Goal: Task Accomplishment & Management: Manage account settings

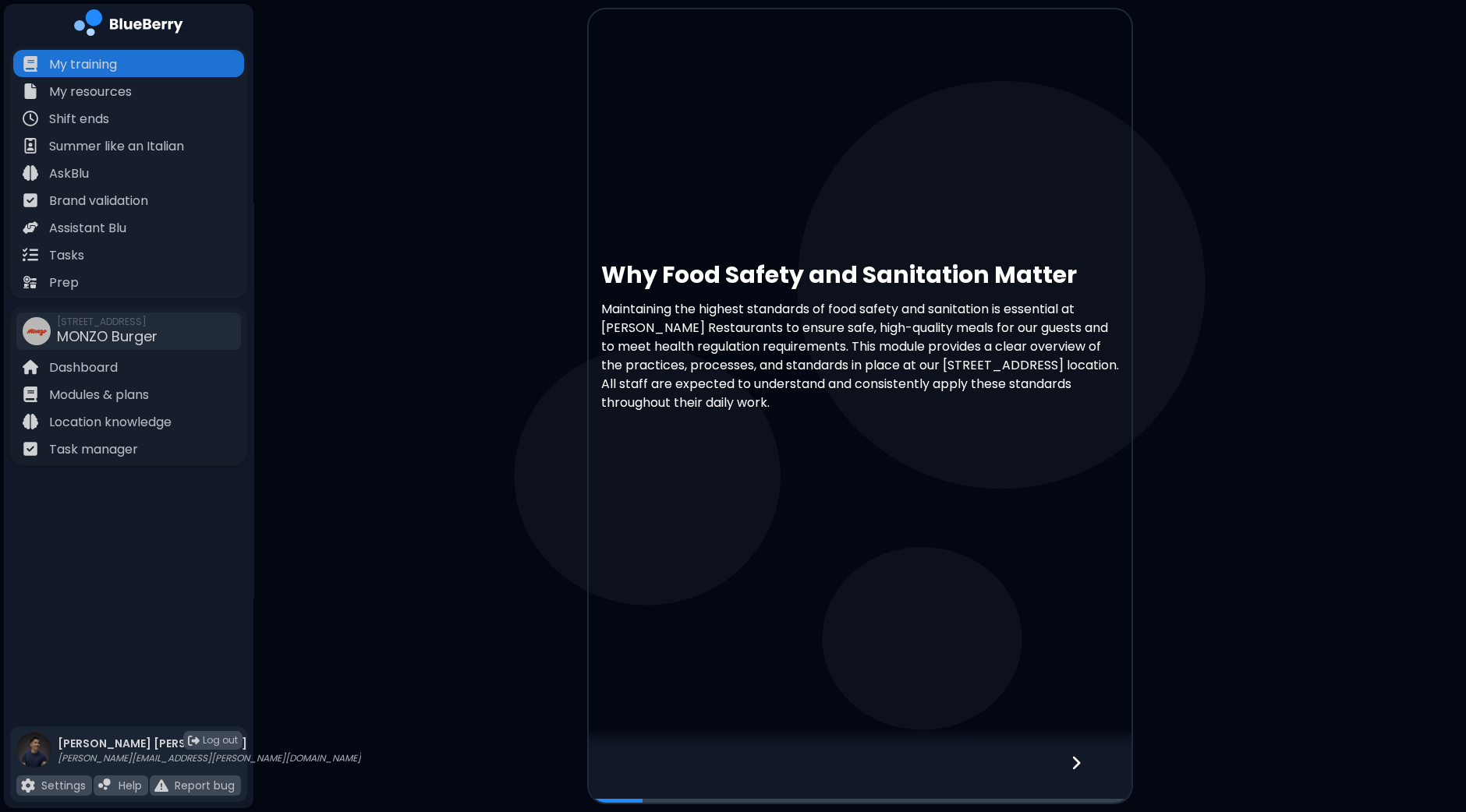
click at [1071, 764] on icon at bounding box center [1076, 763] width 11 height 17
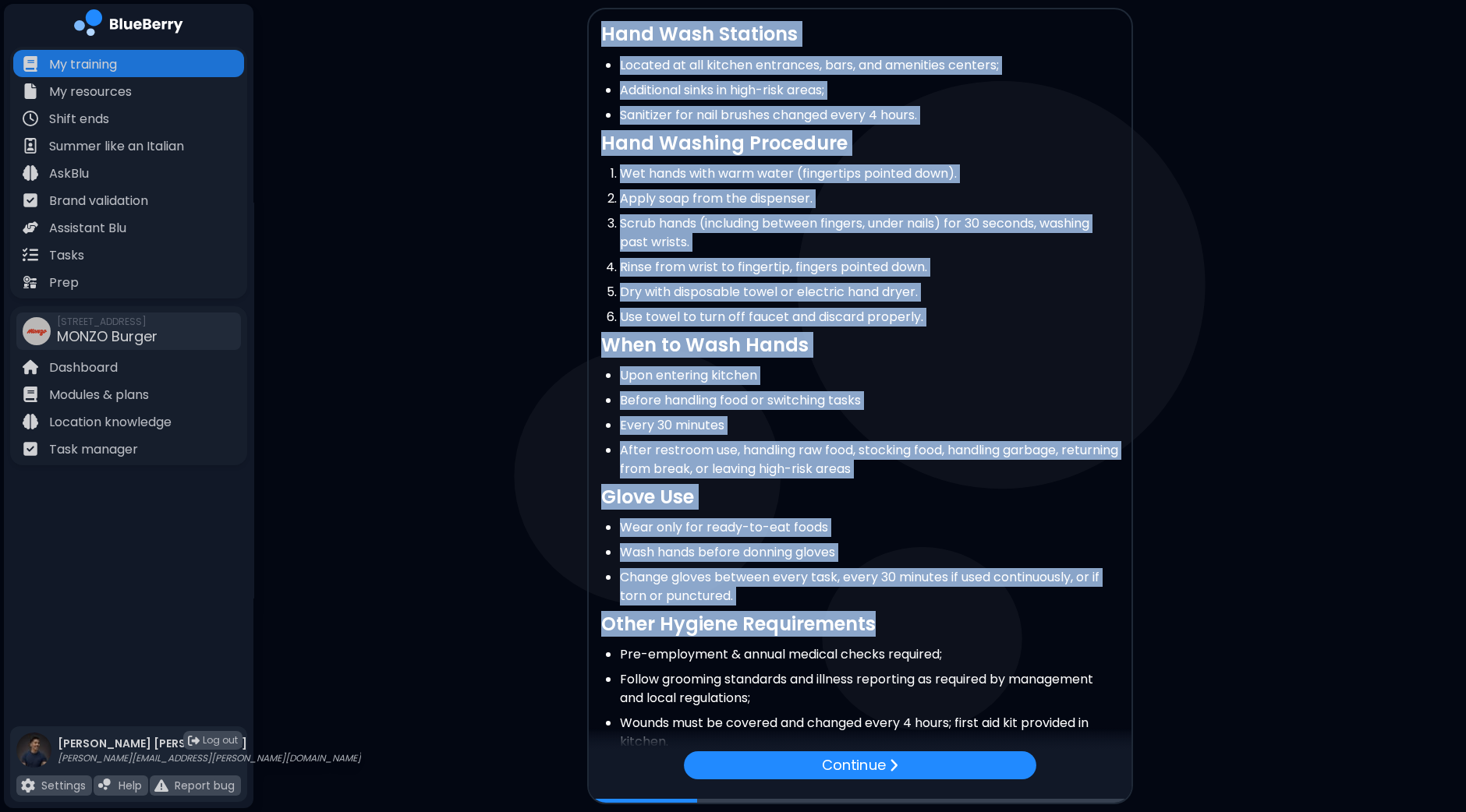
scroll to position [105, 0]
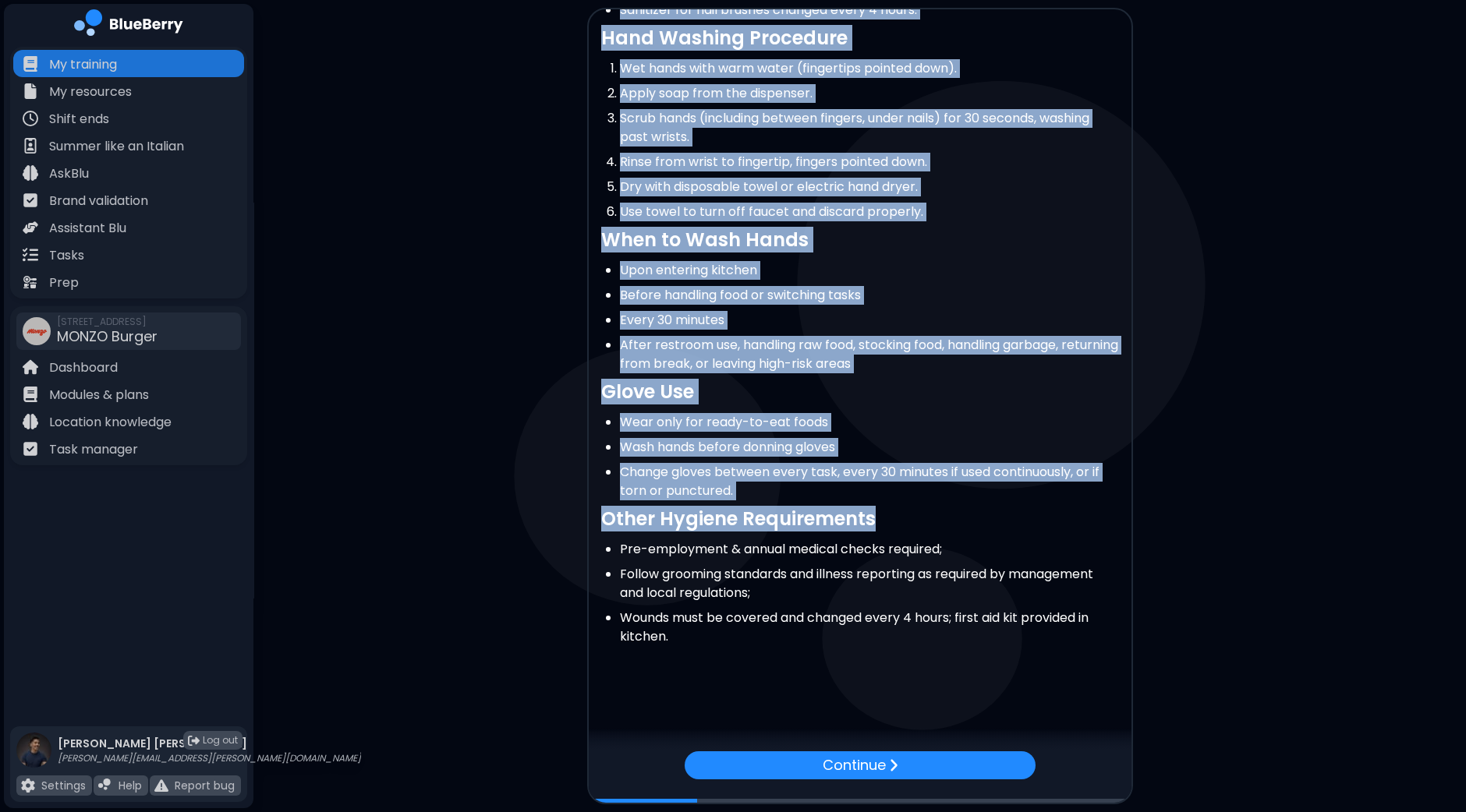
drag, startPoint x: 1003, startPoint y: 608, endPoint x: 874, endPoint y: 858, distance: 281.3
click at [874, 811] on html "My training My resources Shift ends Summer like an Italian AskBlu Brand validat…" at bounding box center [733, 406] width 1466 height 812
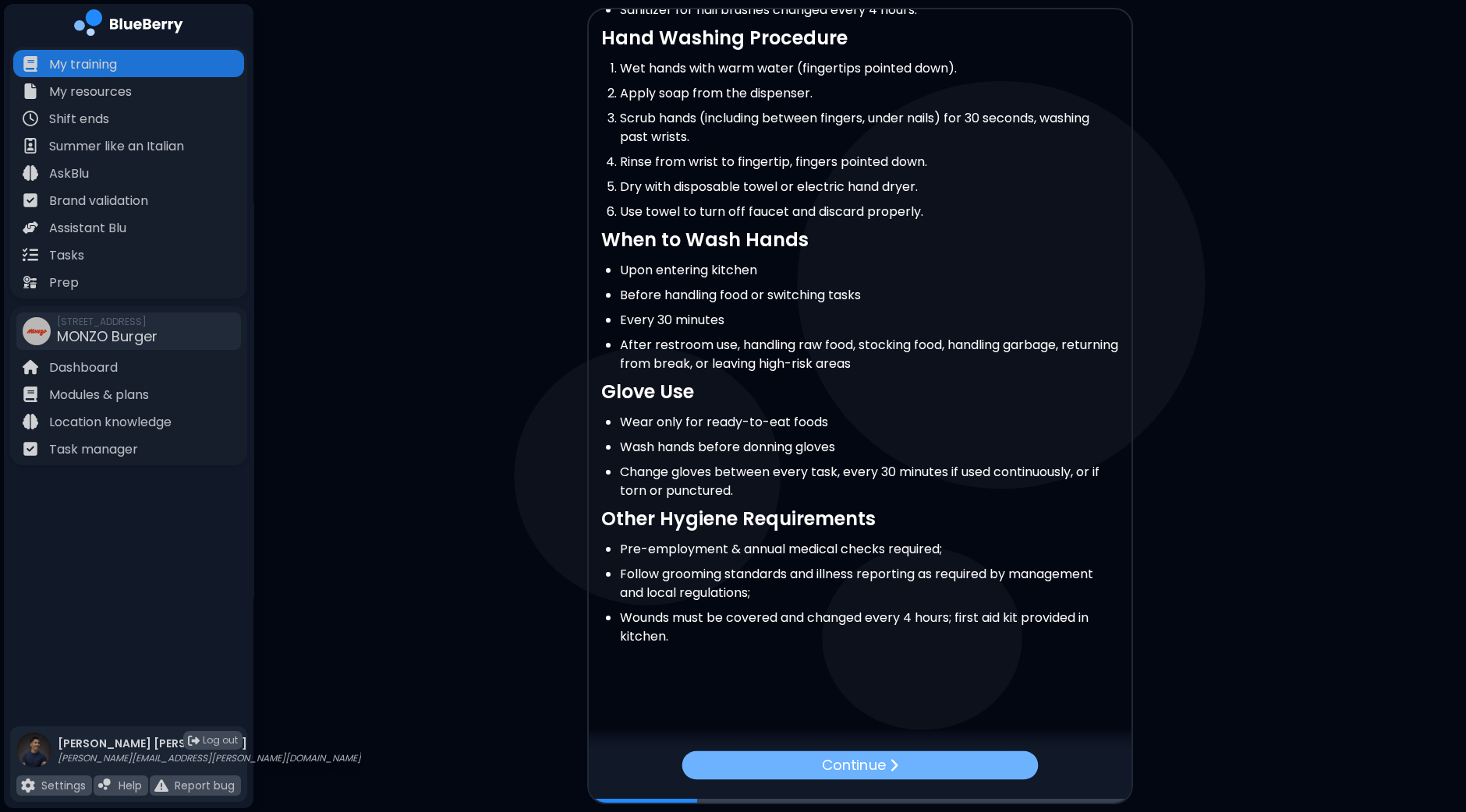
click at [874, 768] on p "Continue" at bounding box center [853, 765] width 64 height 22
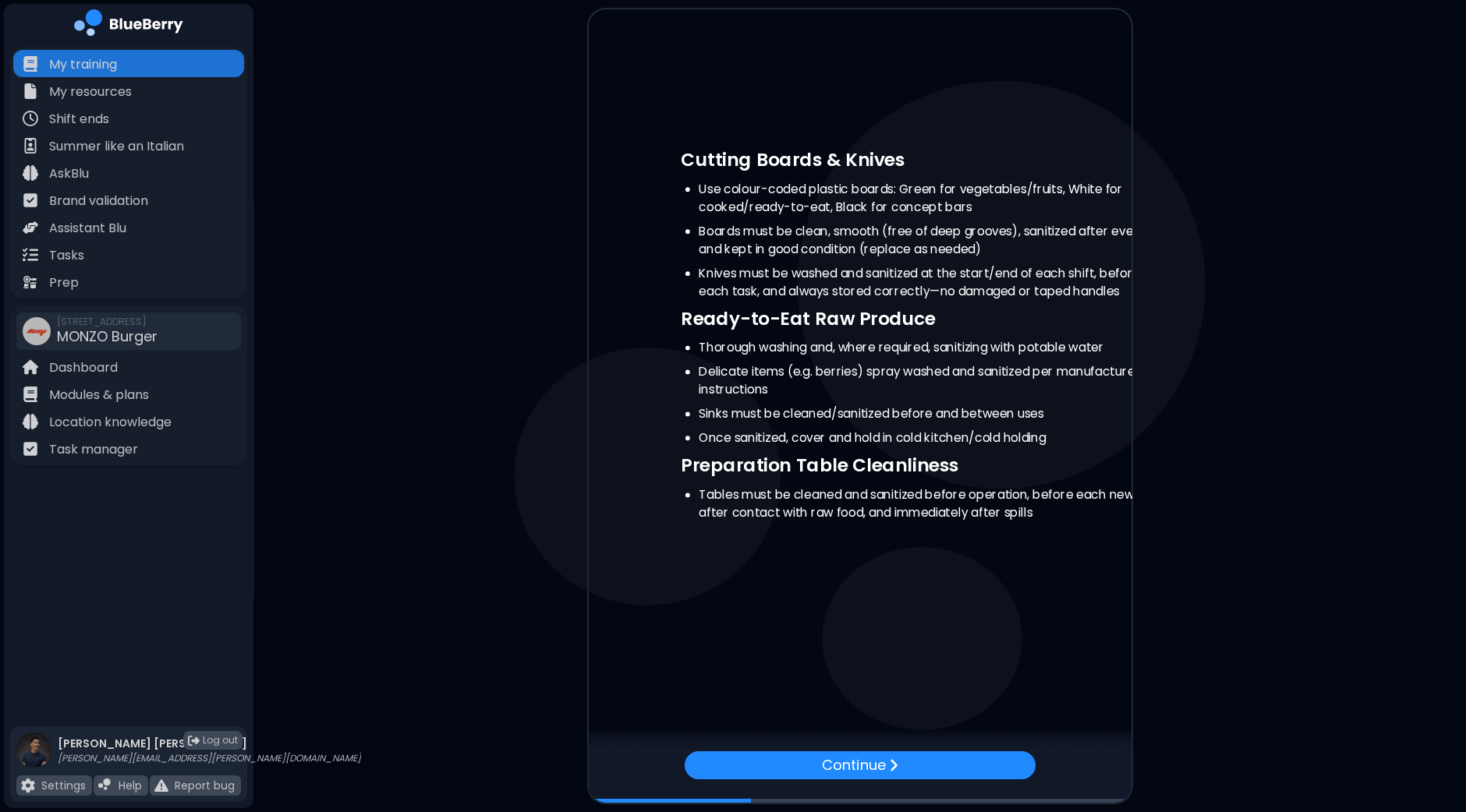
scroll to position [0, 0]
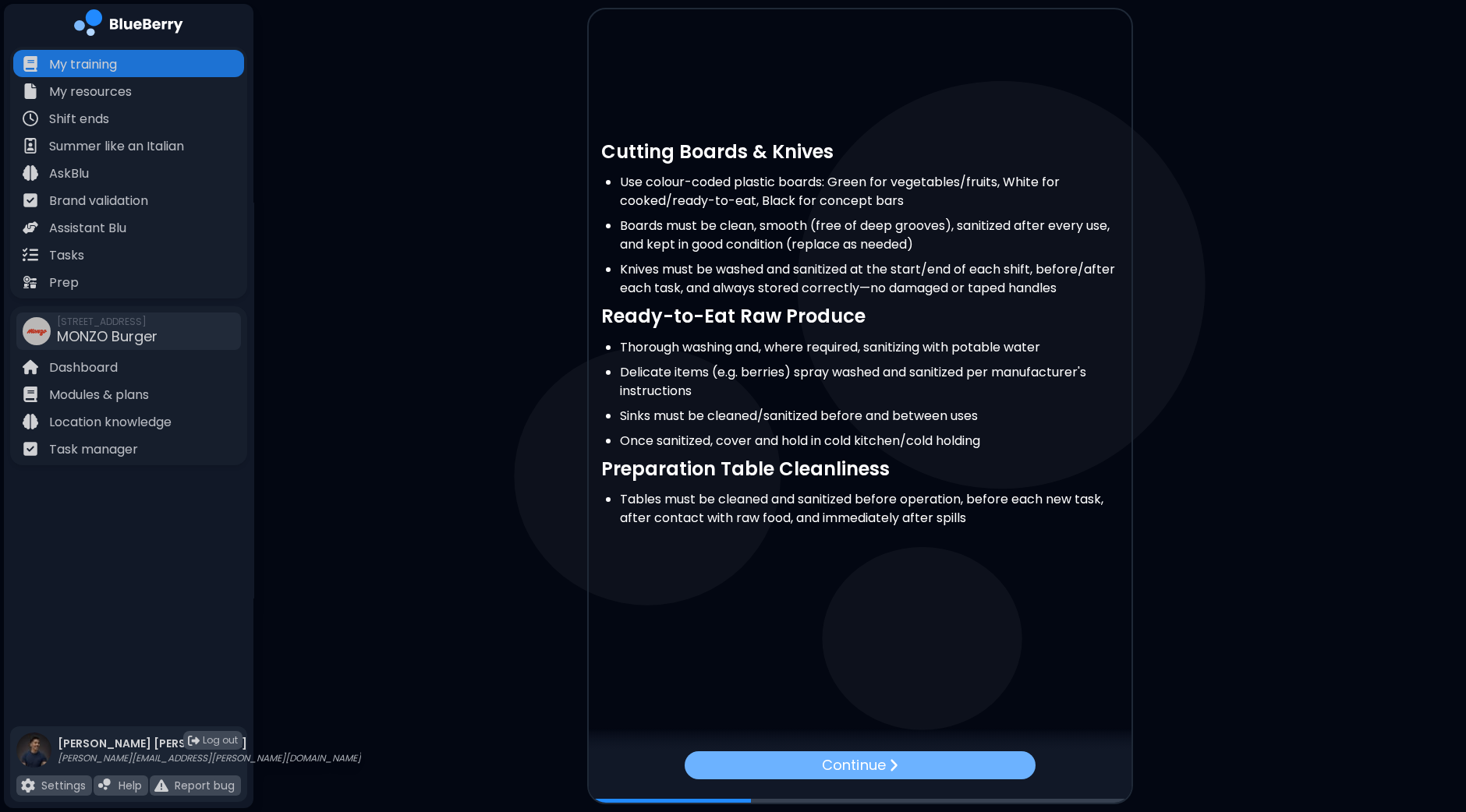
click at [890, 772] on img at bounding box center [893, 765] width 9 height 15
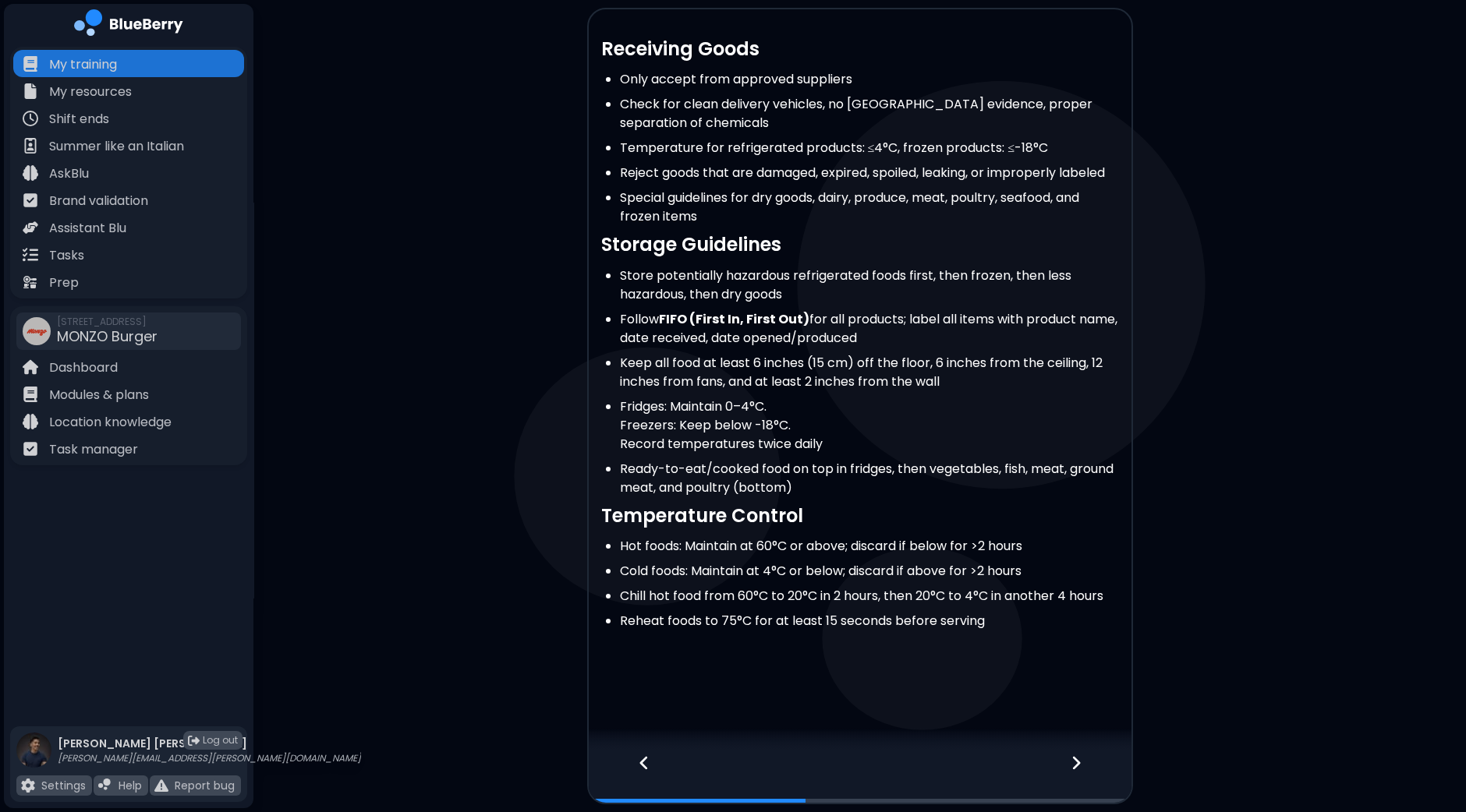
click at [1075, 765] on icon at bounding box center [1076, 763] width 11 height 17
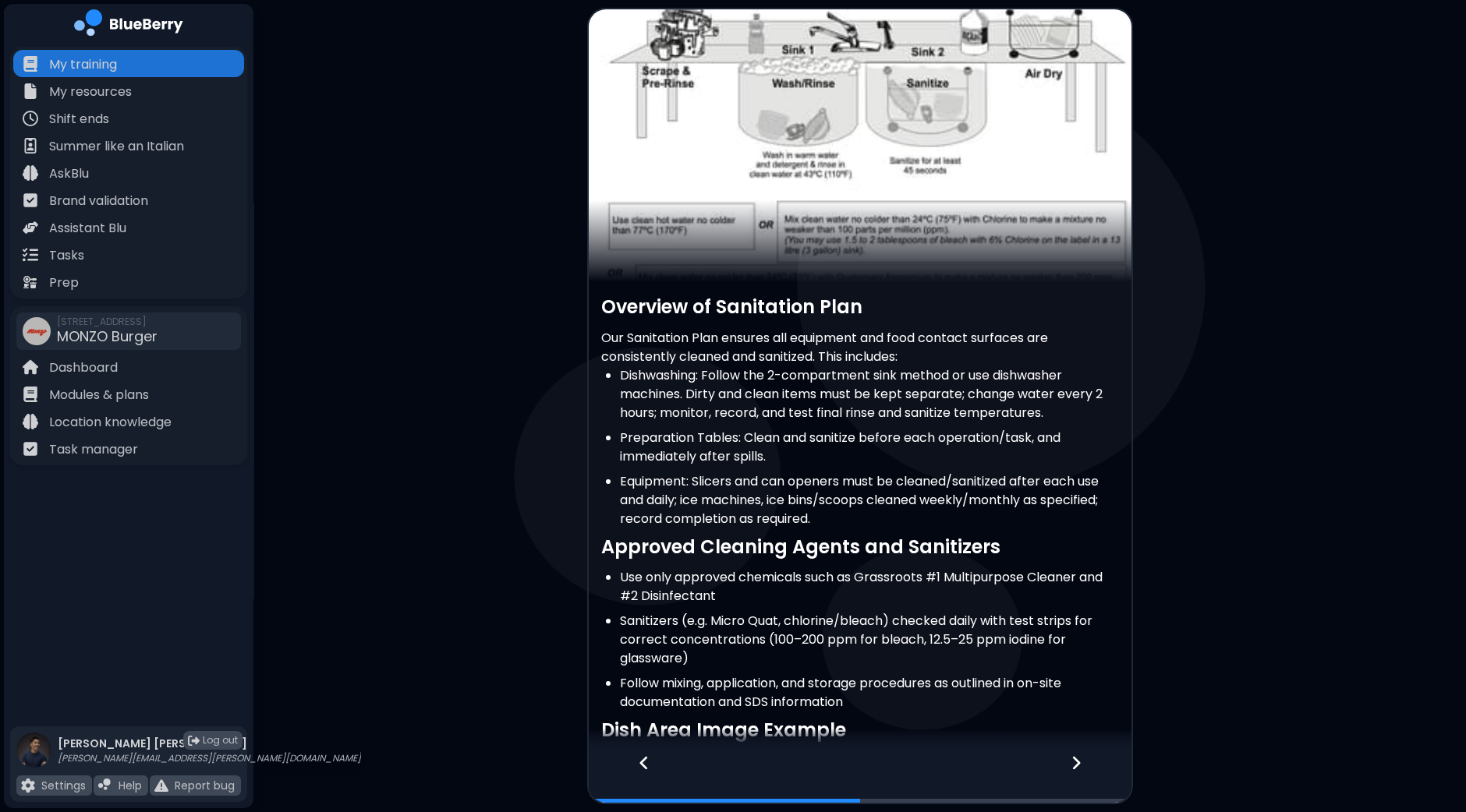
click at [1075, 765] on icon at bounding box center [1076, 763] width 11 height 17
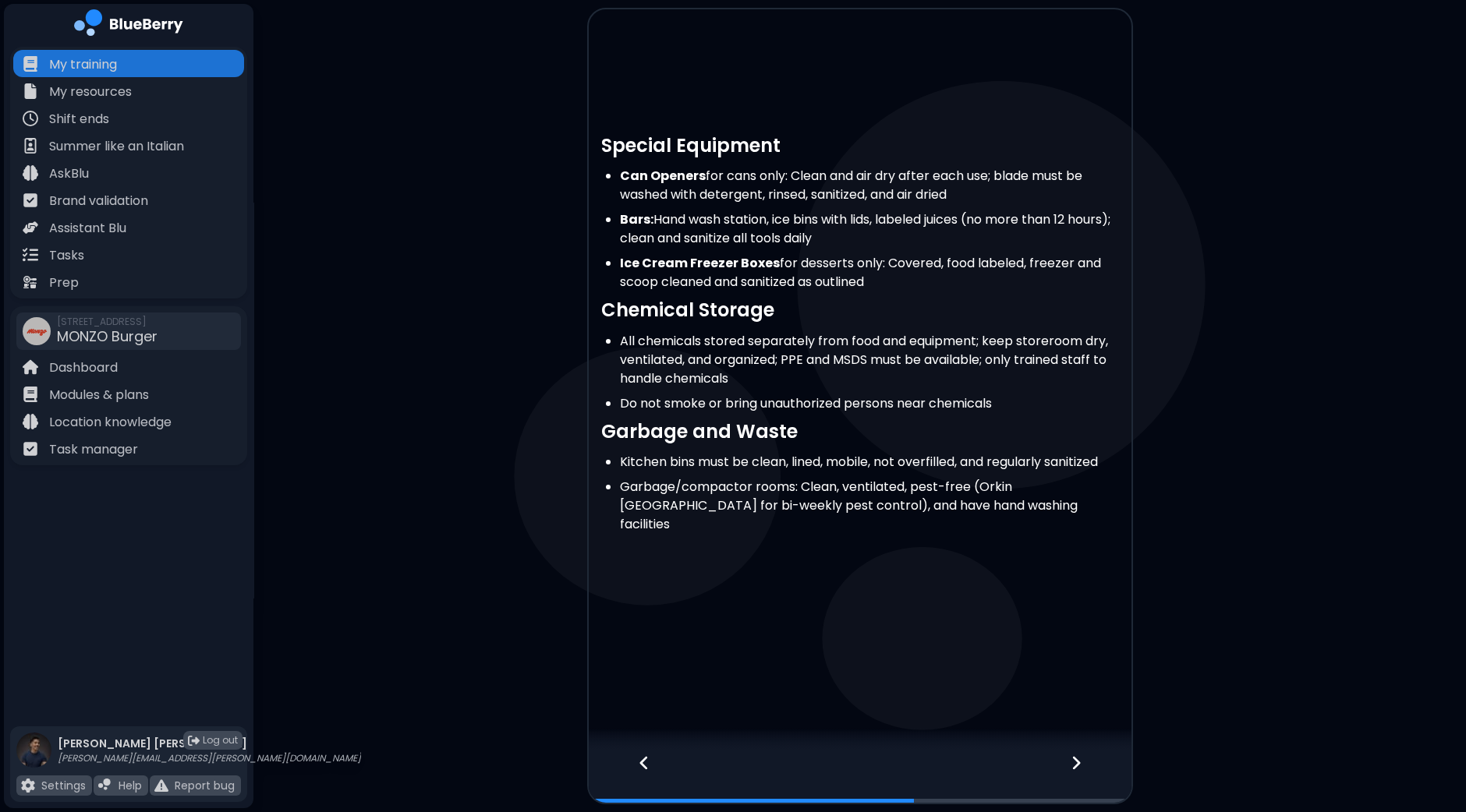
click at [1075, 765] on icon at bounding box center [1076, 763] width 11 height 17
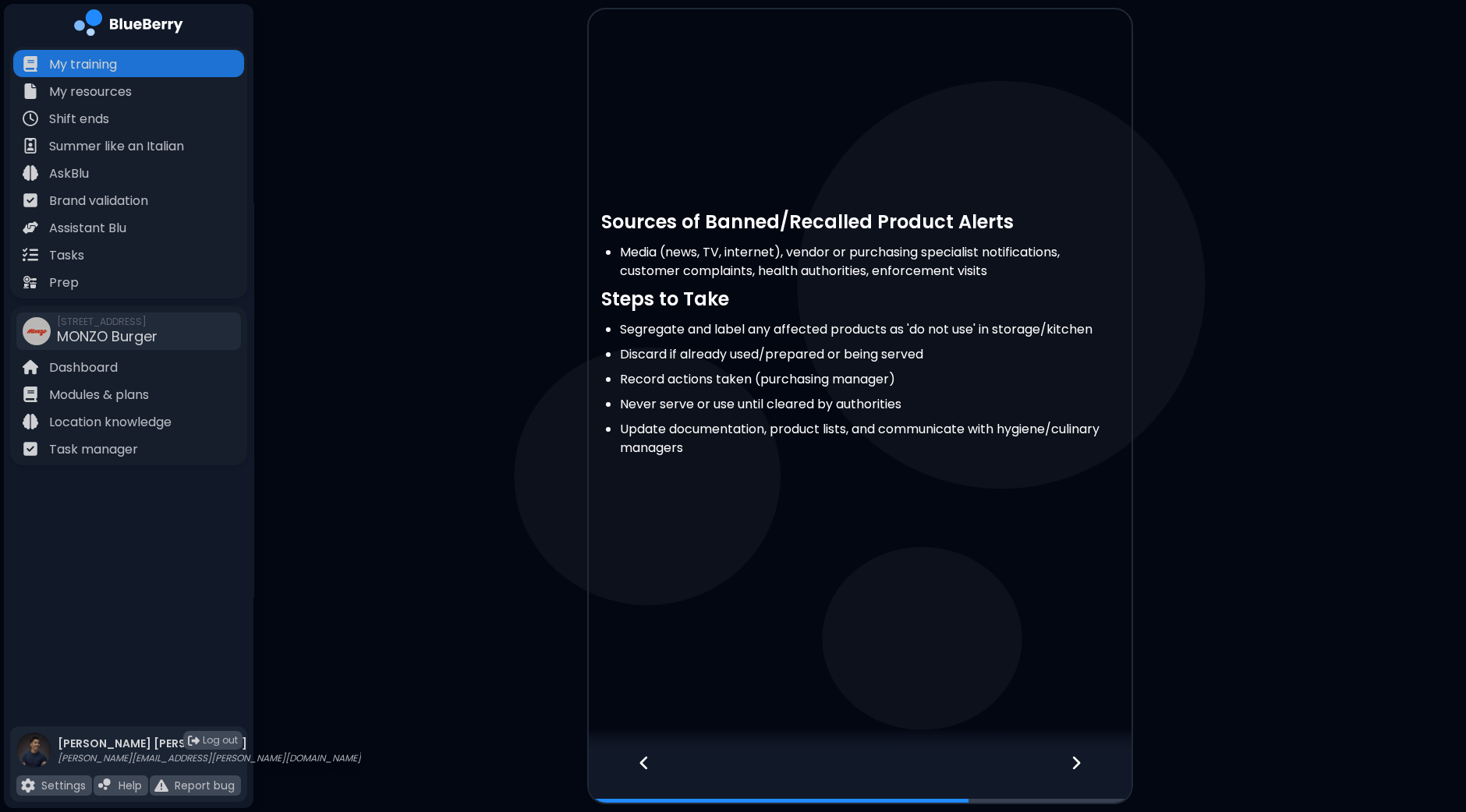
click at [1075, 765] on icon at bounding box center [1076, 763] width 11 height 17
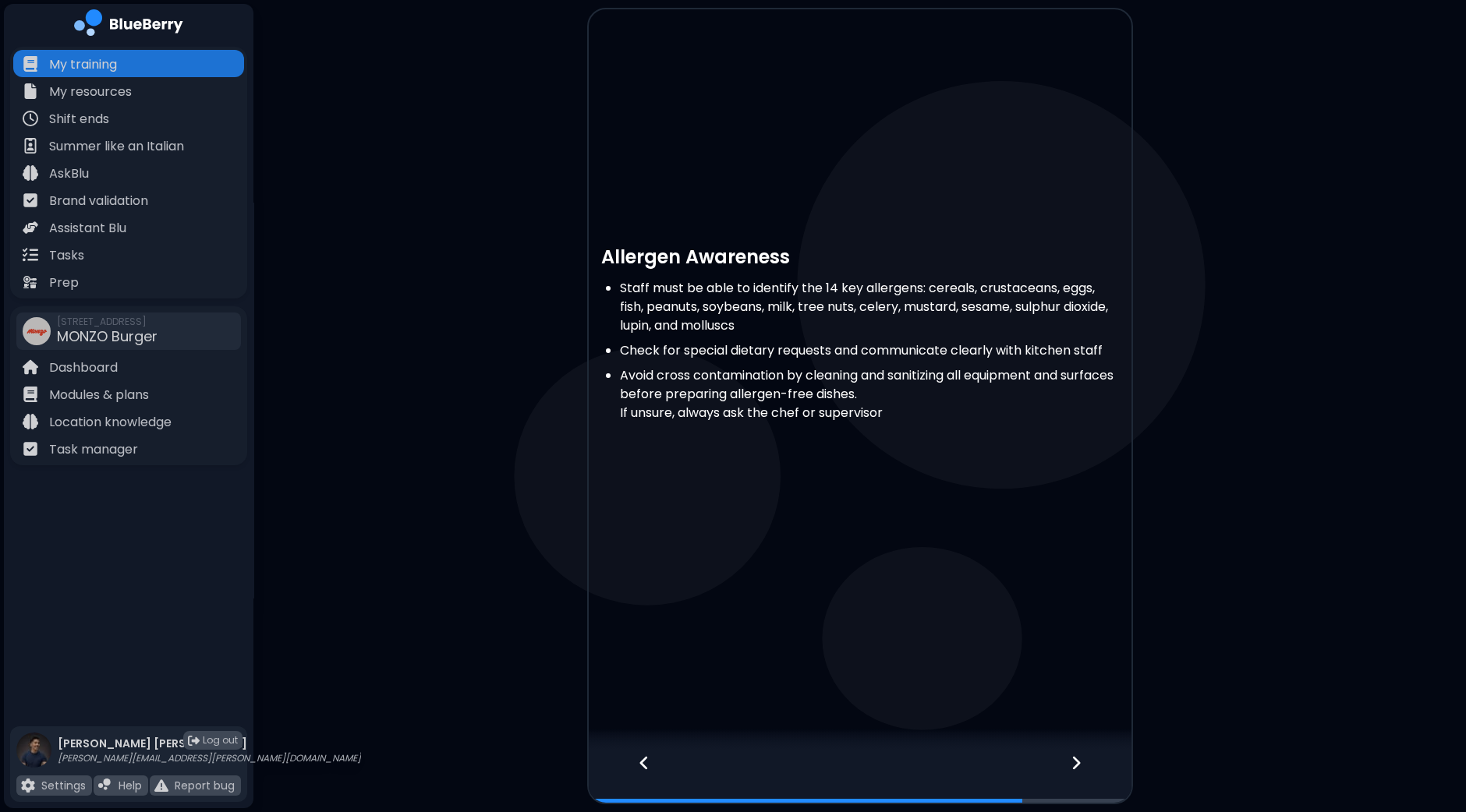
click at [1075, 765] on icon at bounding box center [1076, 763] width 11 height 17
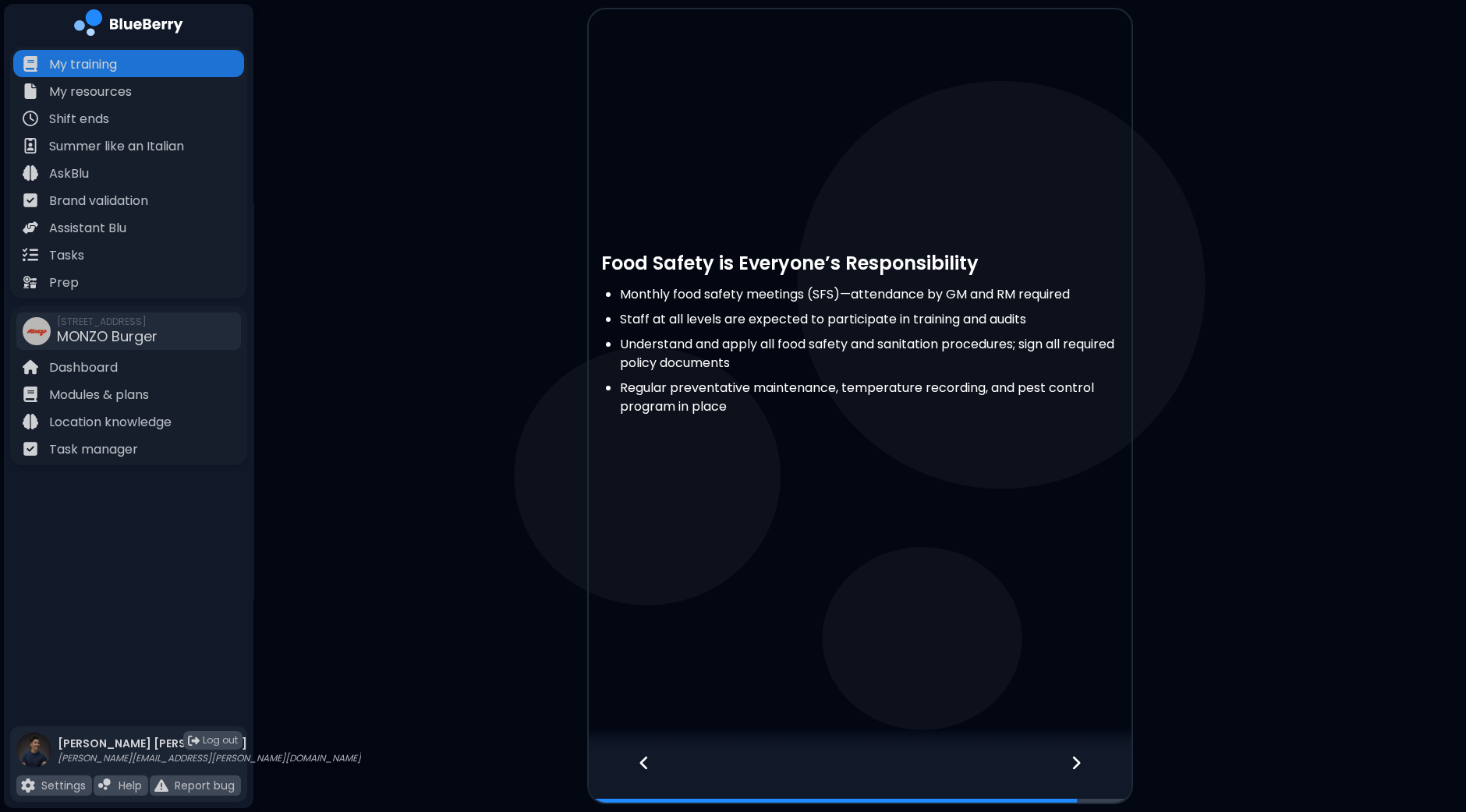
click at [1075, 765] on icon at bounding box center [1076, 763] width 11 height 17
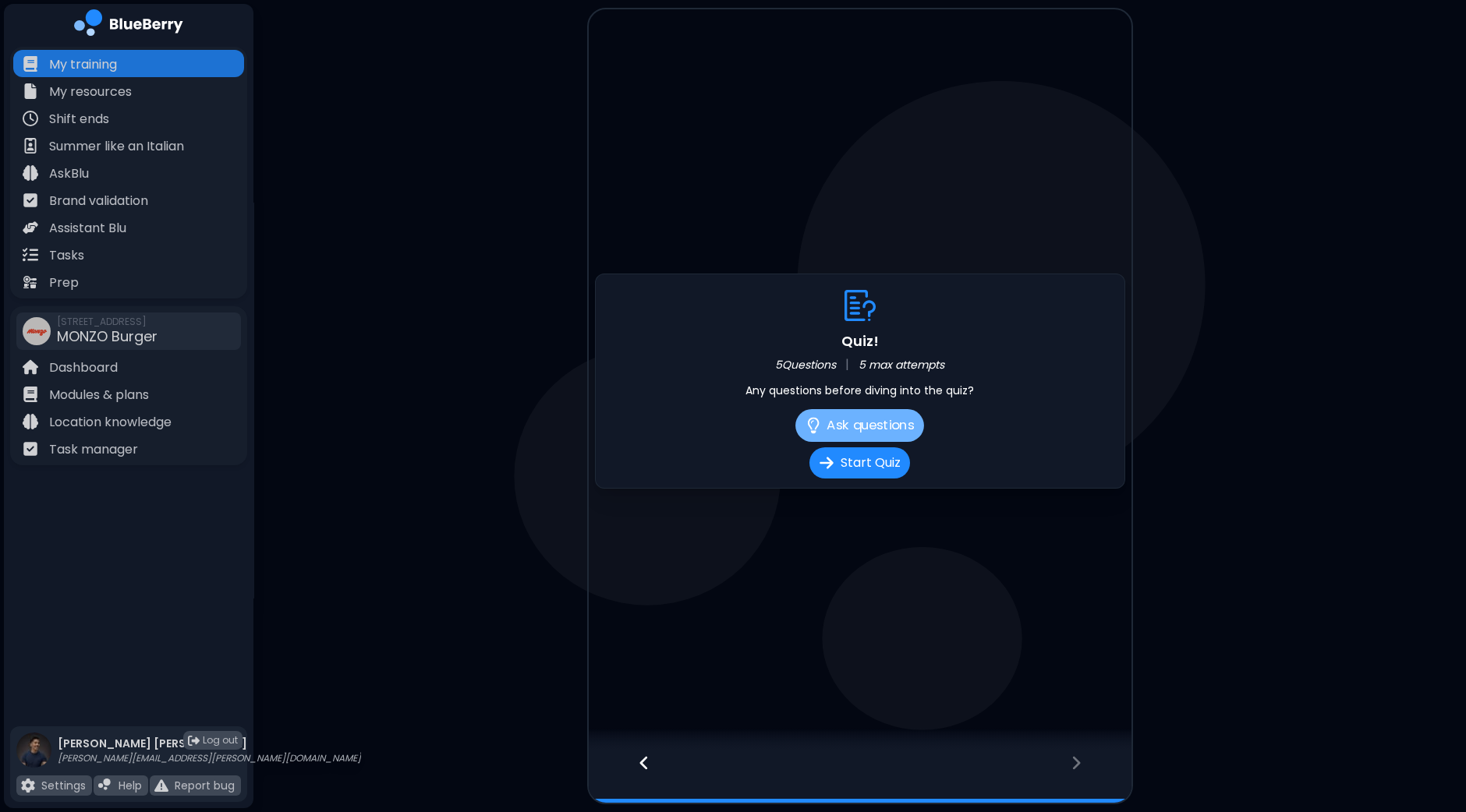
click at [889, 429] on button "Ask questions" at bounding box center [859, 425] width 129 height 33
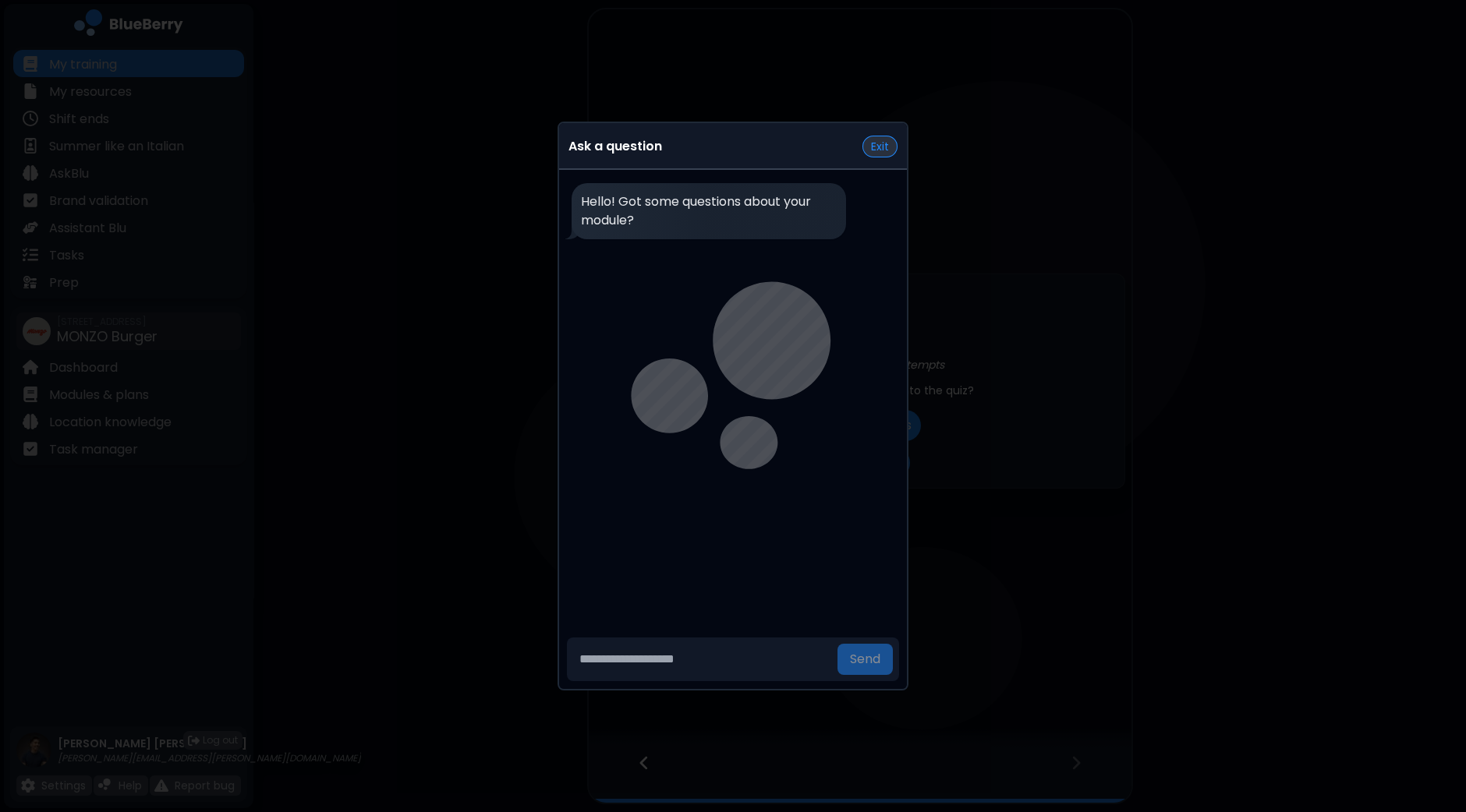
click at [882, 151] on button "Exit" at bounding box center [880, 147] width 35 height 22
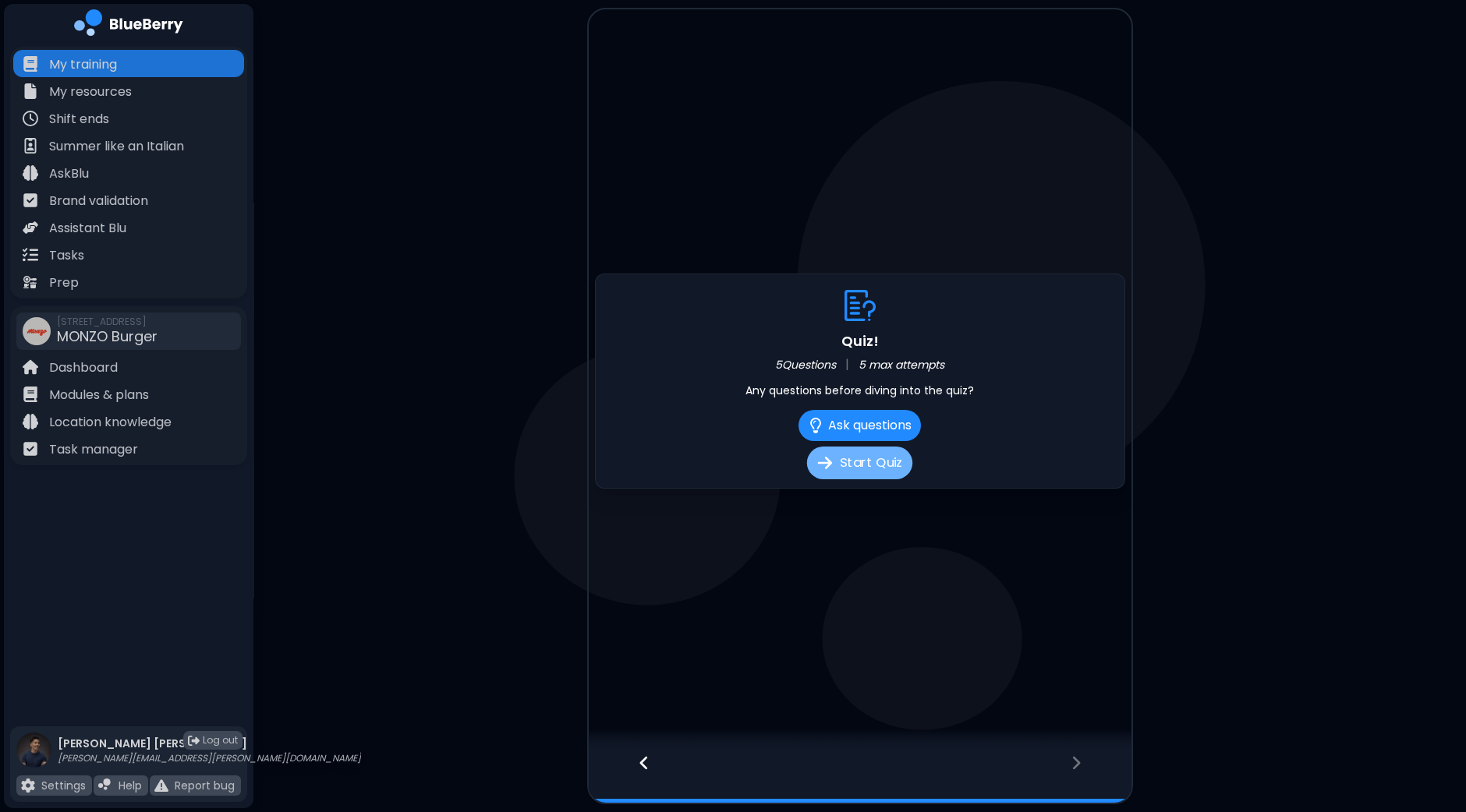
click at [872, 469] on button "Start Quiz" at bounding box center [859, 463] width 105 height 33
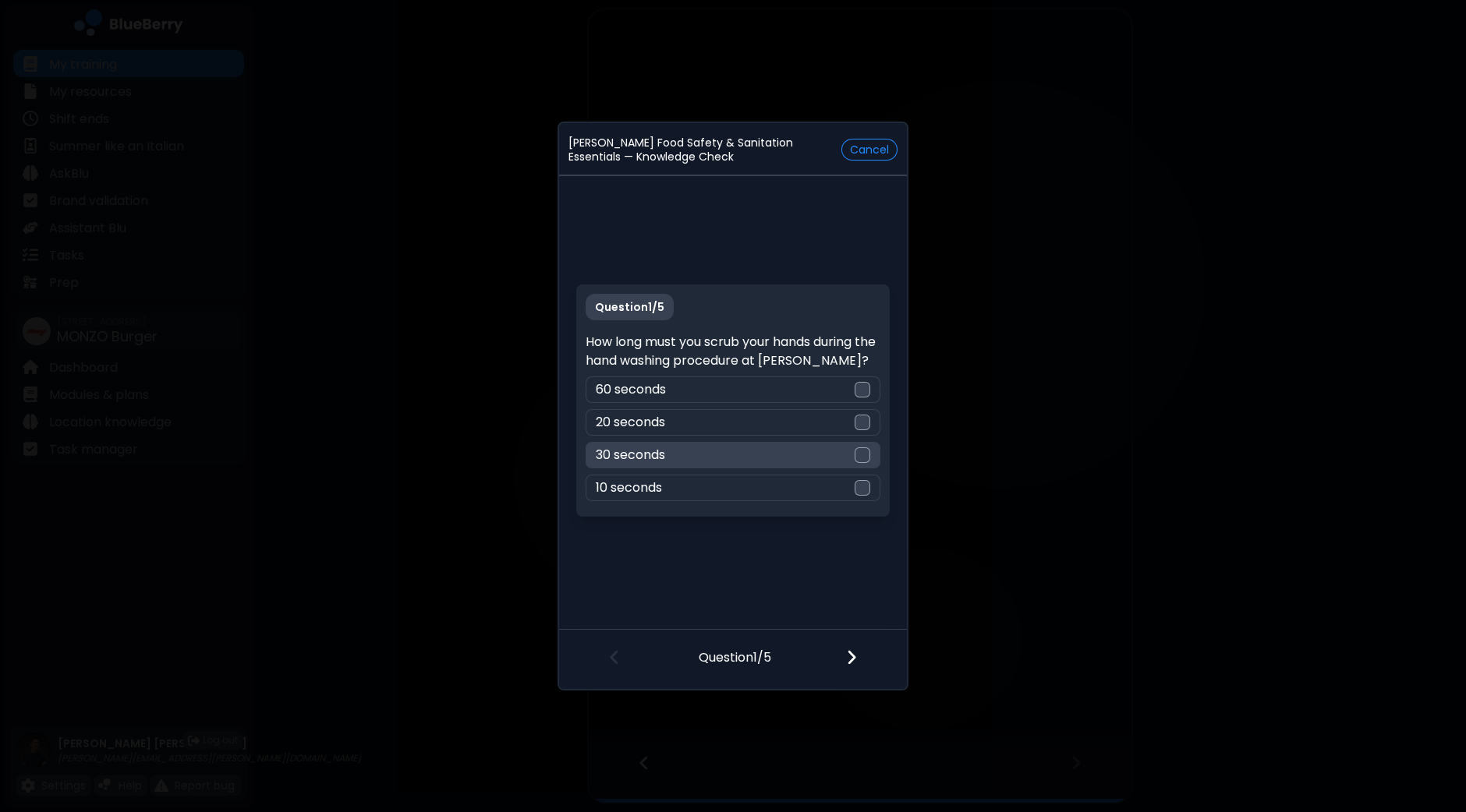
click at [865, 455] on div at bounding box center [862, 454] width 16 height 16
click at [846, 655] on img at bounding box center [852, 657] width 11 height 17
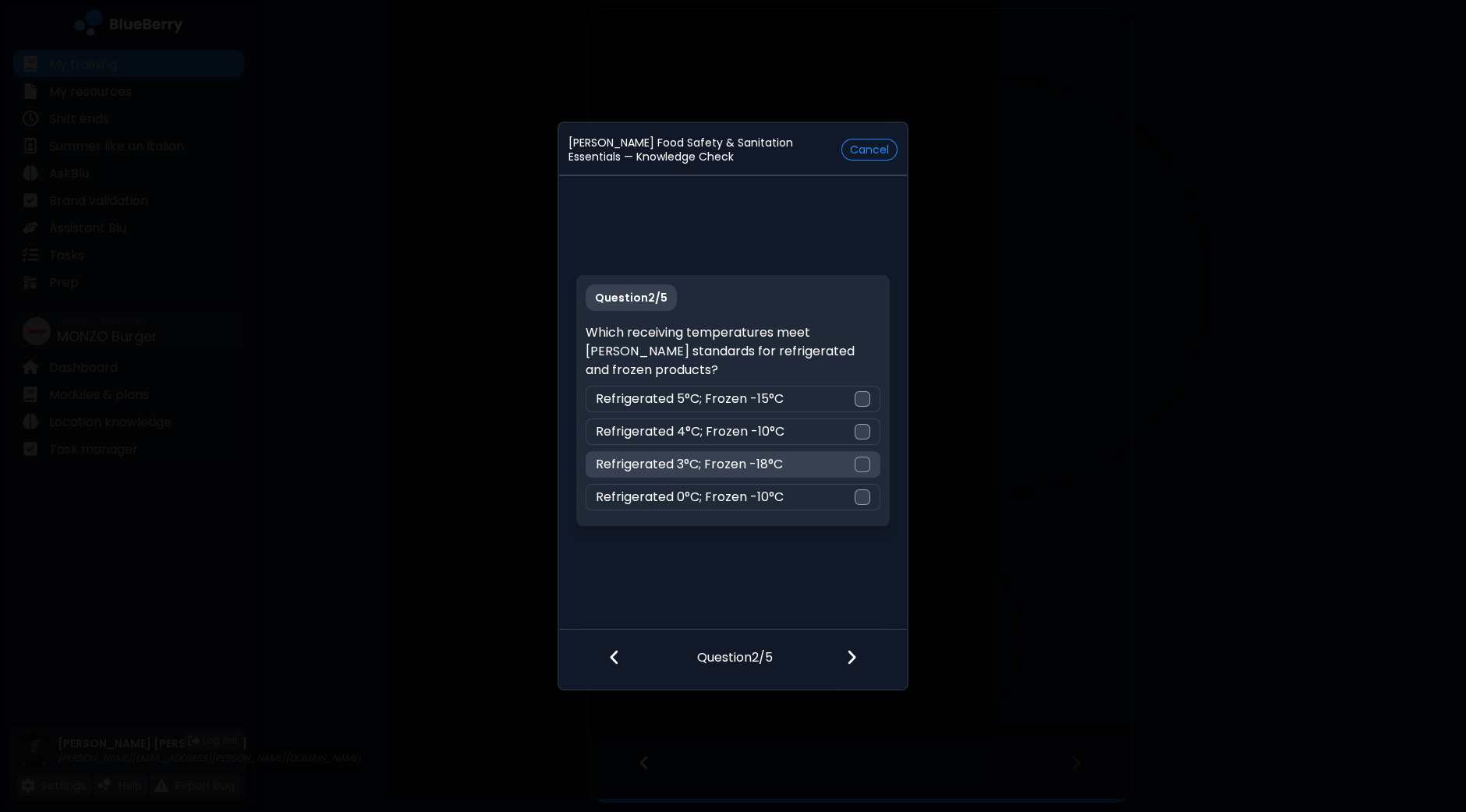
click at [868, 465] on div at bounding box center [862, 463] width 16 height 16
click at [853, 664] on img at bounding box center [852, 657] width 11 height 17
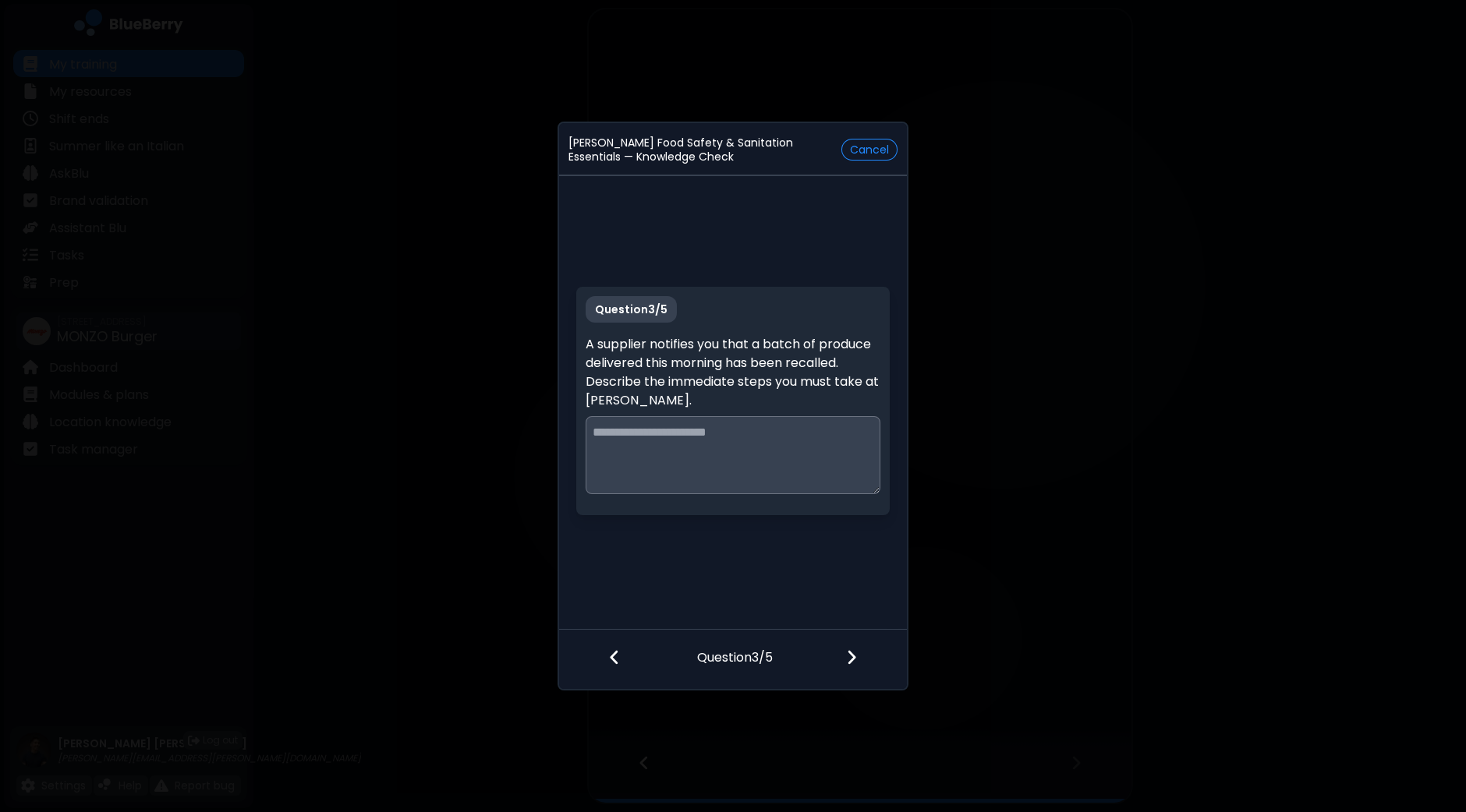
click at [811, 453] on textarea at bounding box center [732, 454] width 294 height 78
type textarea "**********"
click at [853, 654] on img at bounding box center [852, 657] width 11 height 17
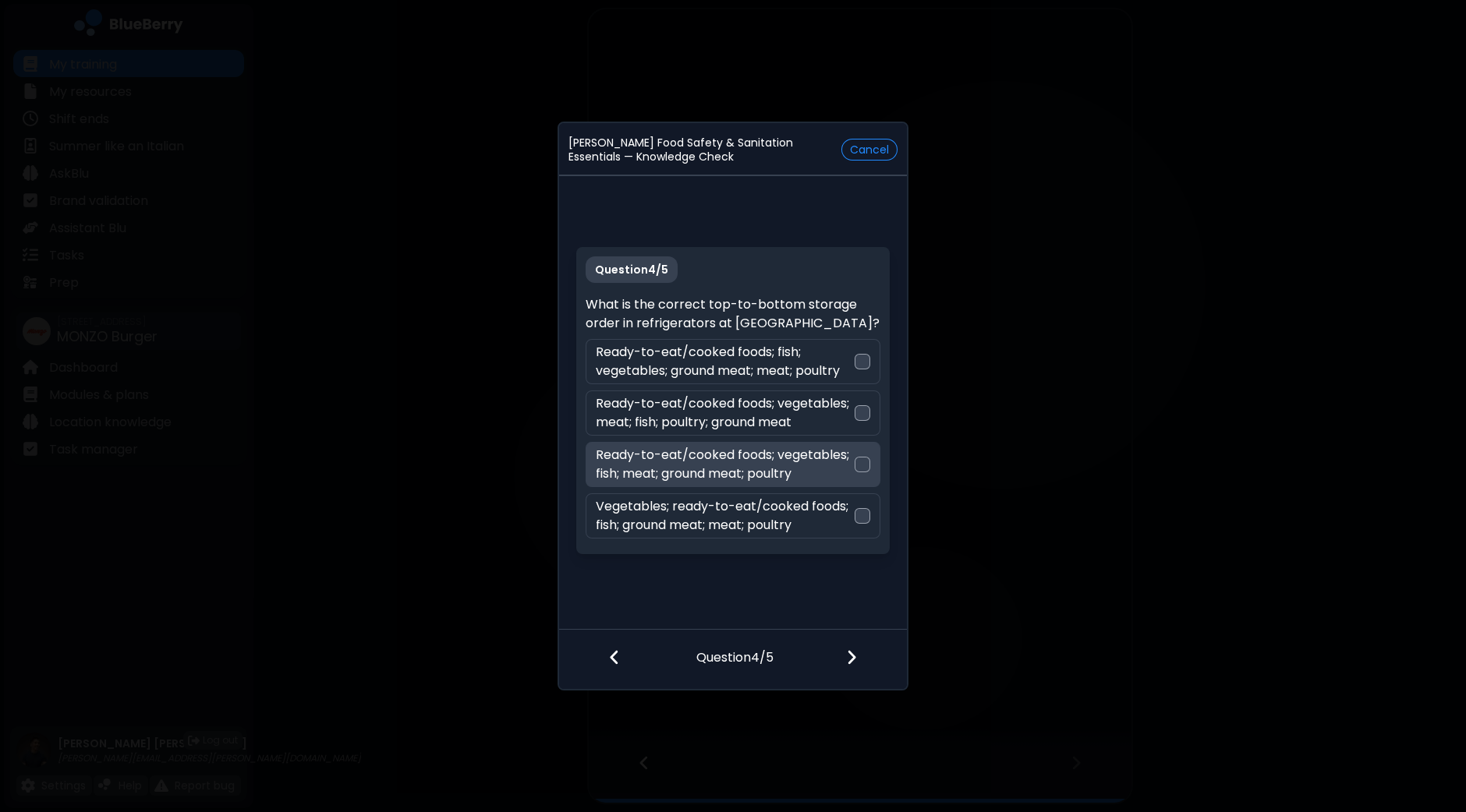
click at [862, 463] on div at bounding box center [862, 463] width 16 height 16
click at [851, 649] on img at bounding box center [852, 657] width 11 height 17
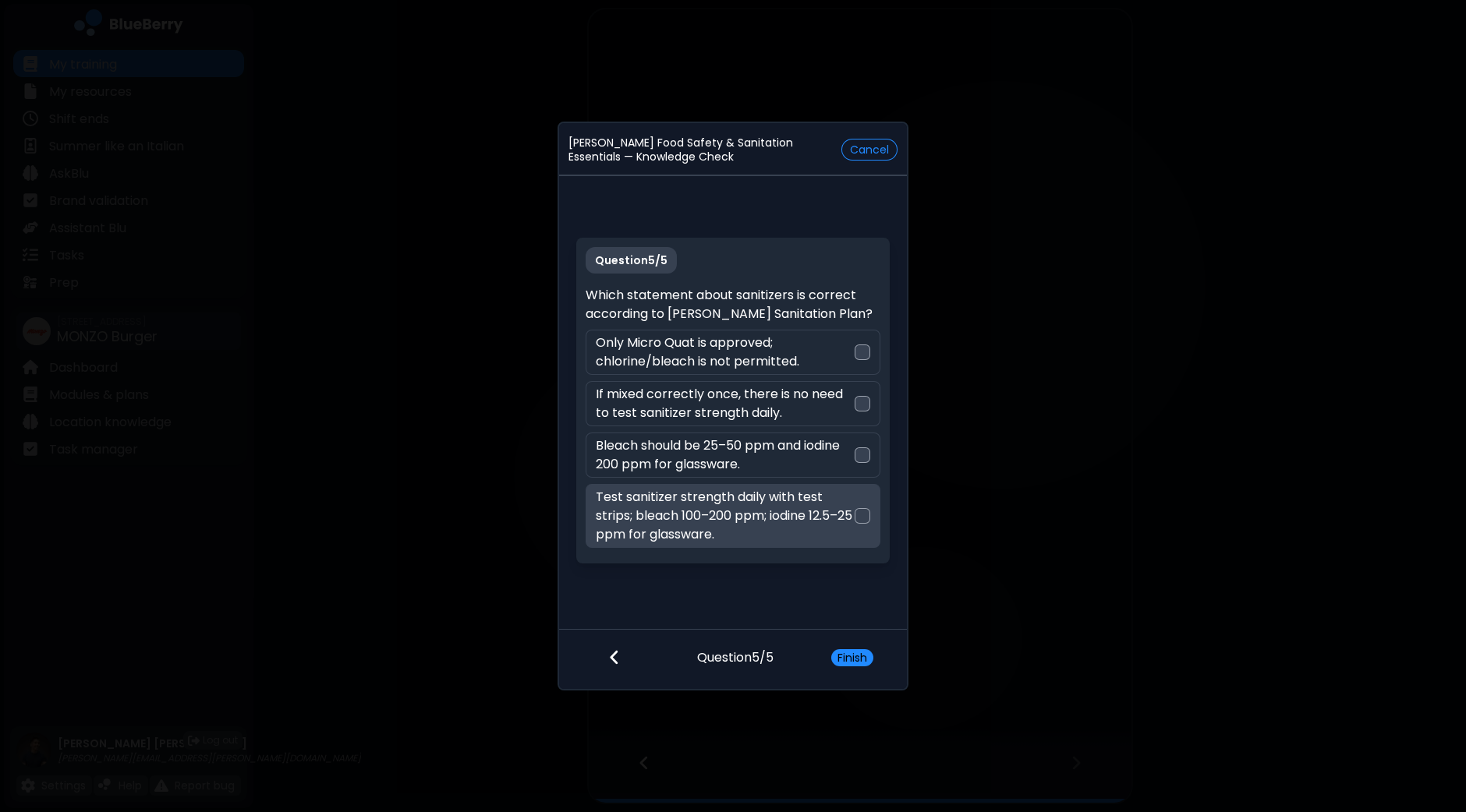
click at [862, 512] on div at bounding box center [862, 515] width 16 height 16
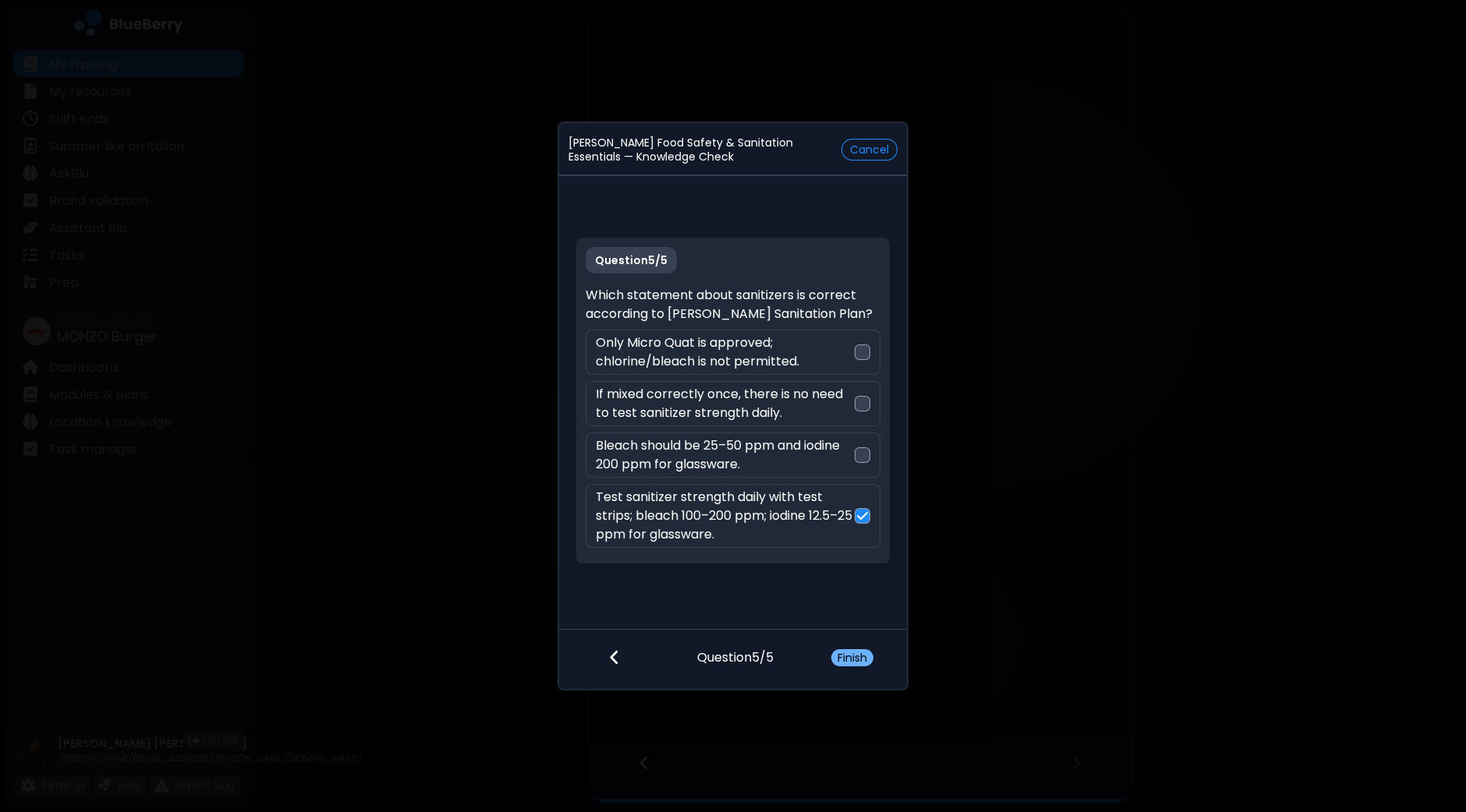
click at [865, 661] on button "Finish" at bounding box center [852, 657] width 42 height 17
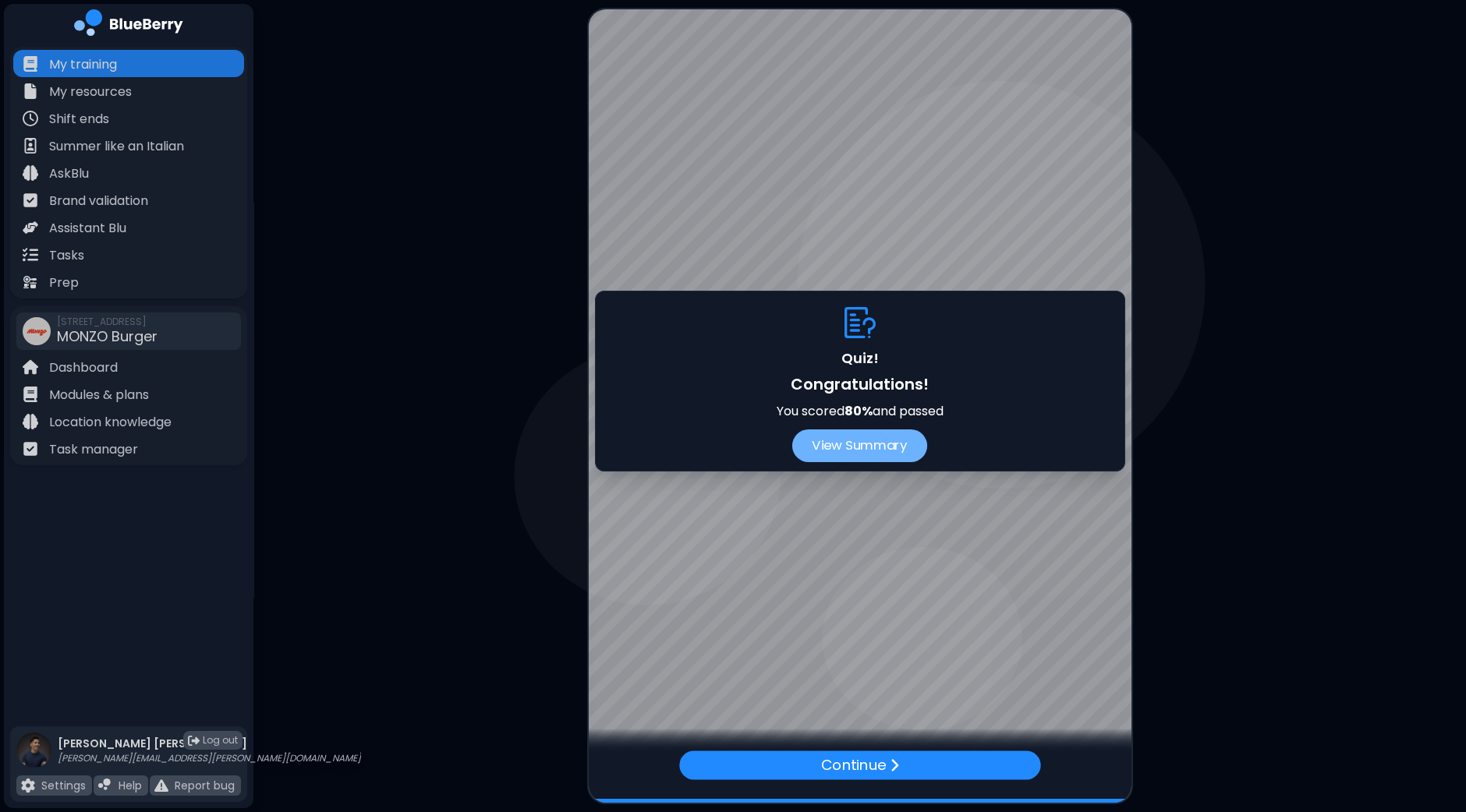
click at [867, 442] on button "View Summary" at bounding box center [860, 446] width 135 height 33
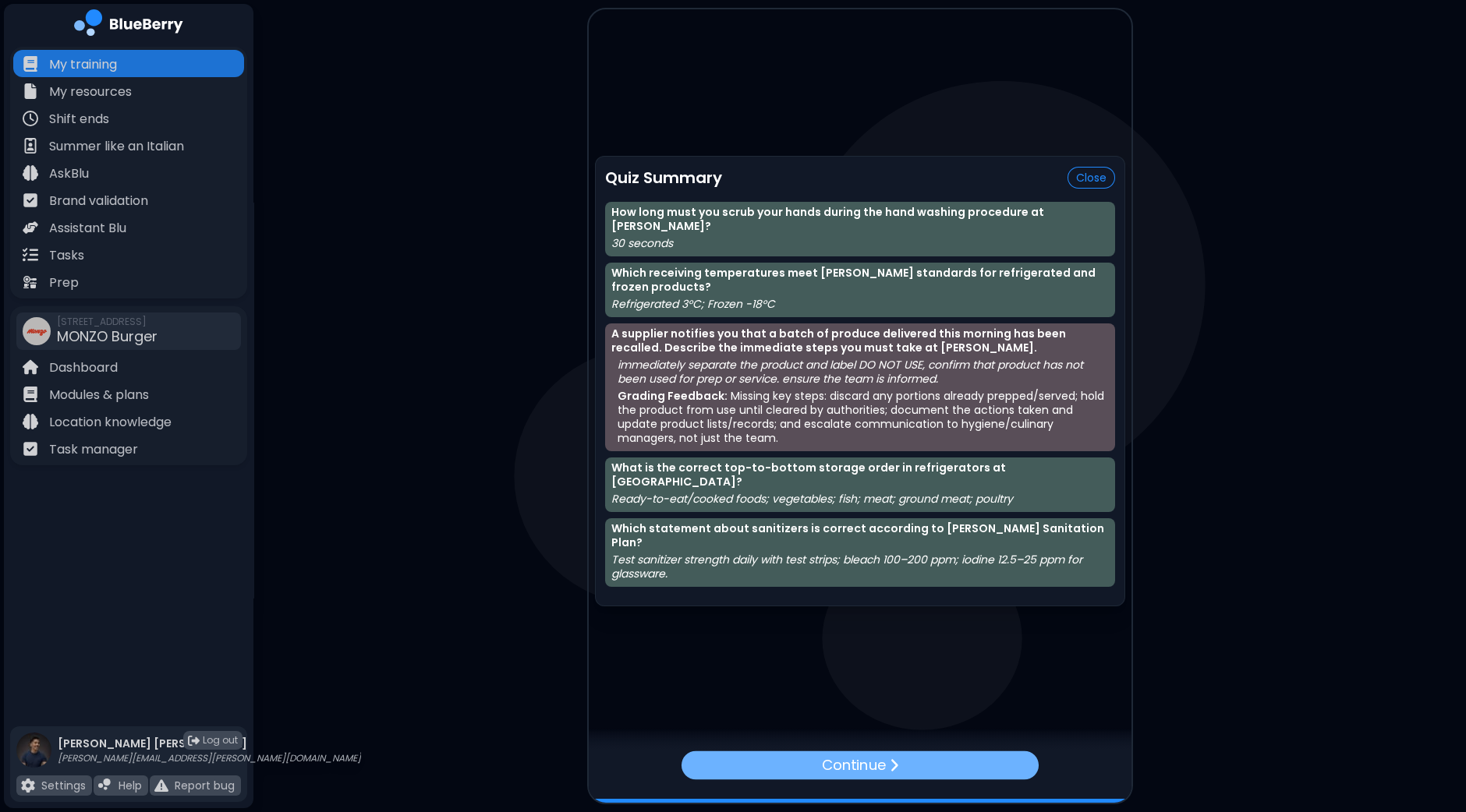
click at [878, 765] on p "Continue" at bounding box center [853, 765] width 64 height 23
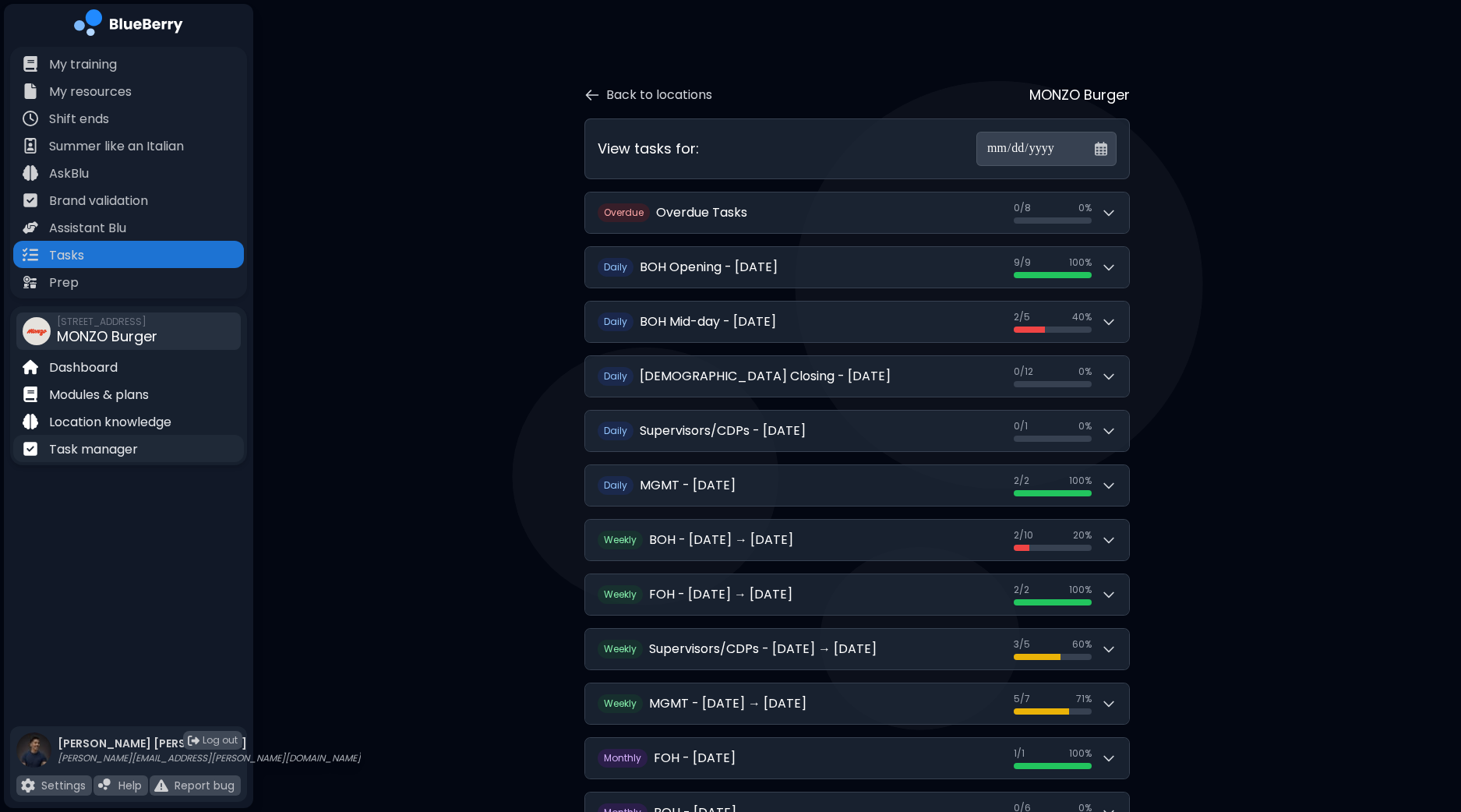
click at [130, 456] on p "Task manager" at bounding box center [93, 450] width 89 height 18
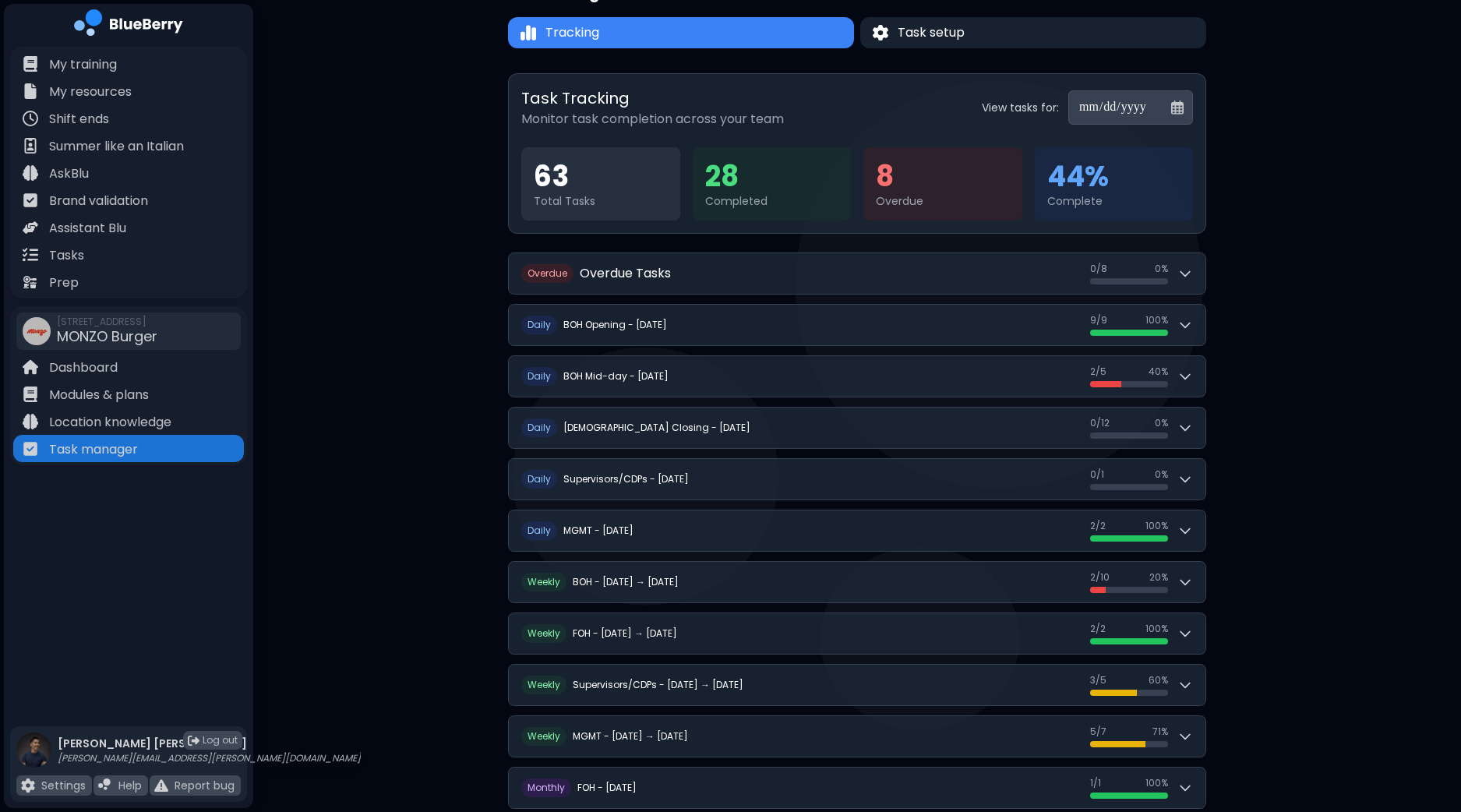
scroll to position [84, 0]
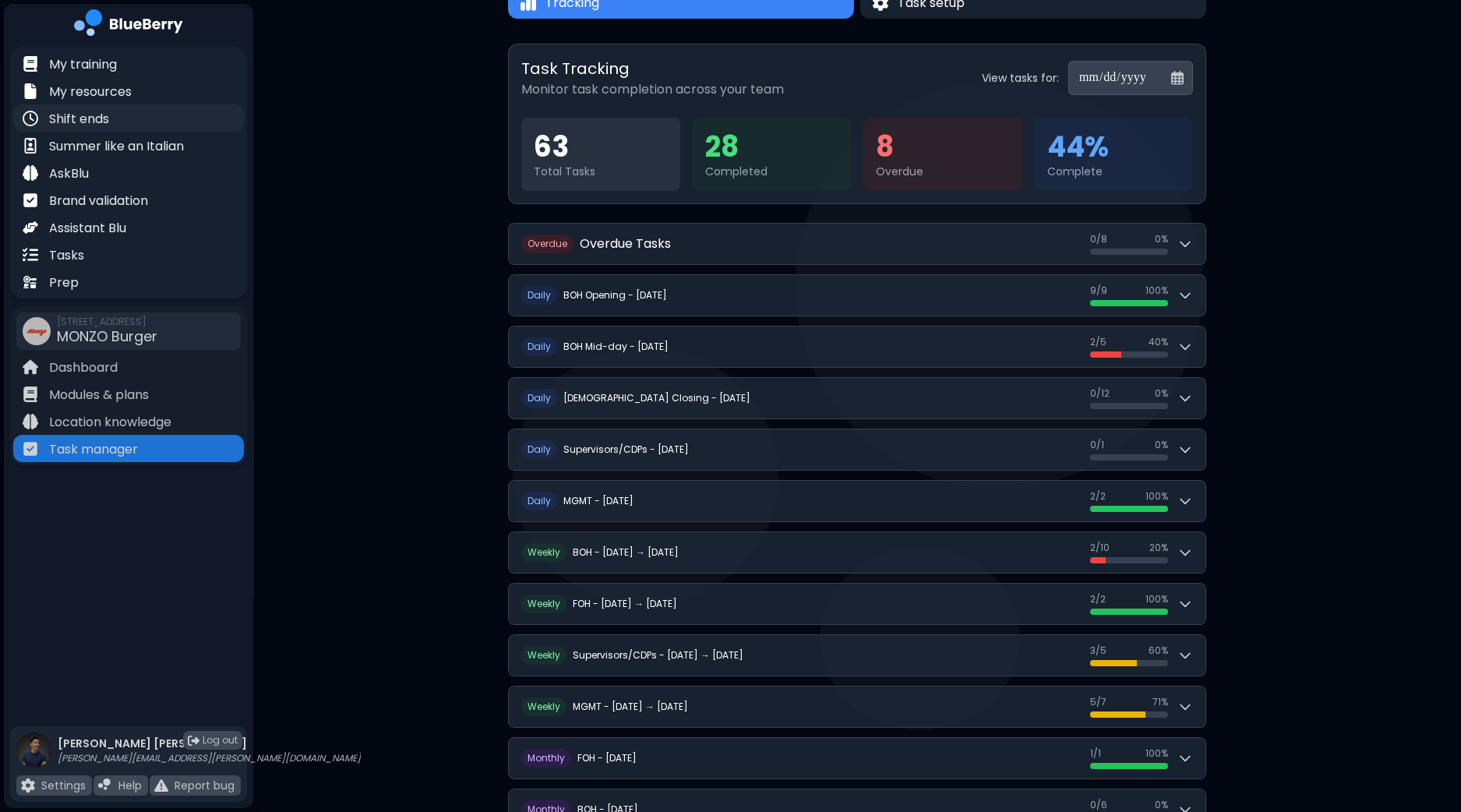
click at [109, 126] on p "Shift ends" at bounding box center [79, 119] width 60 height 18
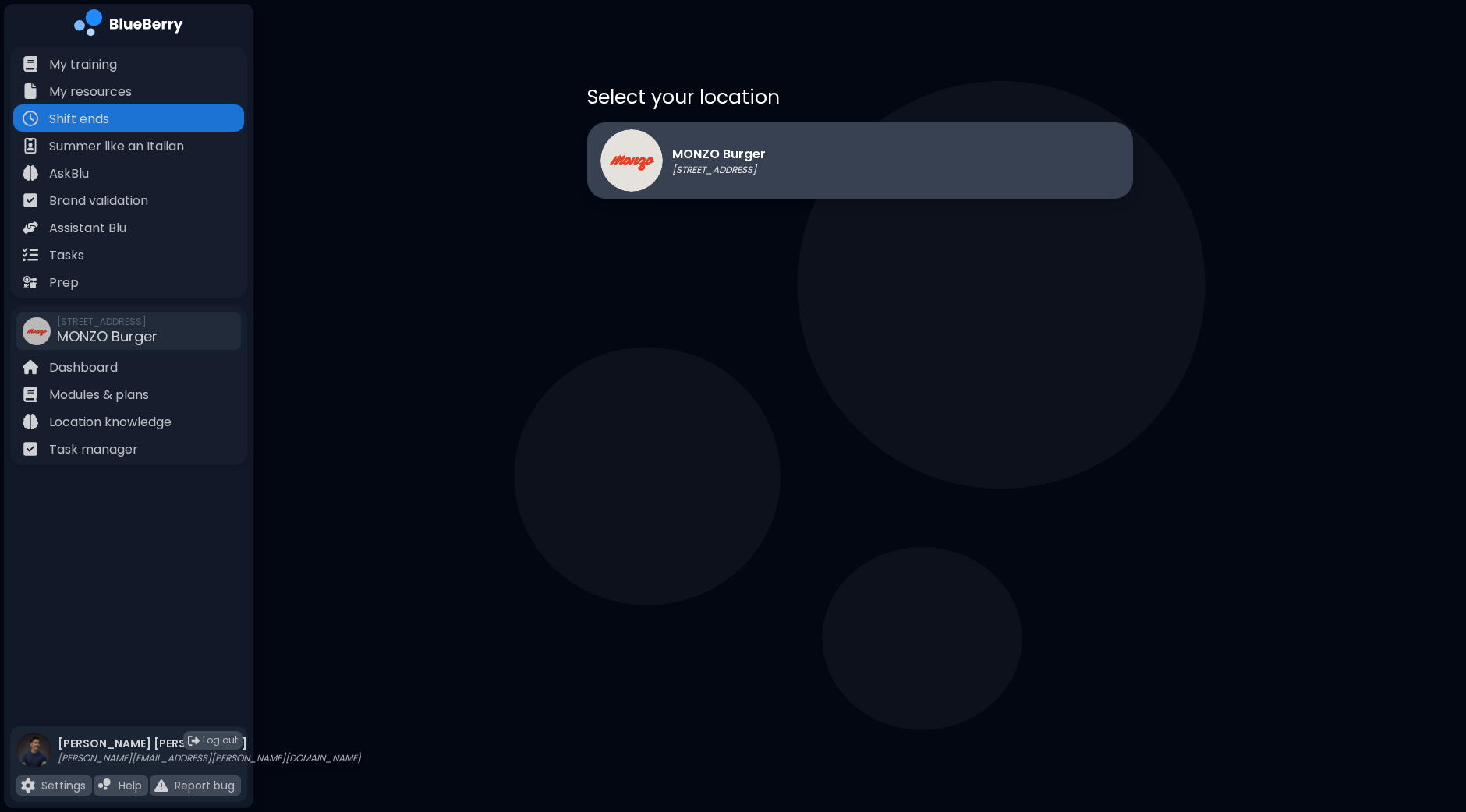
click at [832, 168] on div "MONZO Burger [STREET_ADDRESS]" at bounding box center [860, 161] width 546 height 77
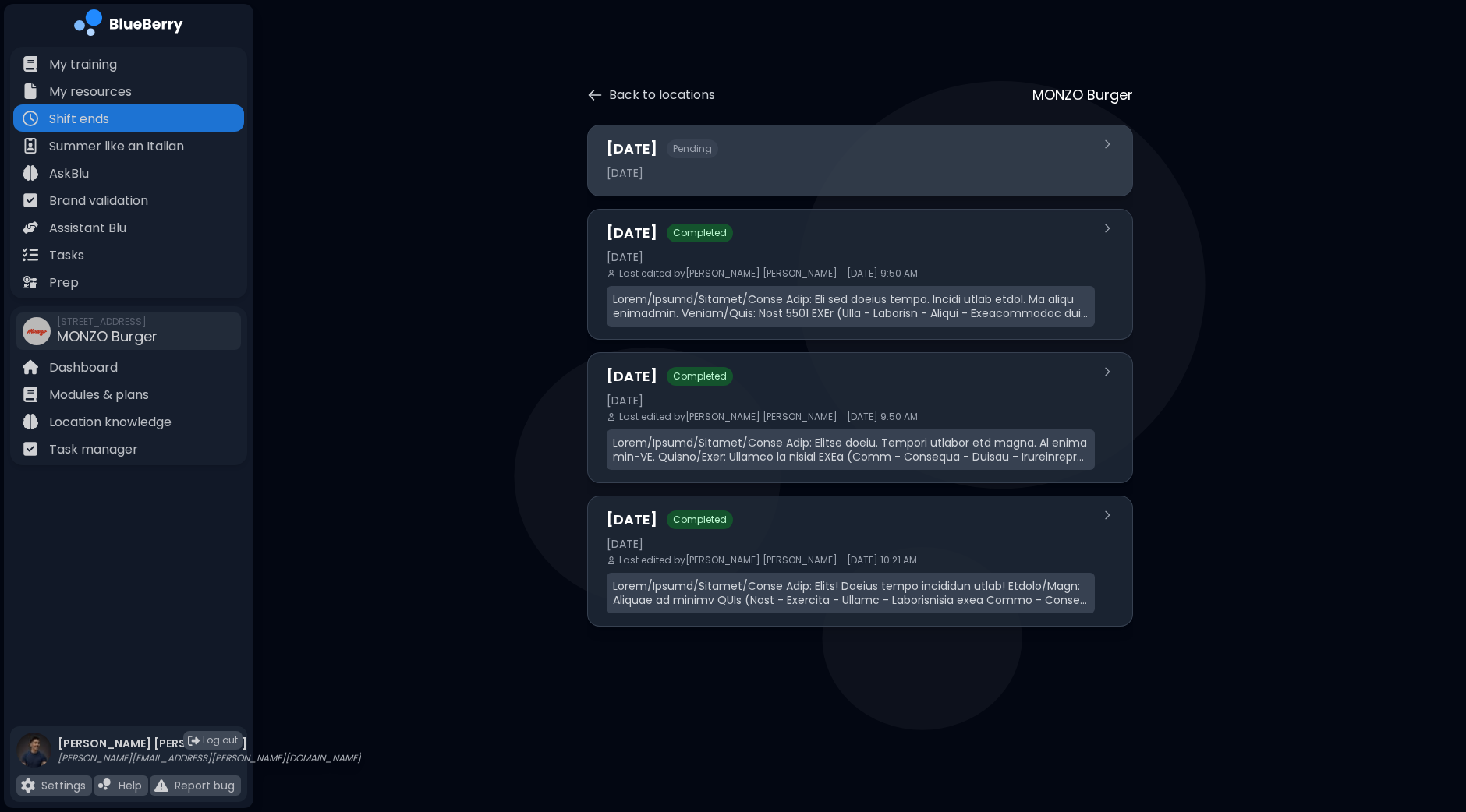
click at [786, 167] on div "[DATE]" at bounding box center [850, 172] width 488 height 14
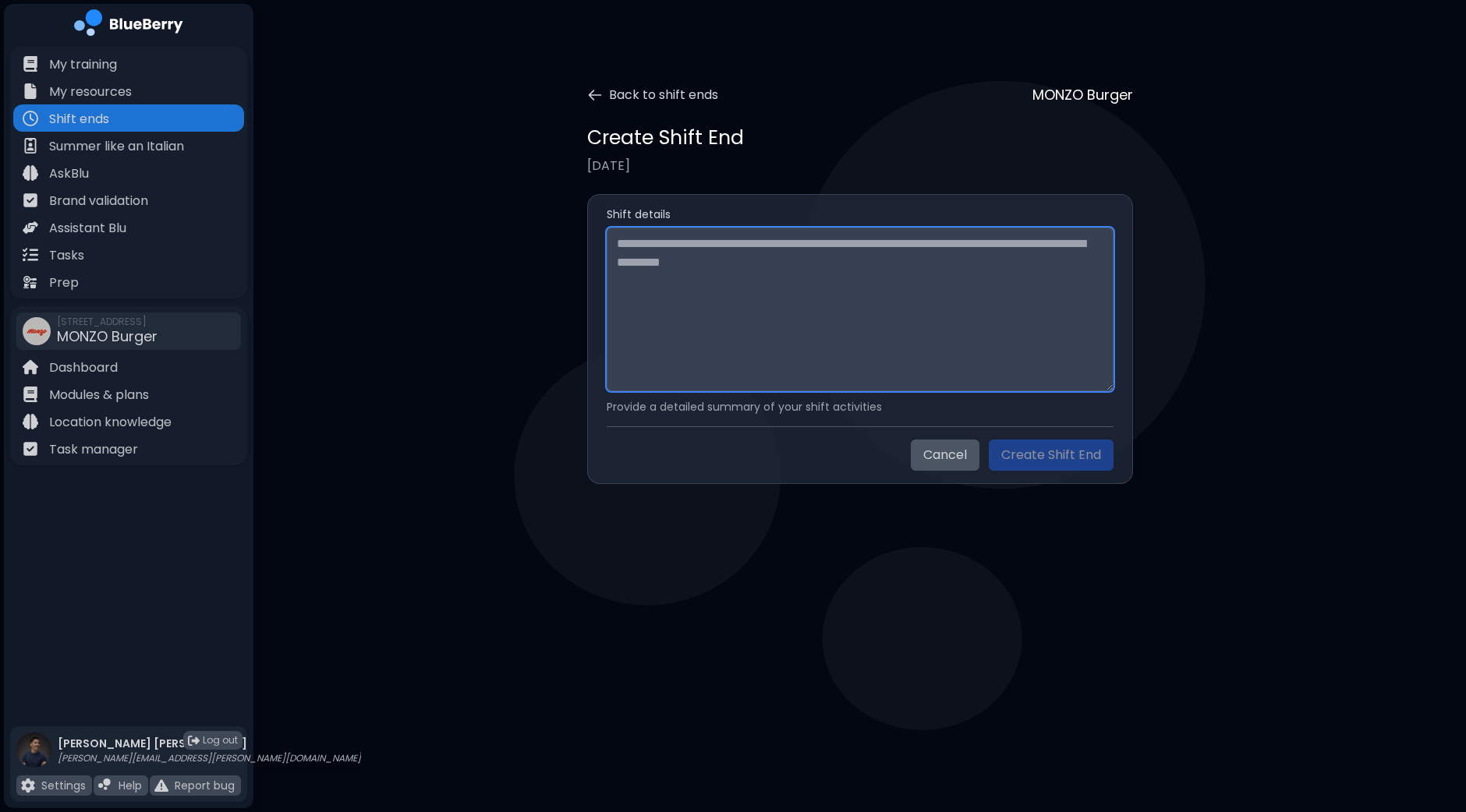
click at [717, 283] on textarea at bounding box center [859, 308] width 507 height 163
paste textarea "**********"
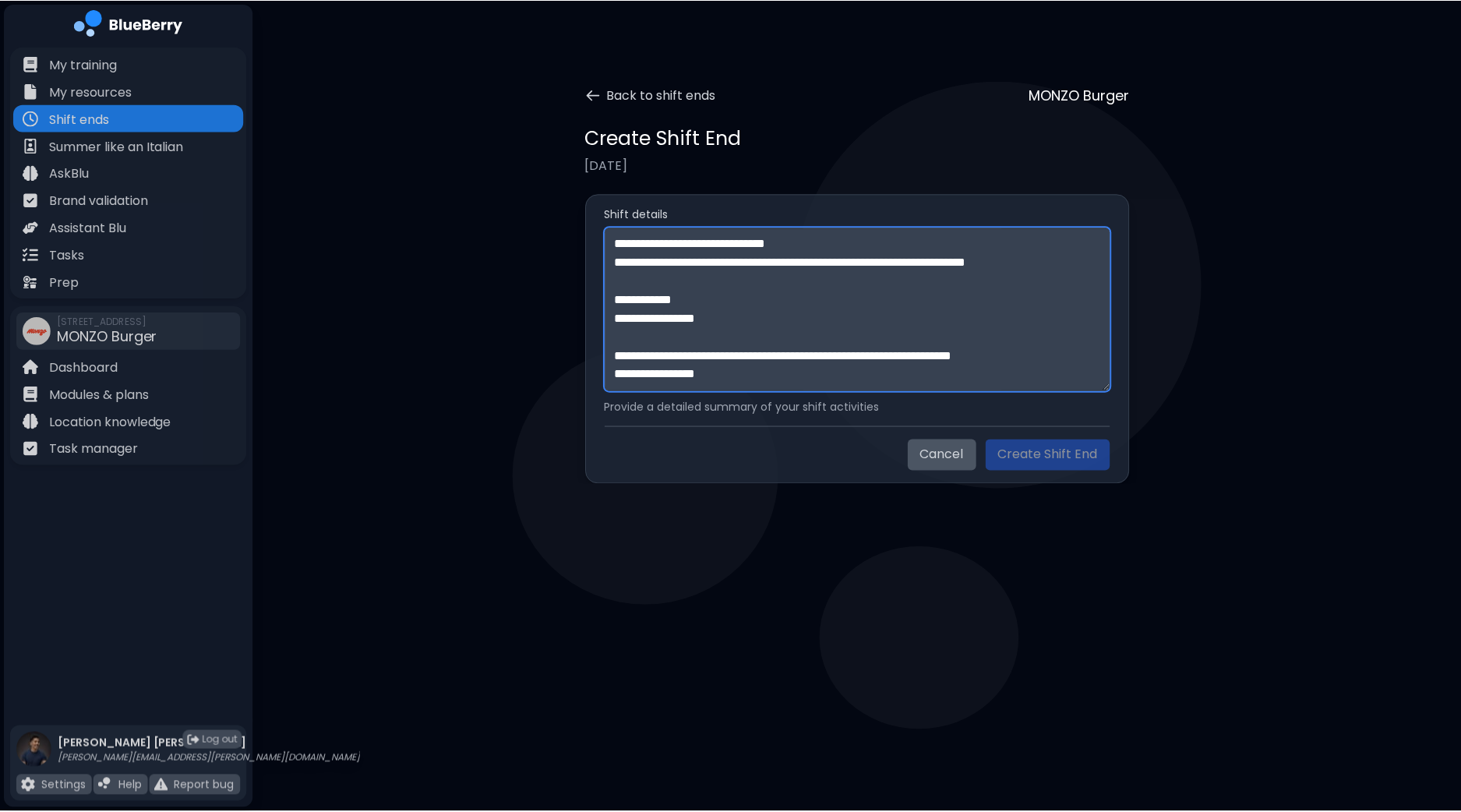
scroll to position [385, 0]
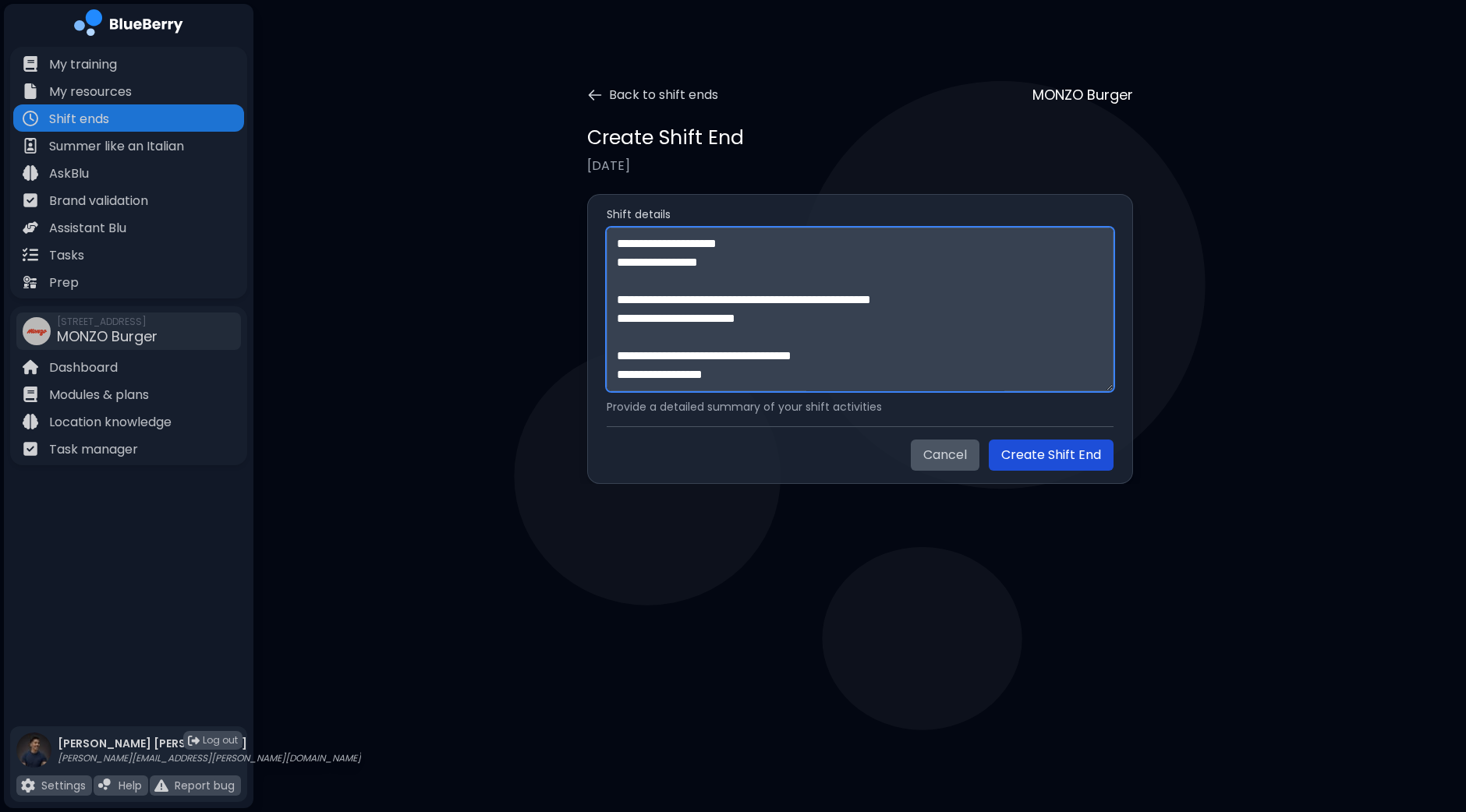
type textarea "**********"
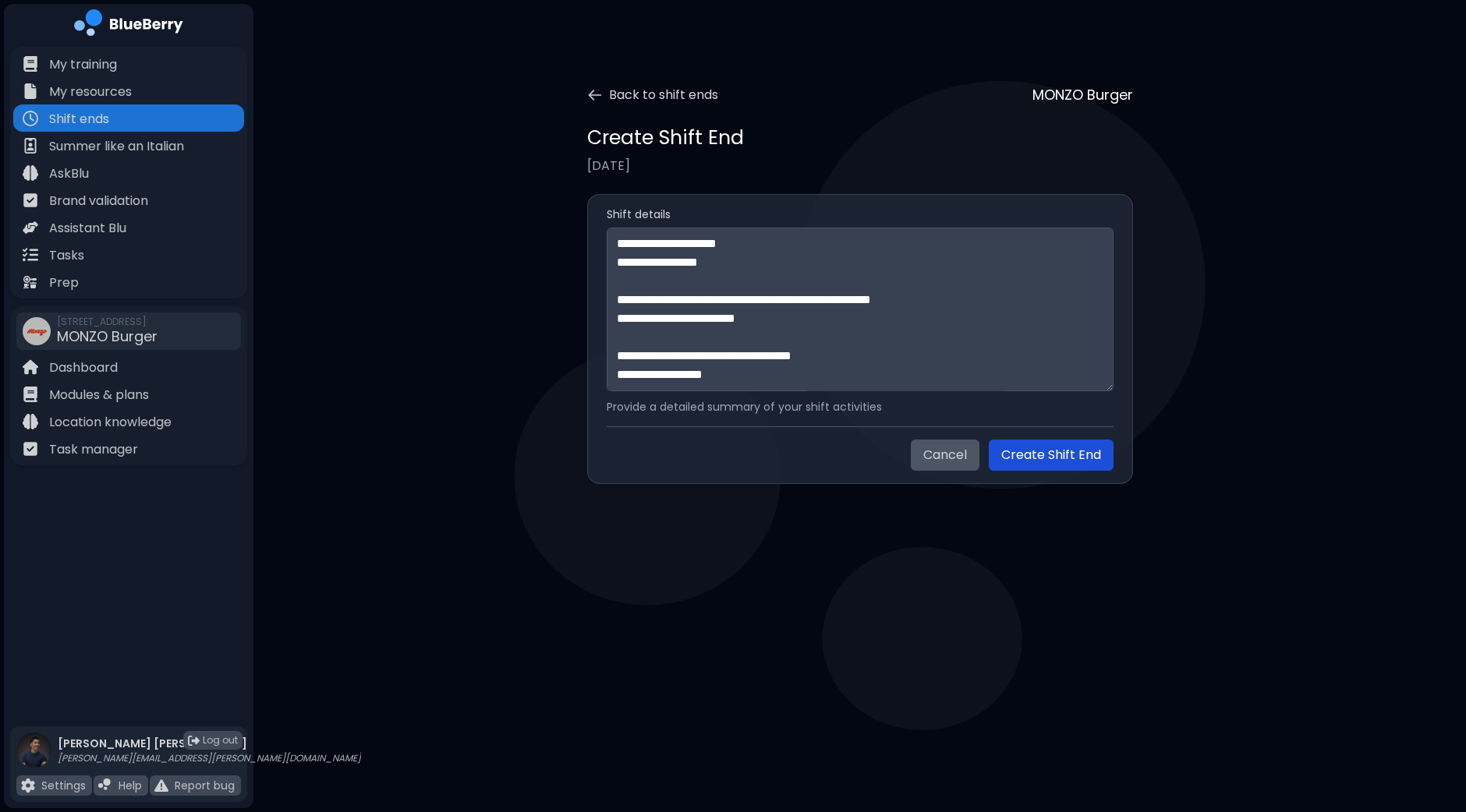
click at [1061, 462] on button "Create Shift End" at bounding box center [1051, 455] width 125 height 31
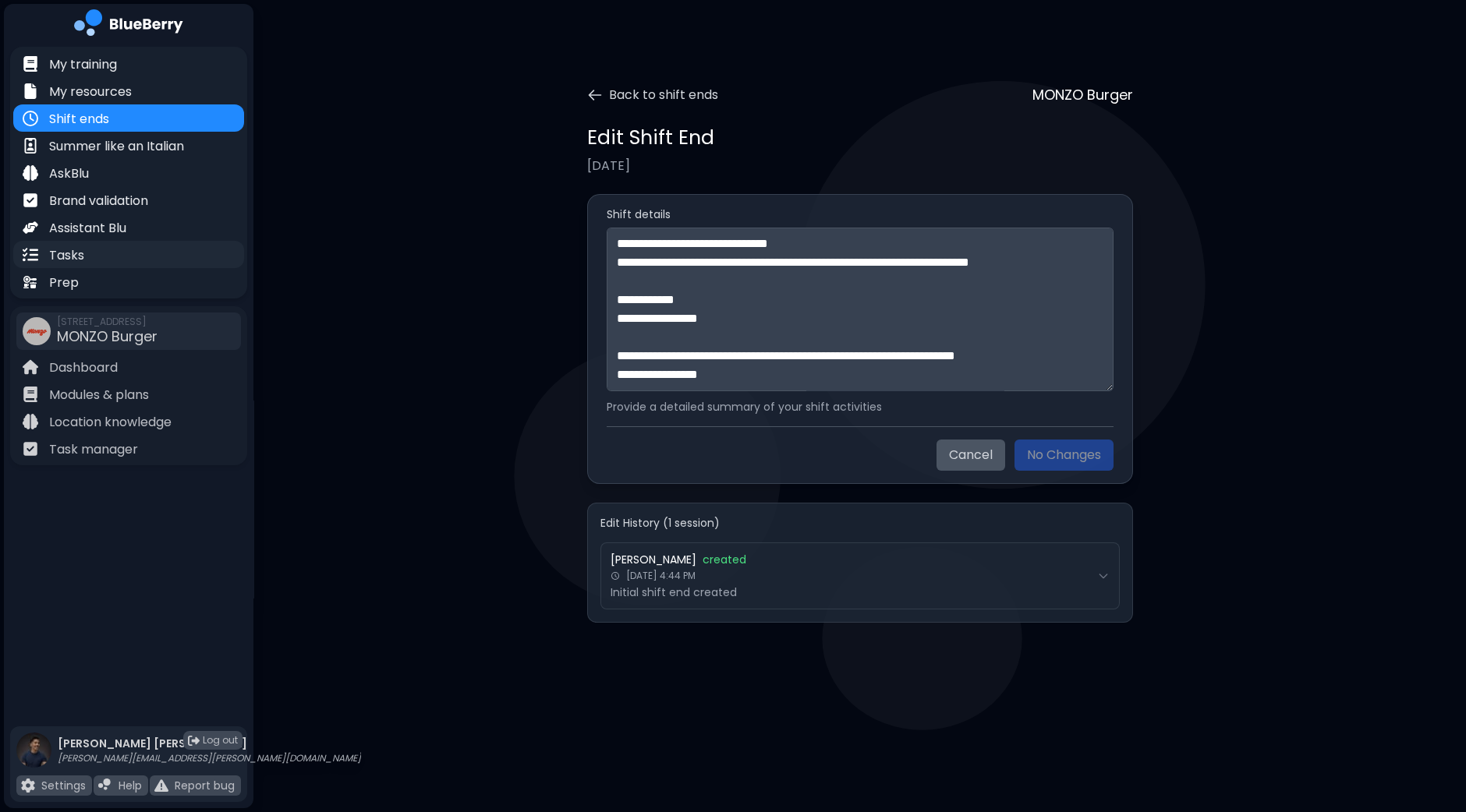
click at [101, 246] on div "Tasks" at bounding box center [129, 255] width 231 height 27
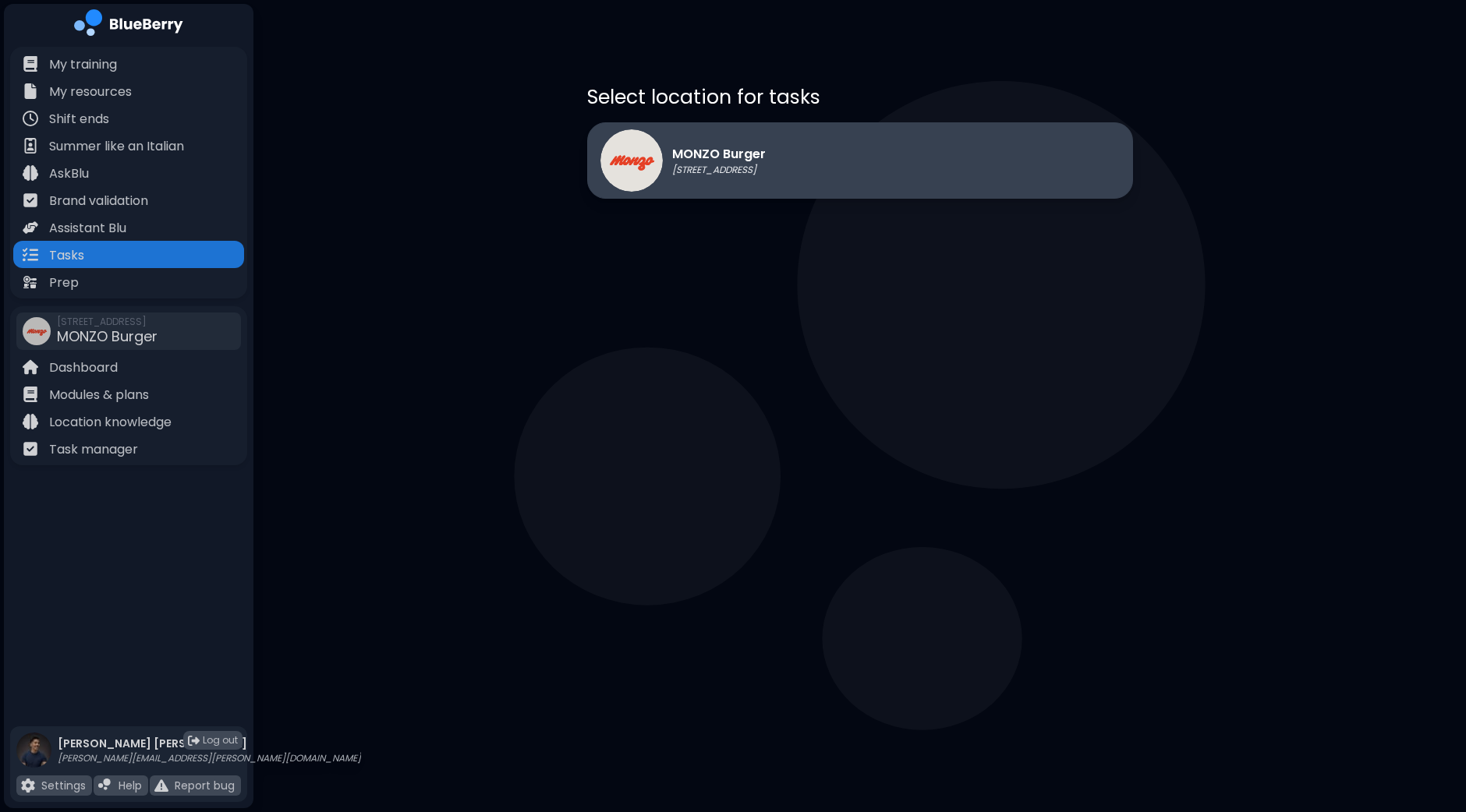
click at [892, 173] on div "MONZO Burger [STREET_ADDRESS]" at bounding box center [860, 161] width 546 height 77
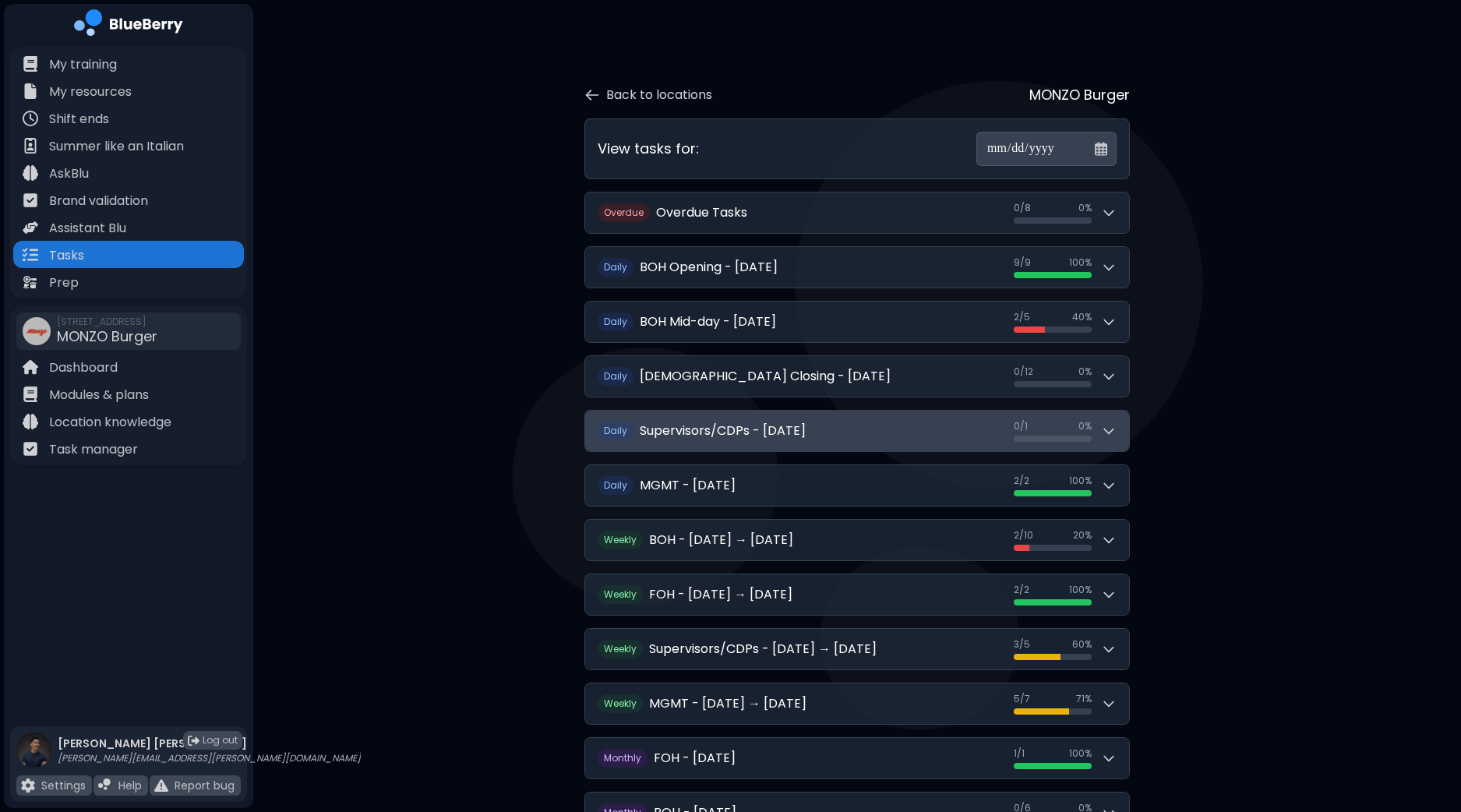
click at [1114, 430] on icon at bounding box center [1109, 431] width 16 height 16
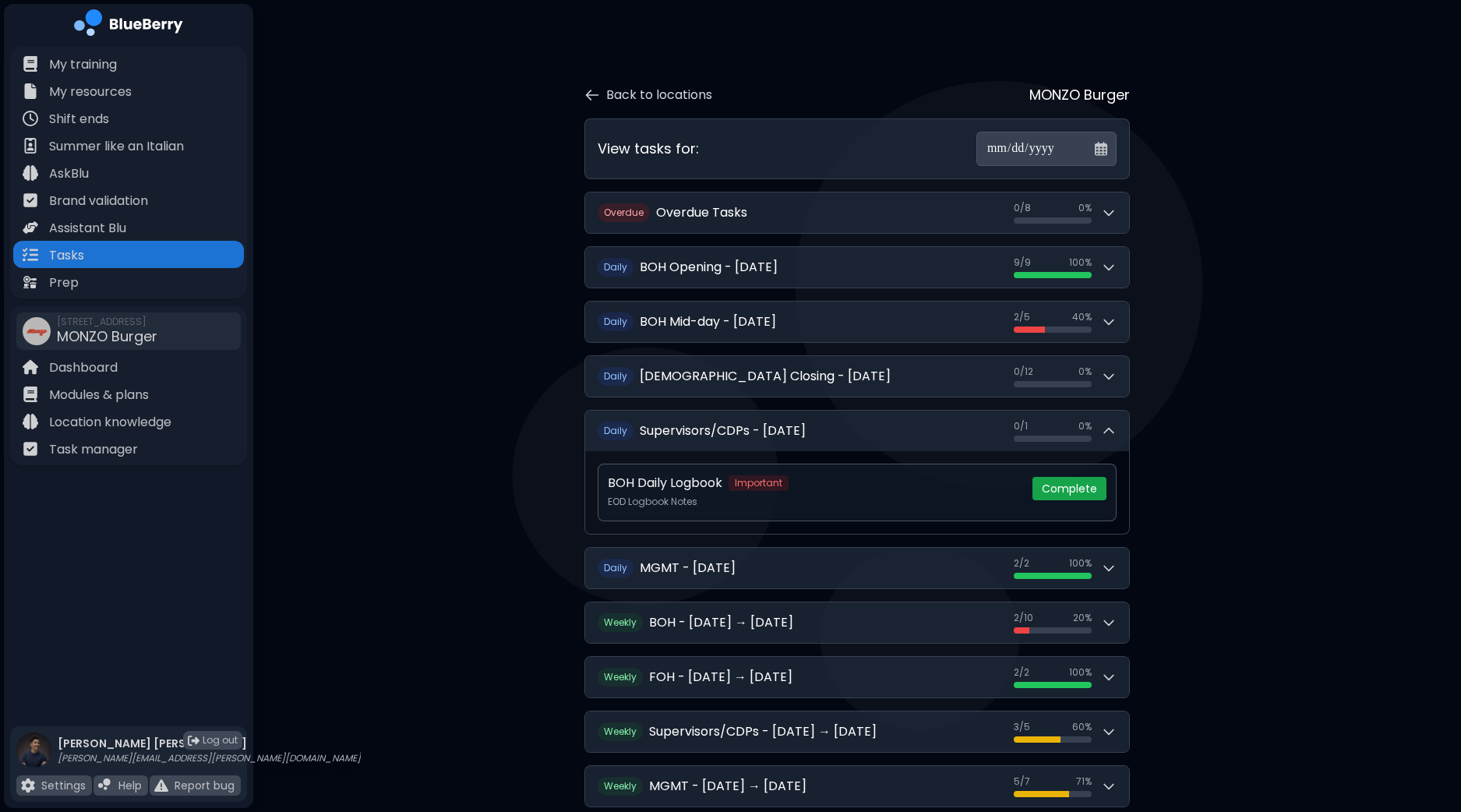
click at [1080, 489] on button "Complete" at bounding box center [1070, 489] width 74 height 24
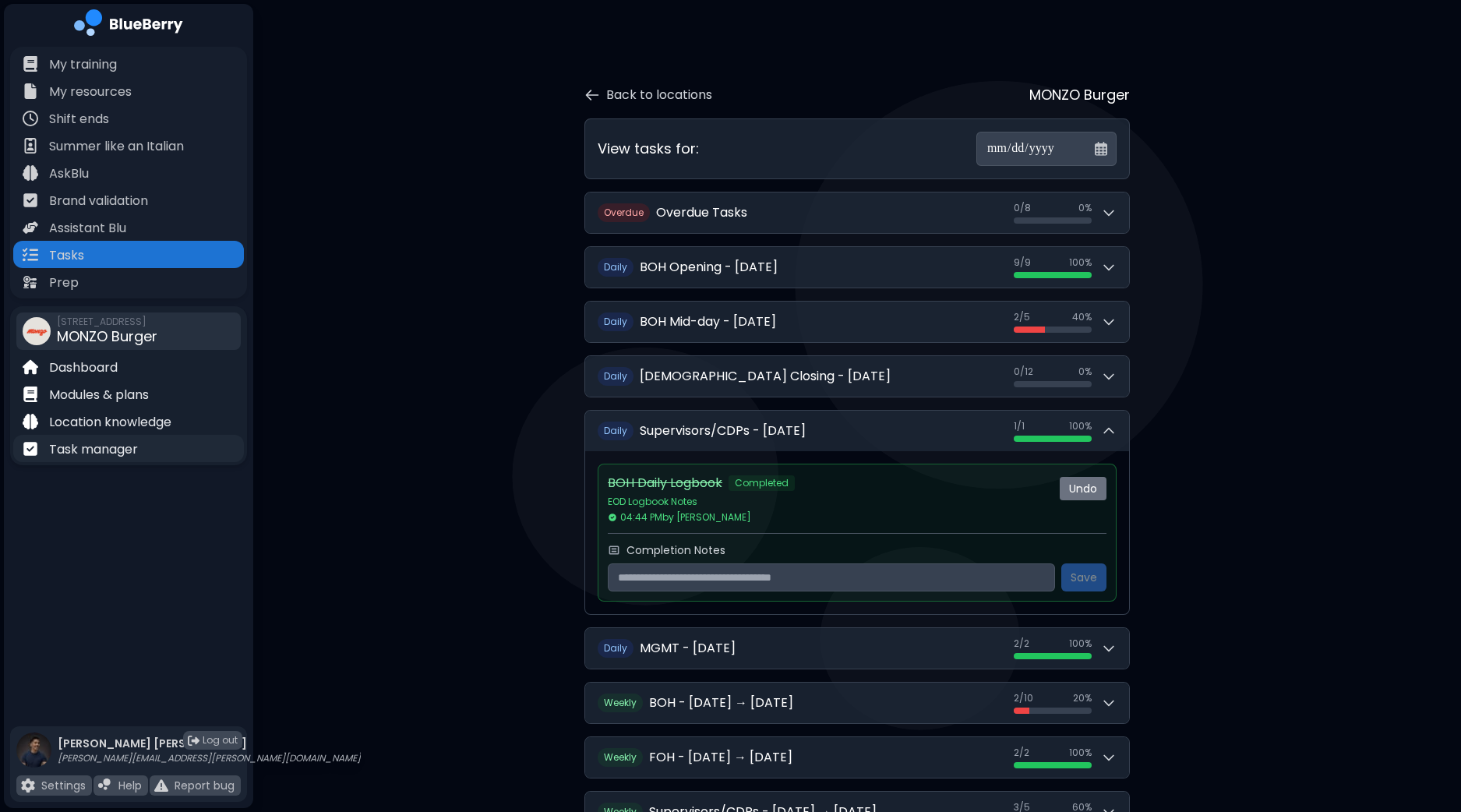
click at [86, 447] on p "Task manager" at bounding box center [93, 450] width 89 height 18
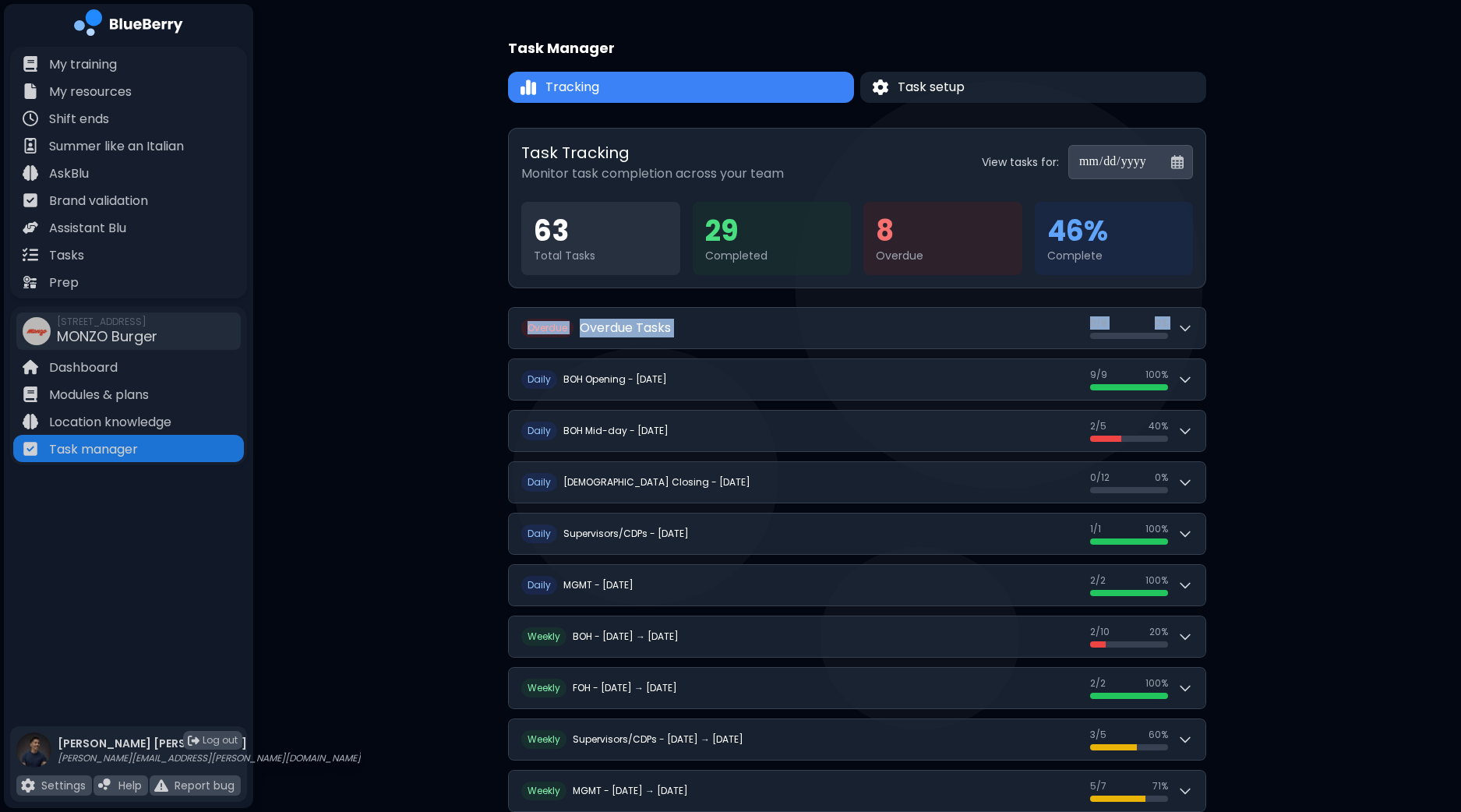
drag, startPoint x: 1457, startPoint y: 266, endPoint x: 1457, endPoint y: 290, distance: 24.0
click at [1457, 290] on div "**********" at bounding box center [858, 527] width 1208 height 1055
click at [1400, 307] on div "**********" at bounding box center [858, 527] width 1208 height 1055
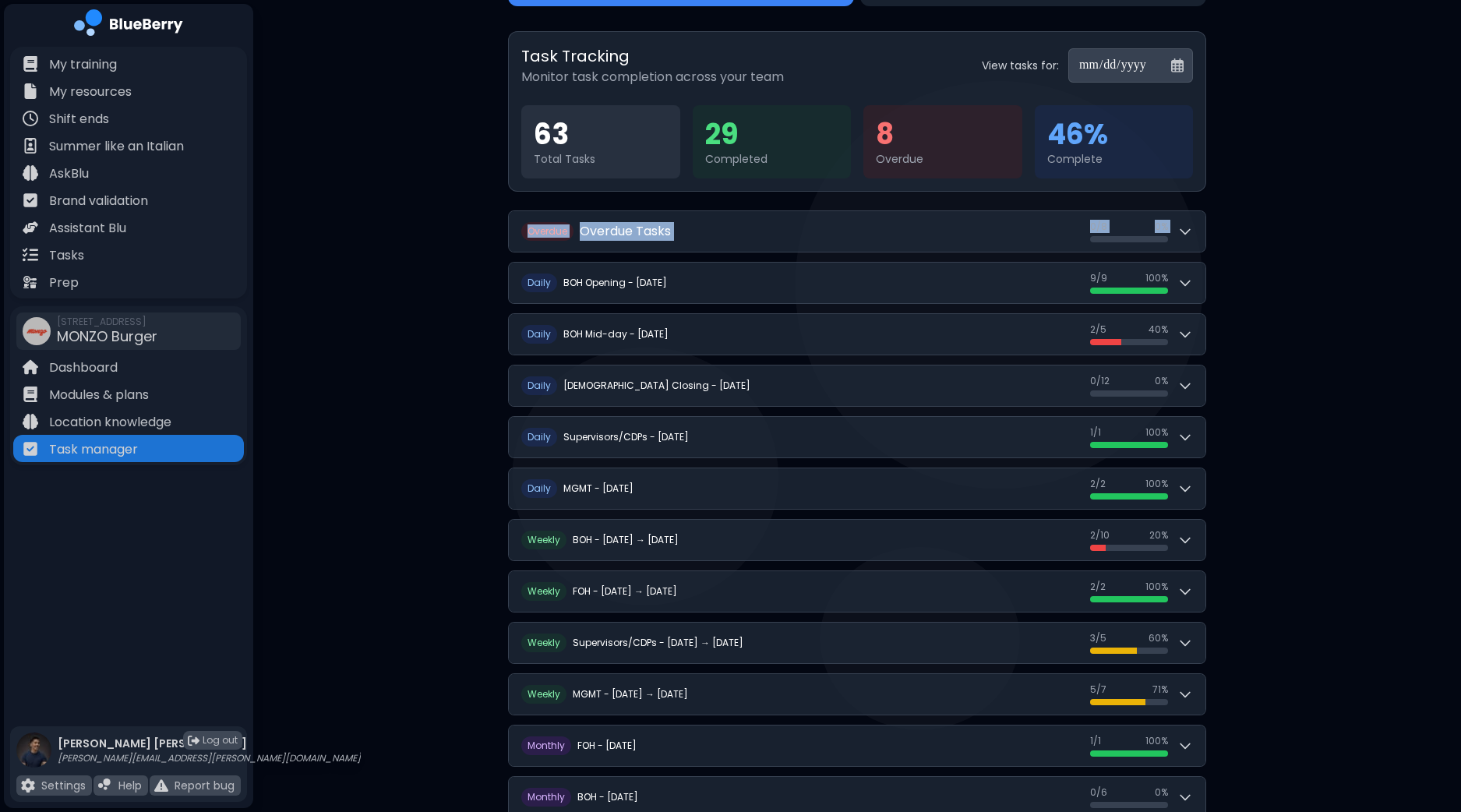
scroll to position [124, 0]
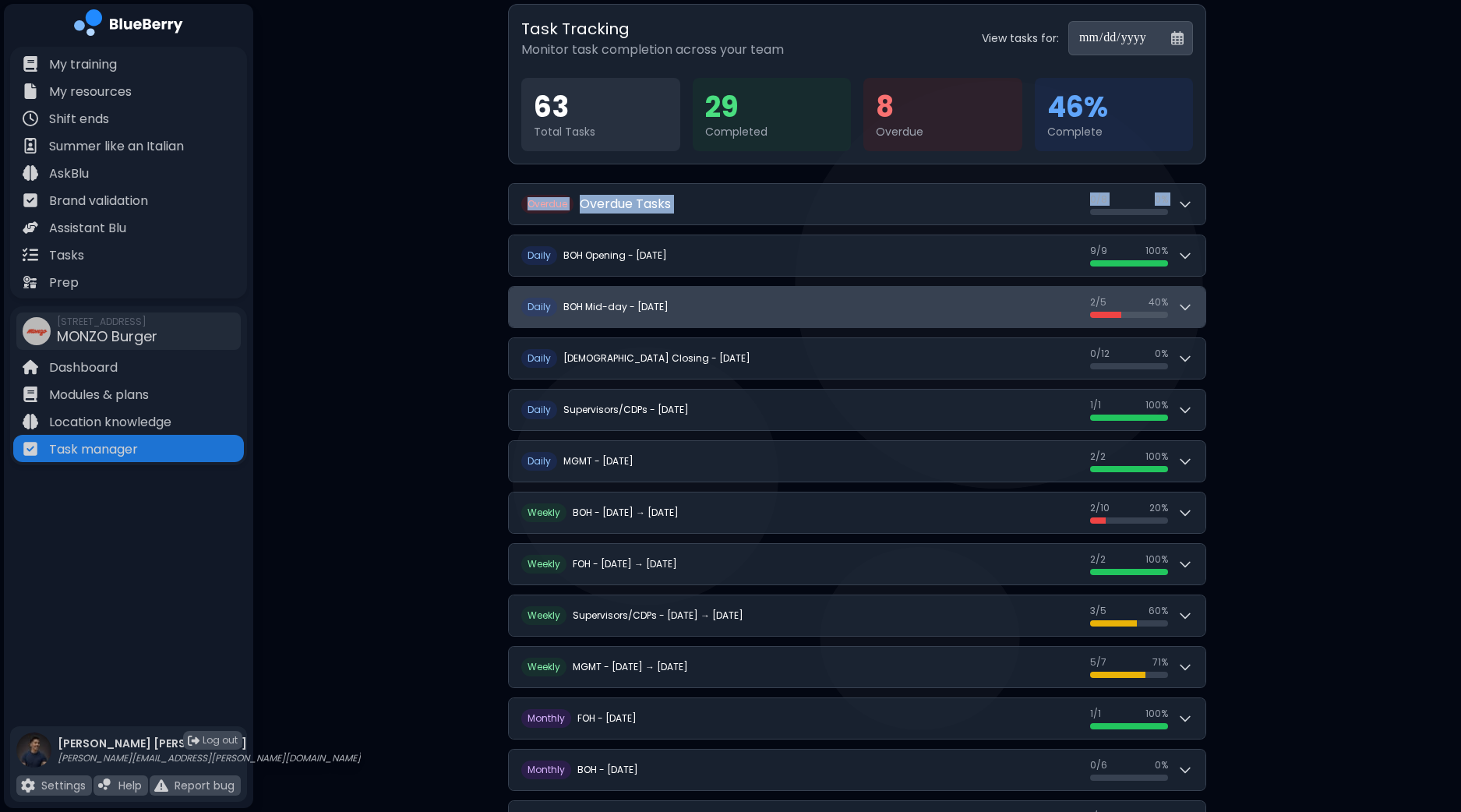
click at [1197, 309] on button "D aily BOH Mid-day - [DATE] 2 / 5 2 / 5 40 %" at bounding box center [858, 307] width 697 height 40
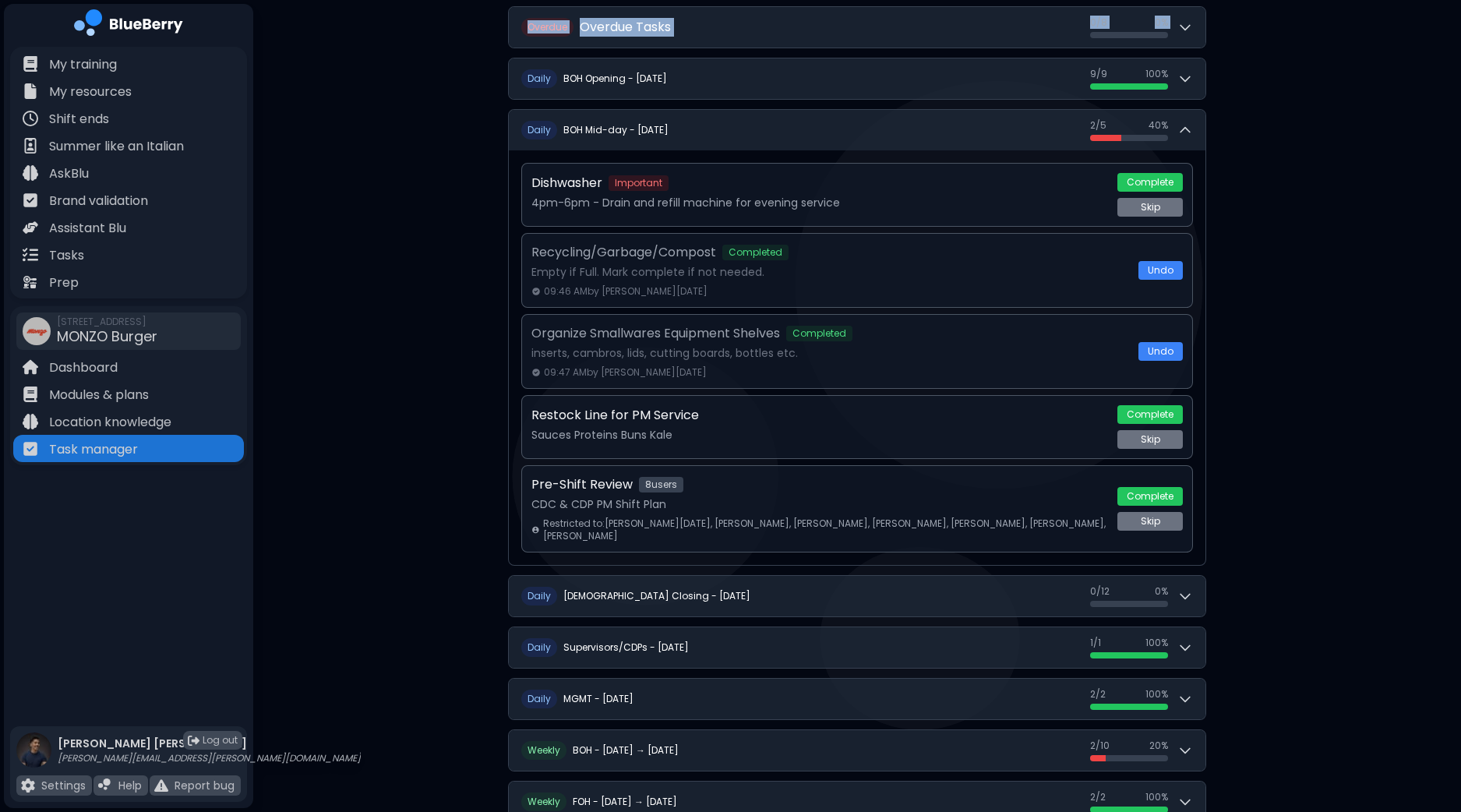
scroll to position [305, 0]
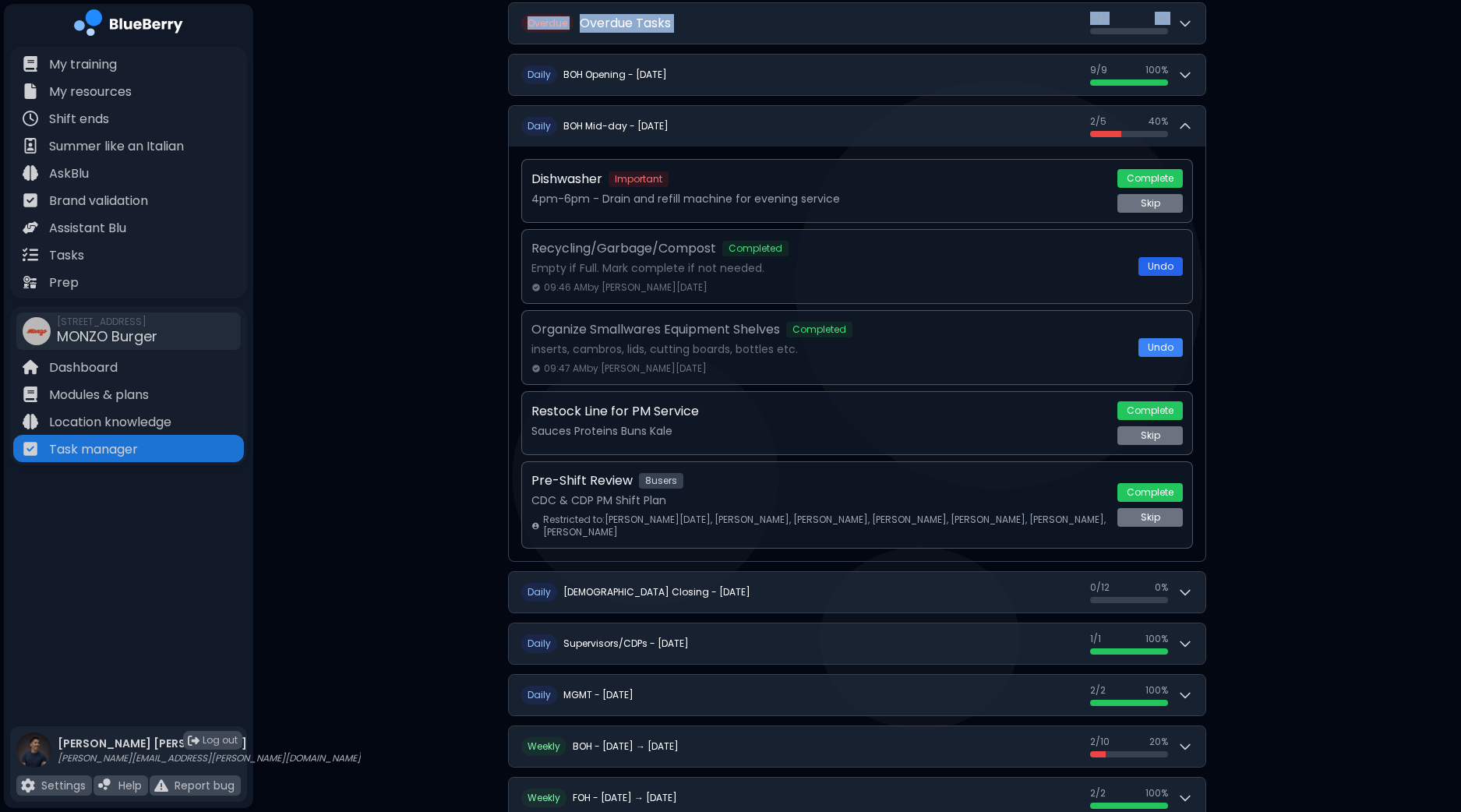
click at [1171, 267] on button "Undo" at bounding box center [1161, 266] width 45 height 18
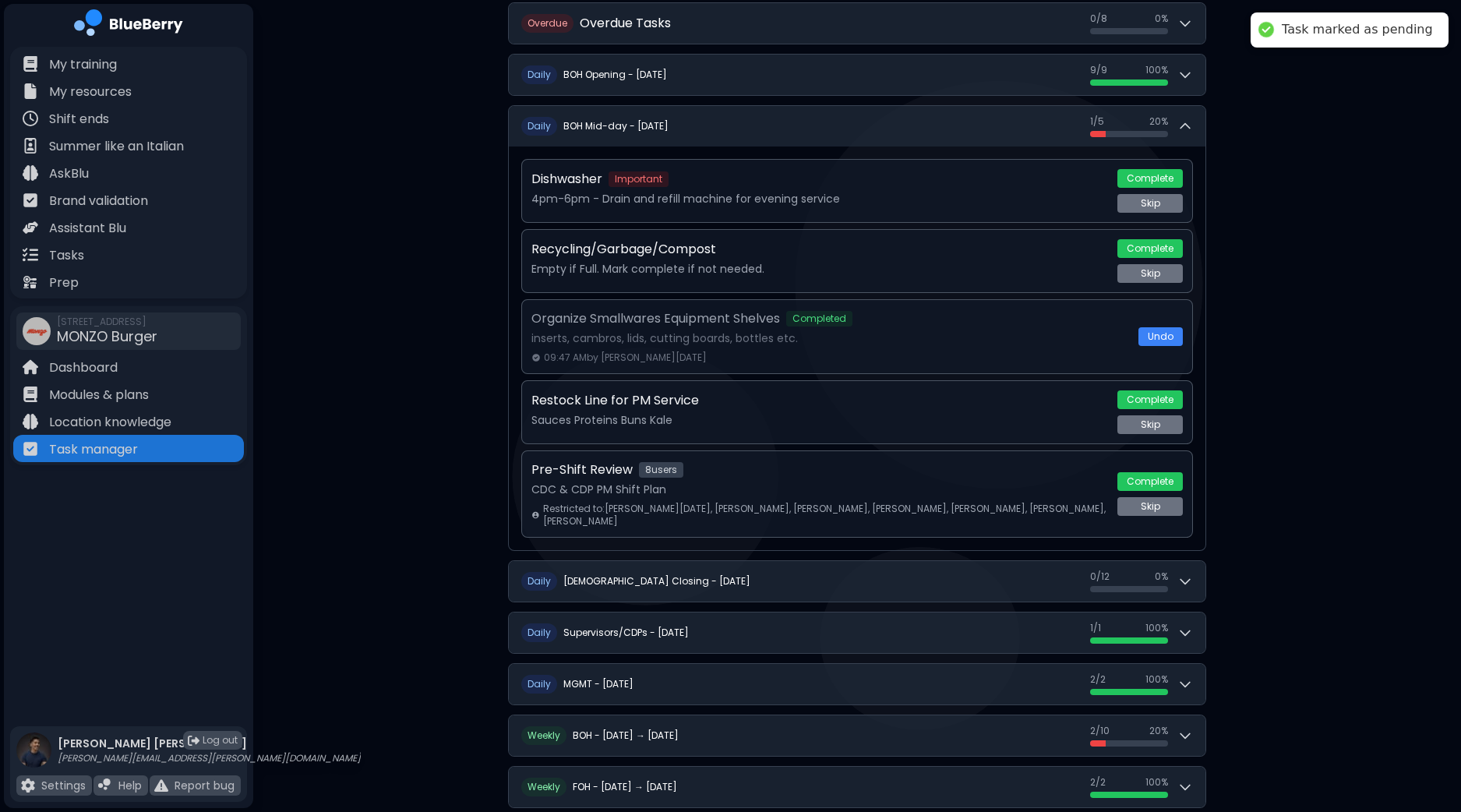
click at [1341, 286] on div "**********" at bounding box center [858, 424] width 1208 height 1459
click at [1149, 477] on button "Complete" at bounding box center [1151, 482] width 66 height 18
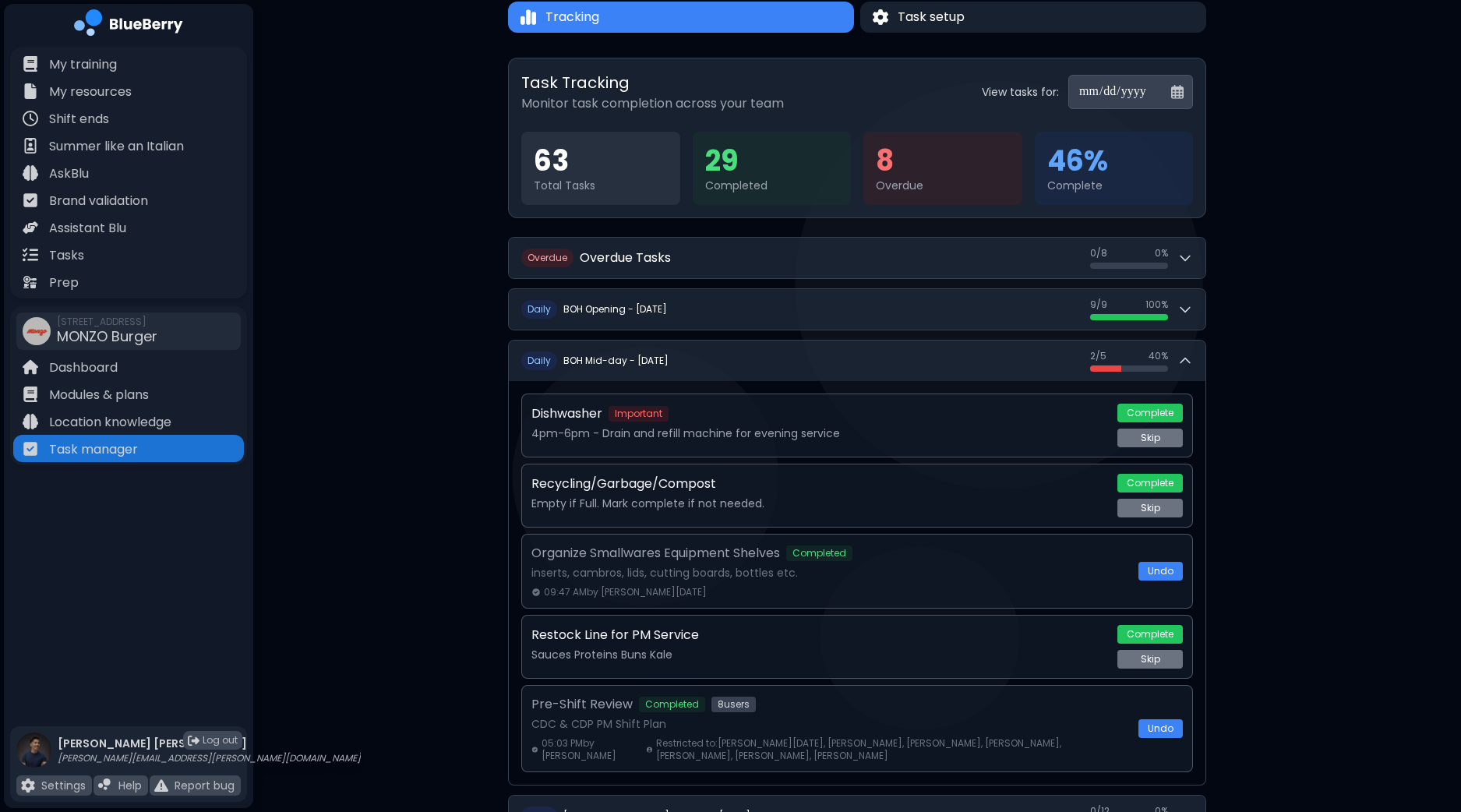
scroll to position [0, 0]
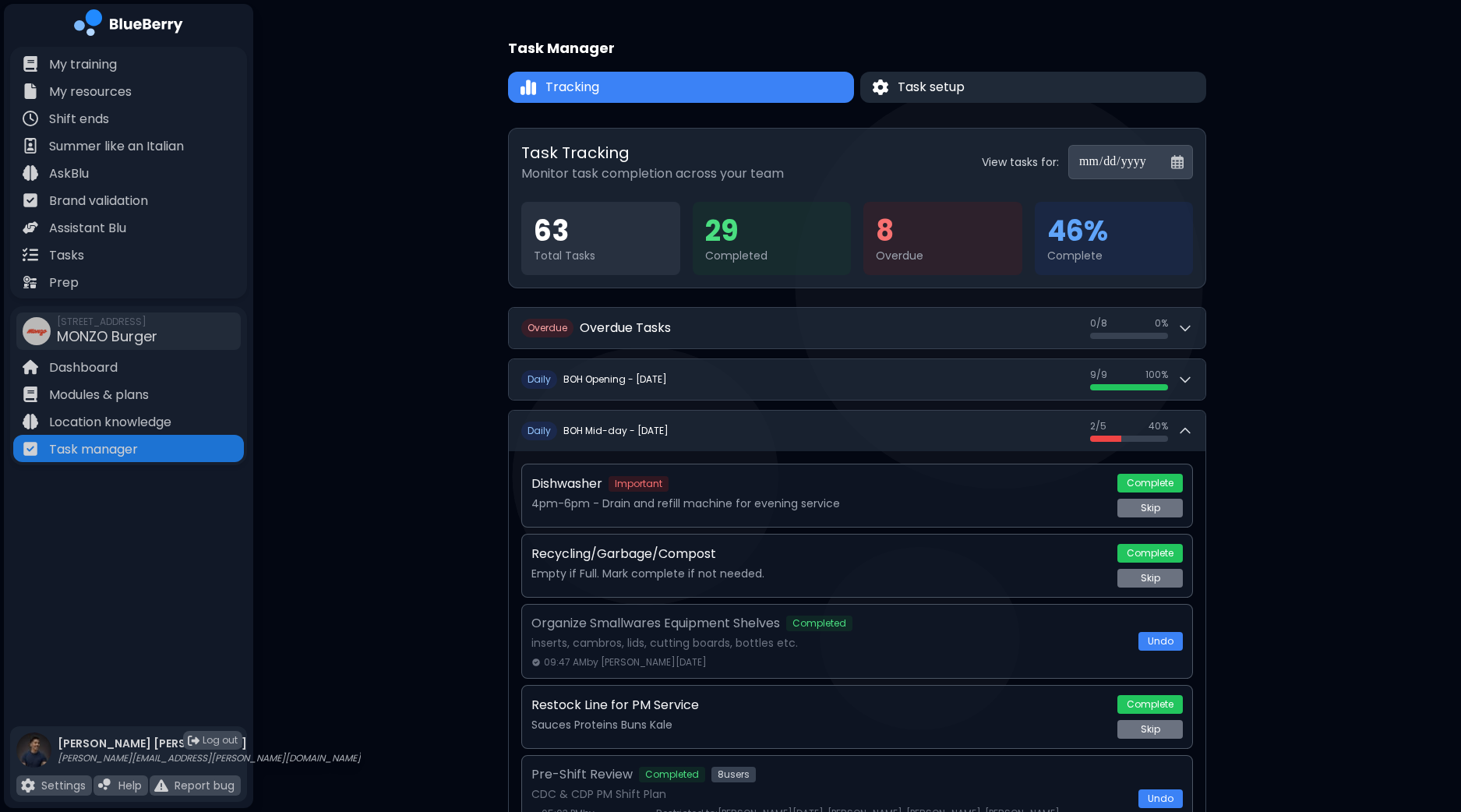
click at [1033, 76] on button "Task setup" at bounding box center [1033, 88] width 346 height 31
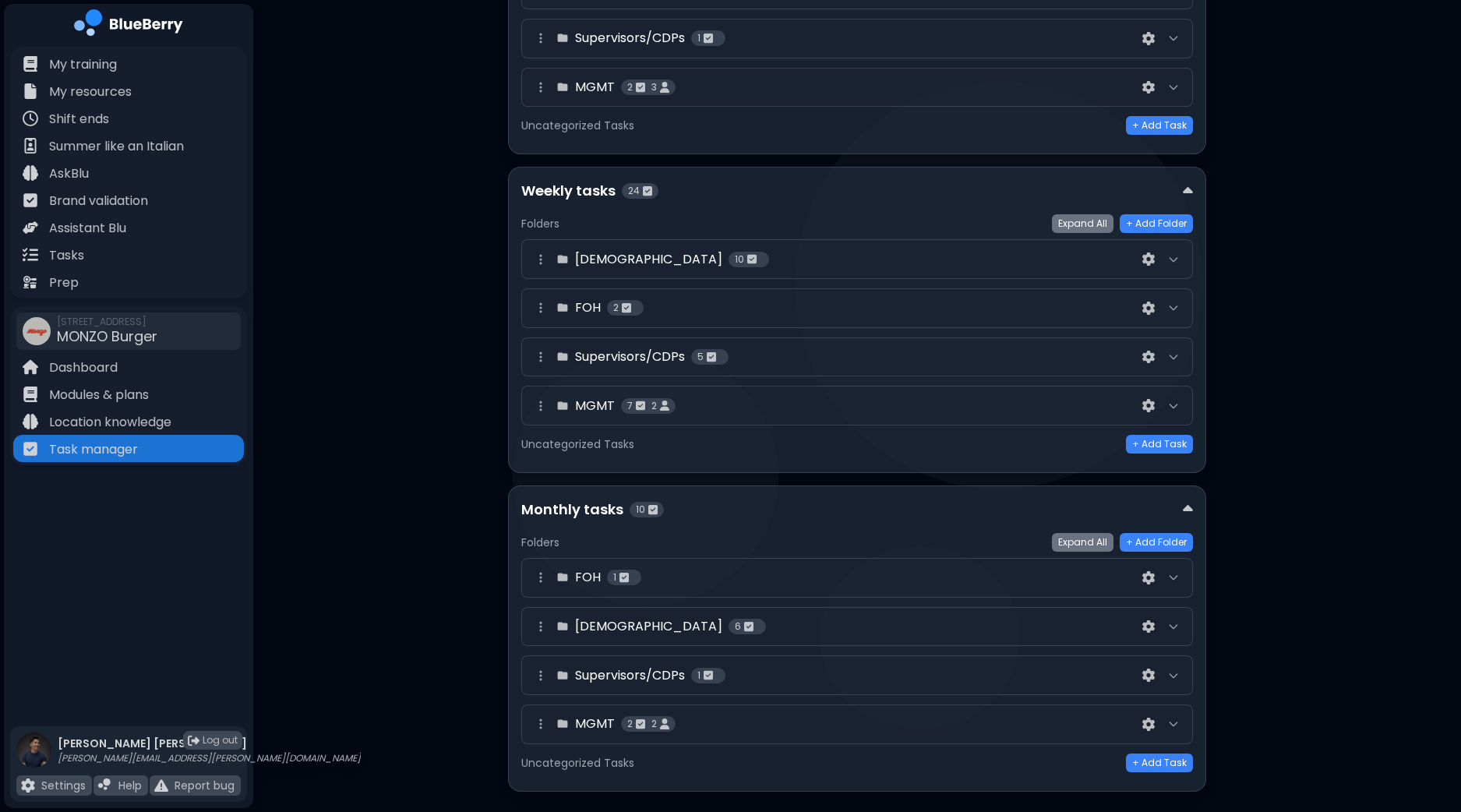
scroll to position [491, 0]
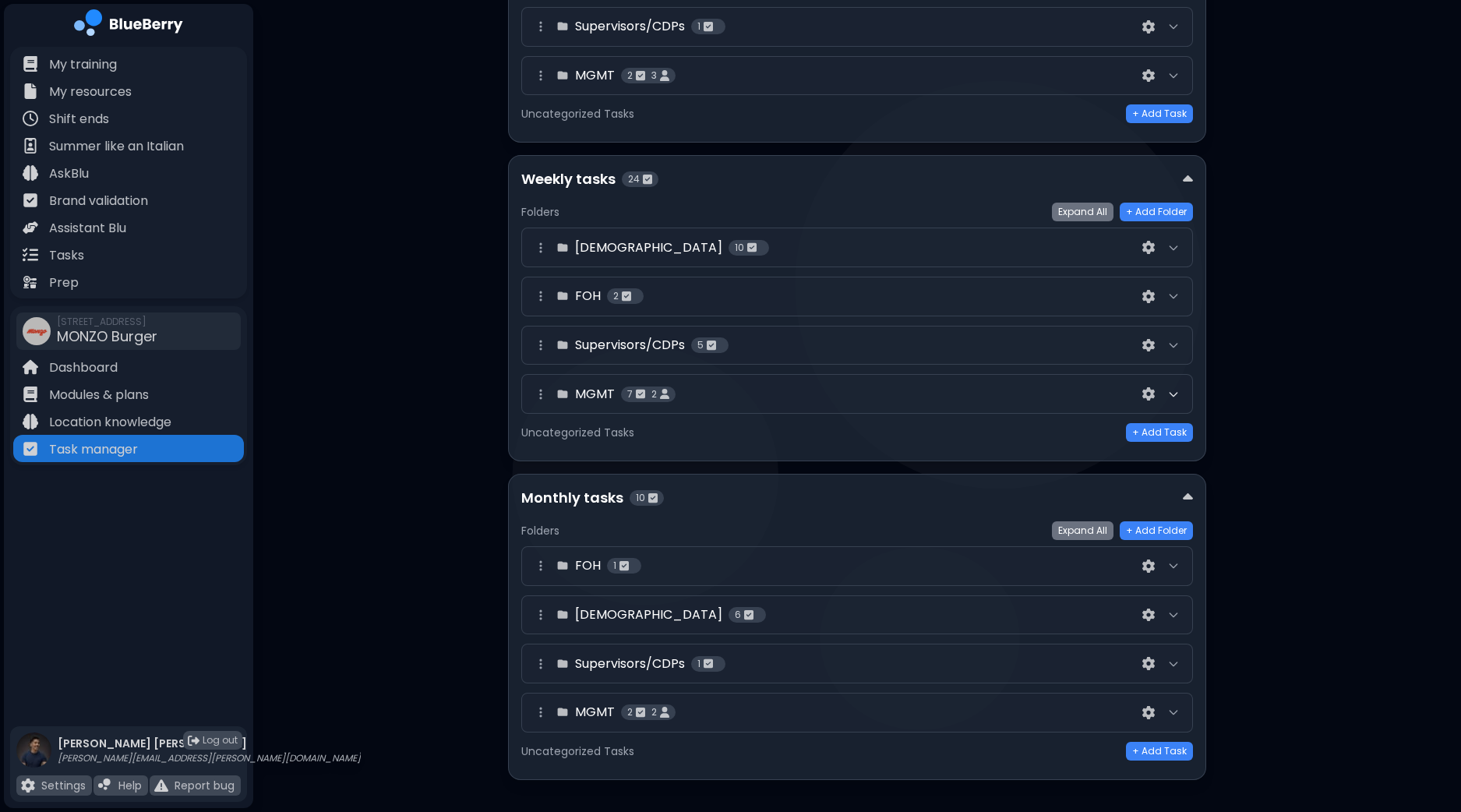
click at [1180, 393] on icon at bounding box center [1174, 394] width 13 height 13
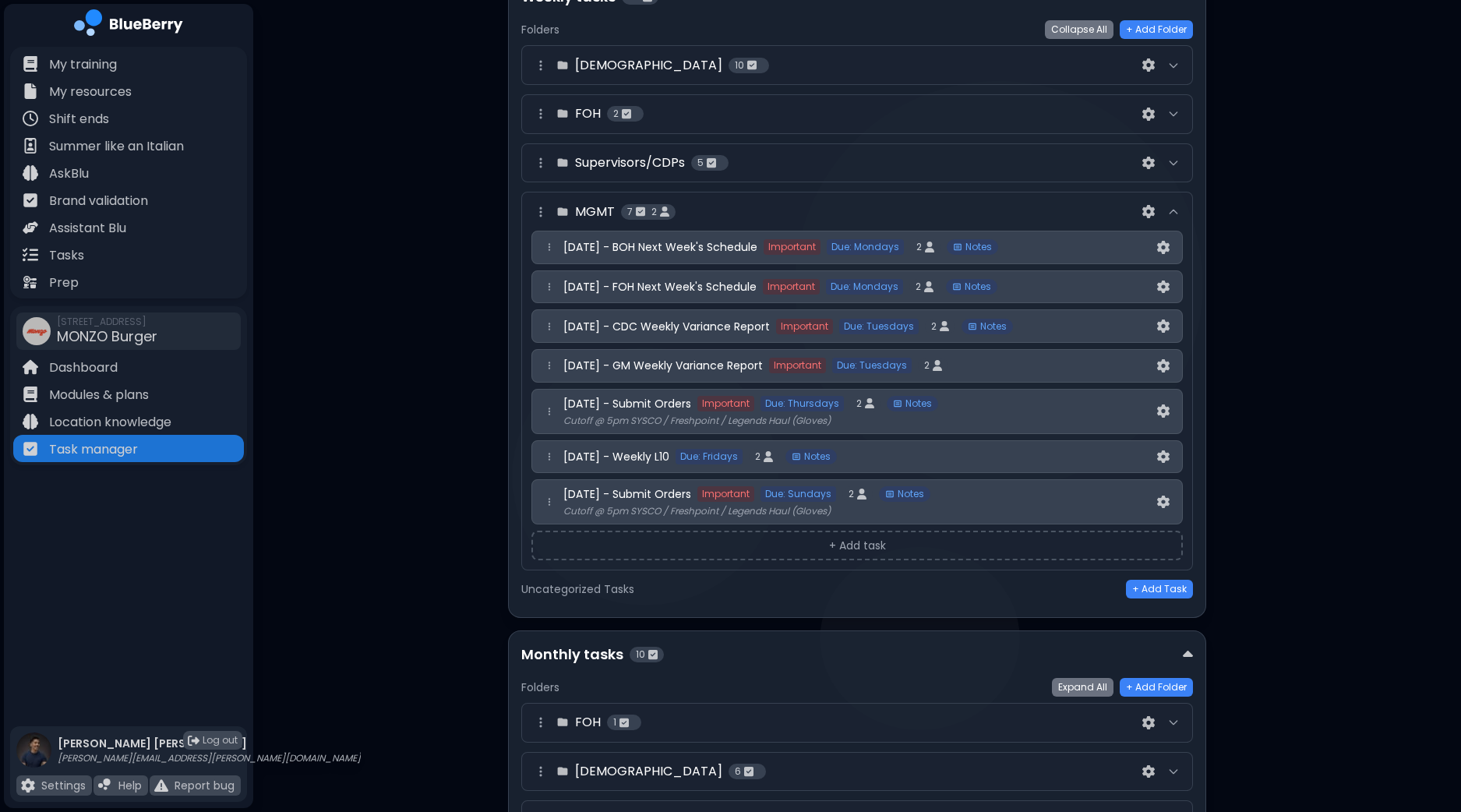
scroll to position [675, 0]
click at [871, 542] on button "+ Add task" at bounding box center [857, 544] width 652 height 29
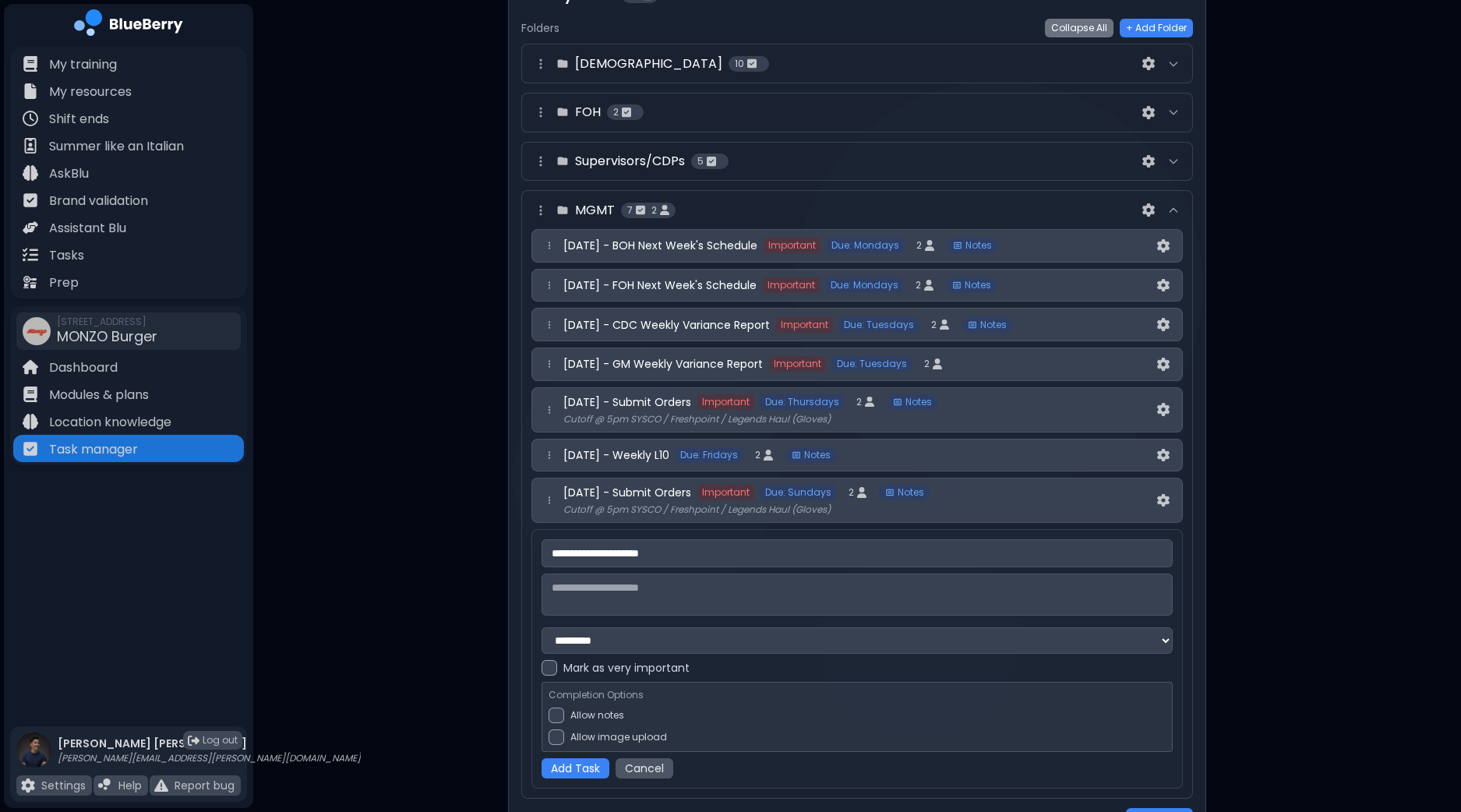
type input "**********"
type textarea "*****"
type textarea "**********"
click at [557, 714] on div at bounding box center [556, 715] width 16 height 16
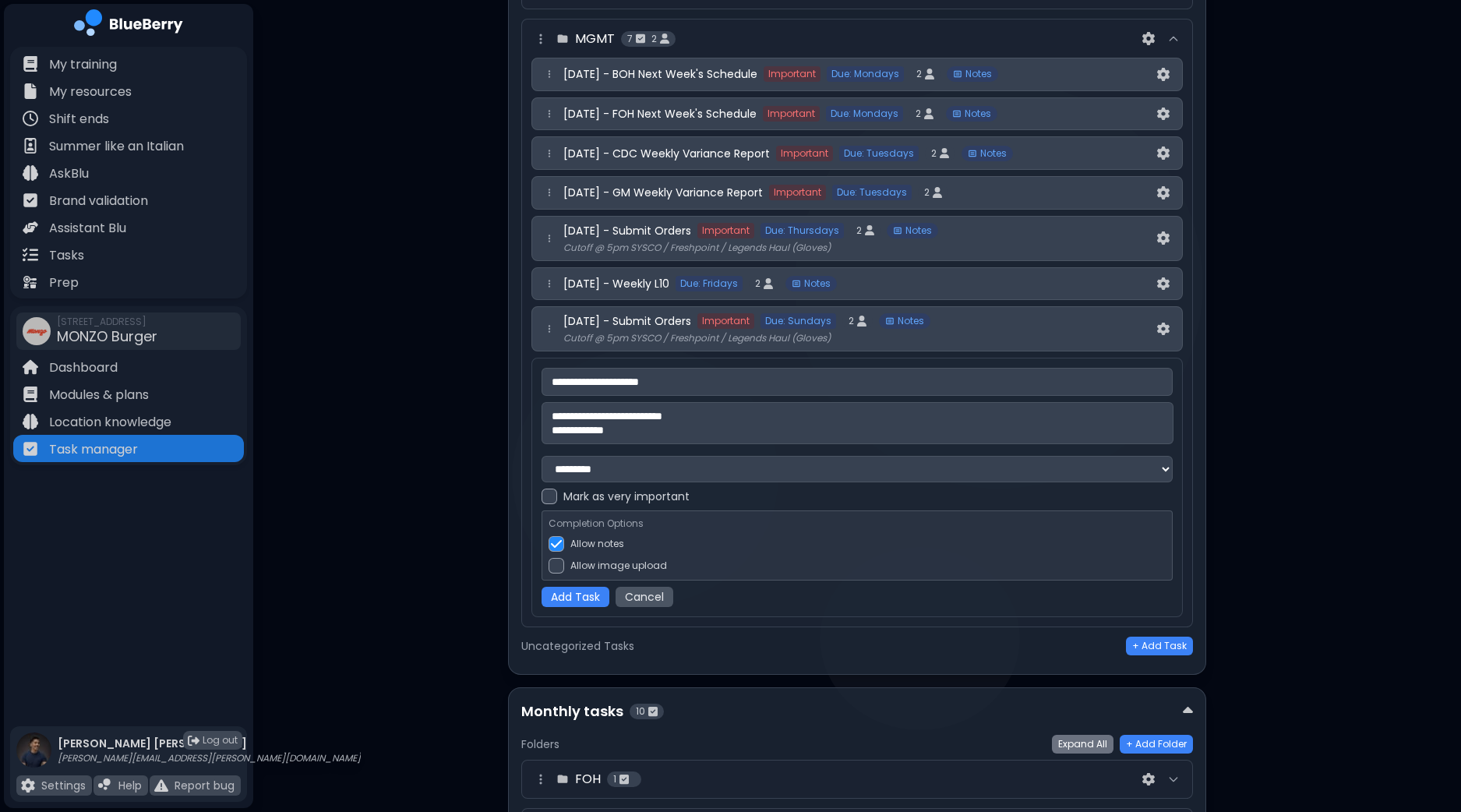
scroll to position [853, 0]
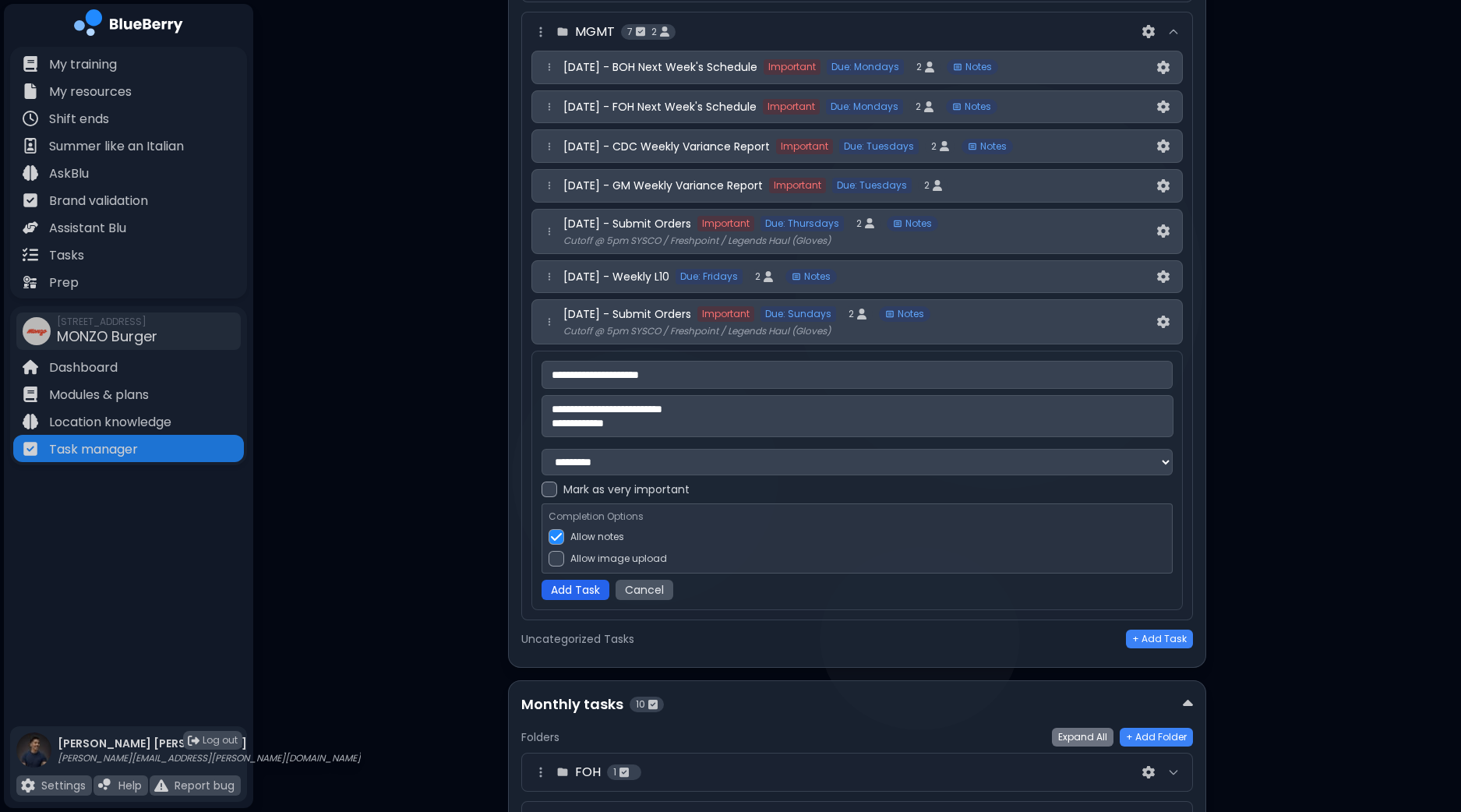
click at [579, 588] on button "Add Task" at bounding box center [576, 589] width 68 height 20
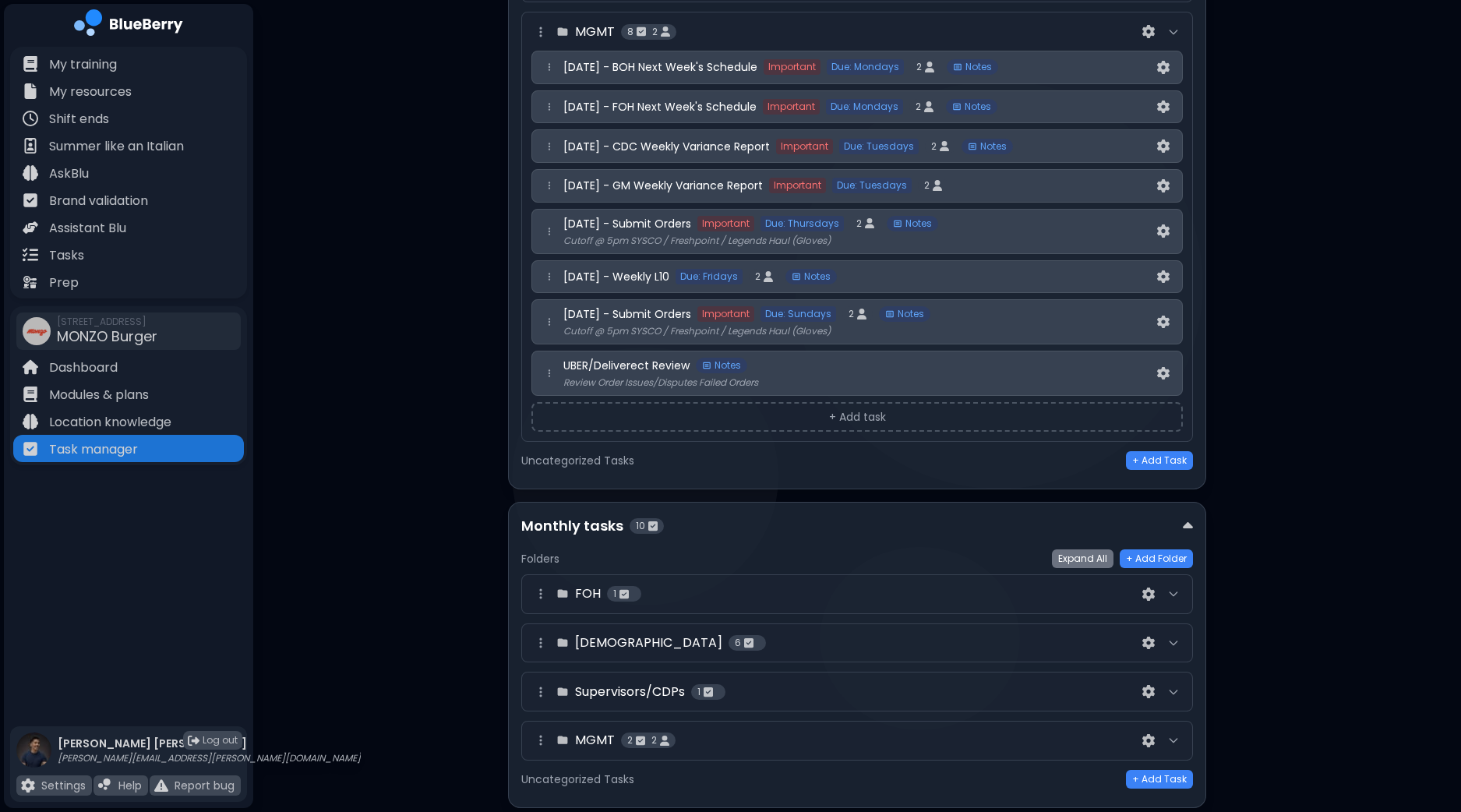
scroll to position [342, 0]
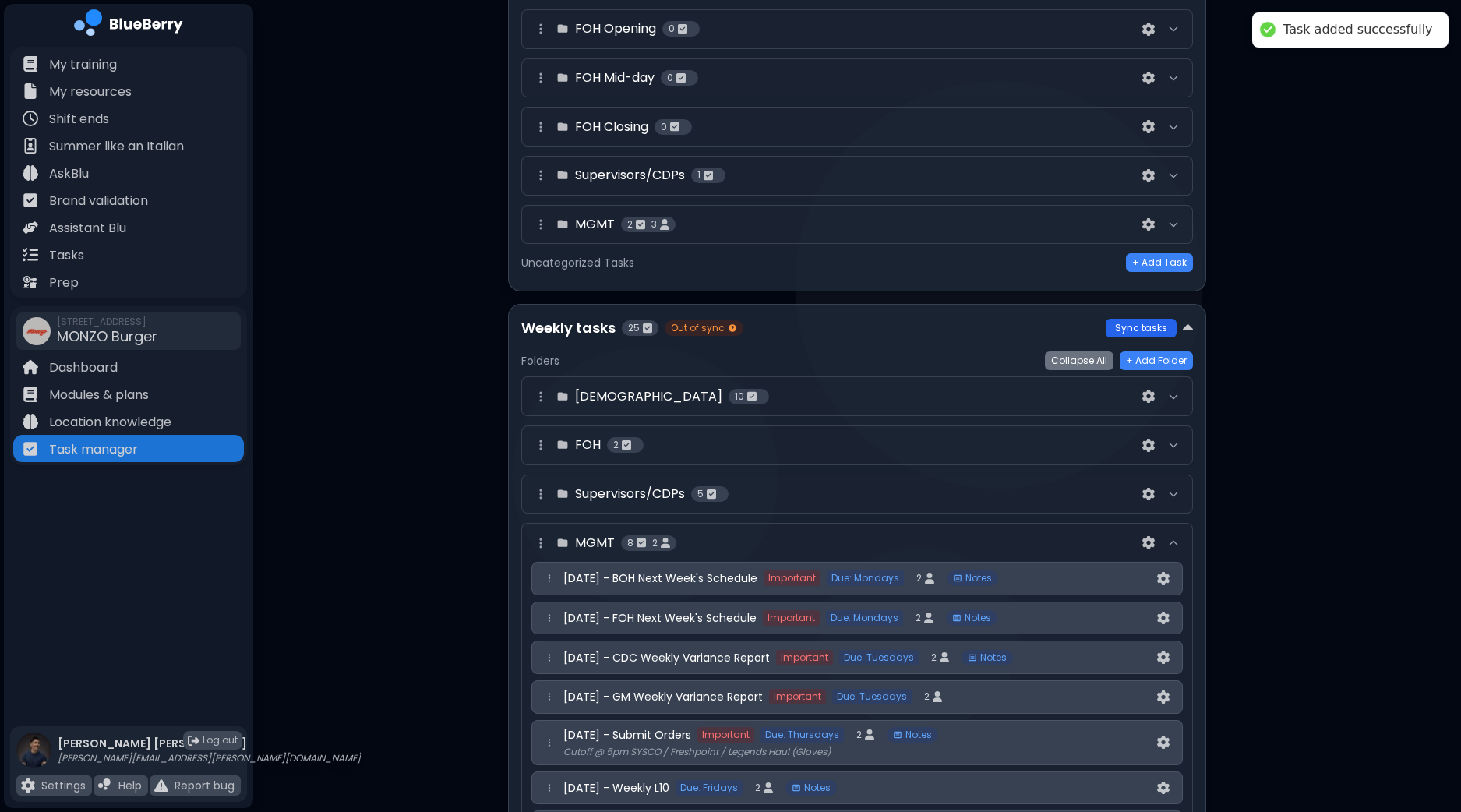
click at [1150, 324] on button "Sync tasks" at bounding box center [1142, 328] width 71 height 18
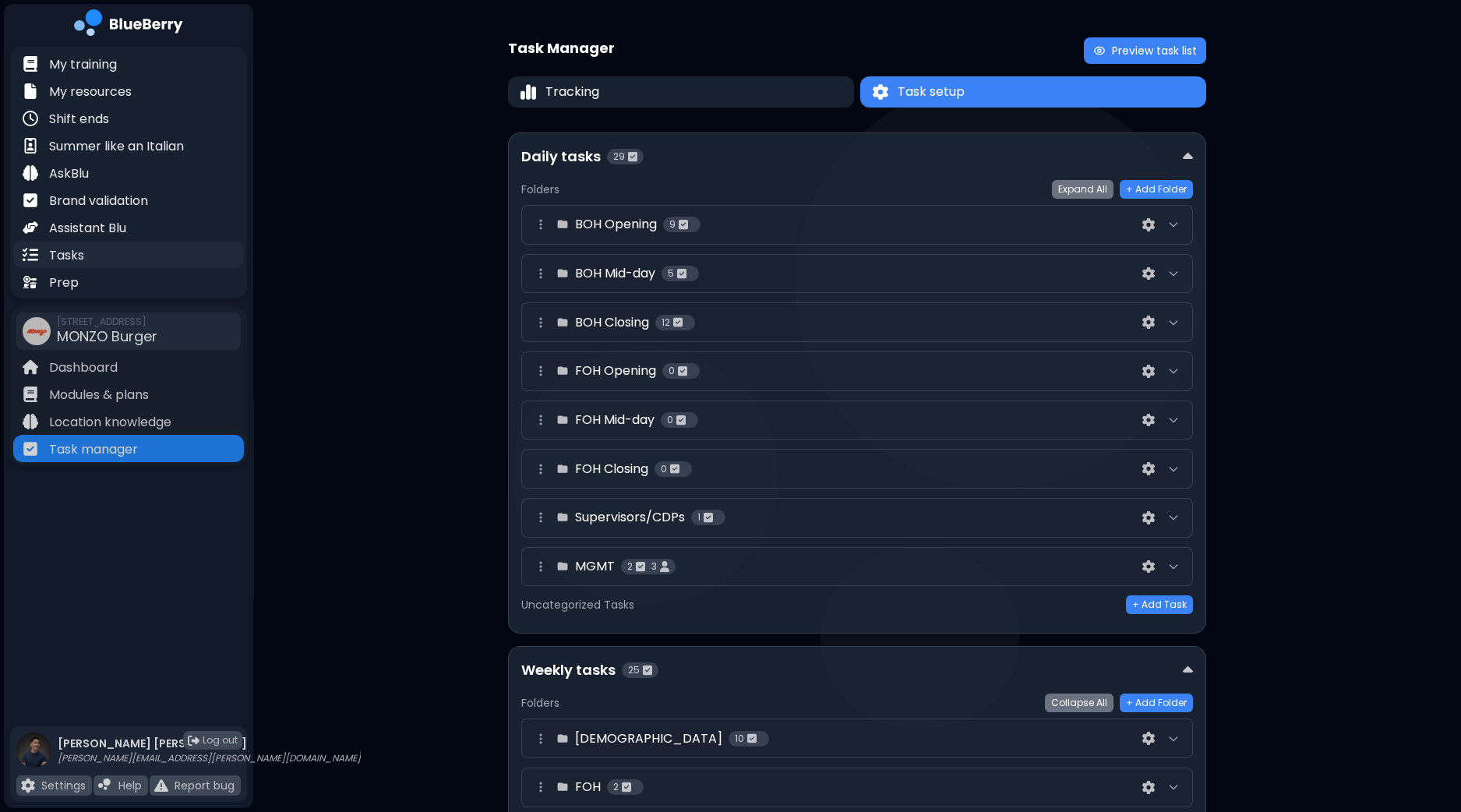
click at [65, 254] on p "Tasks" at bounding box center [67, 255] width 35 height 18
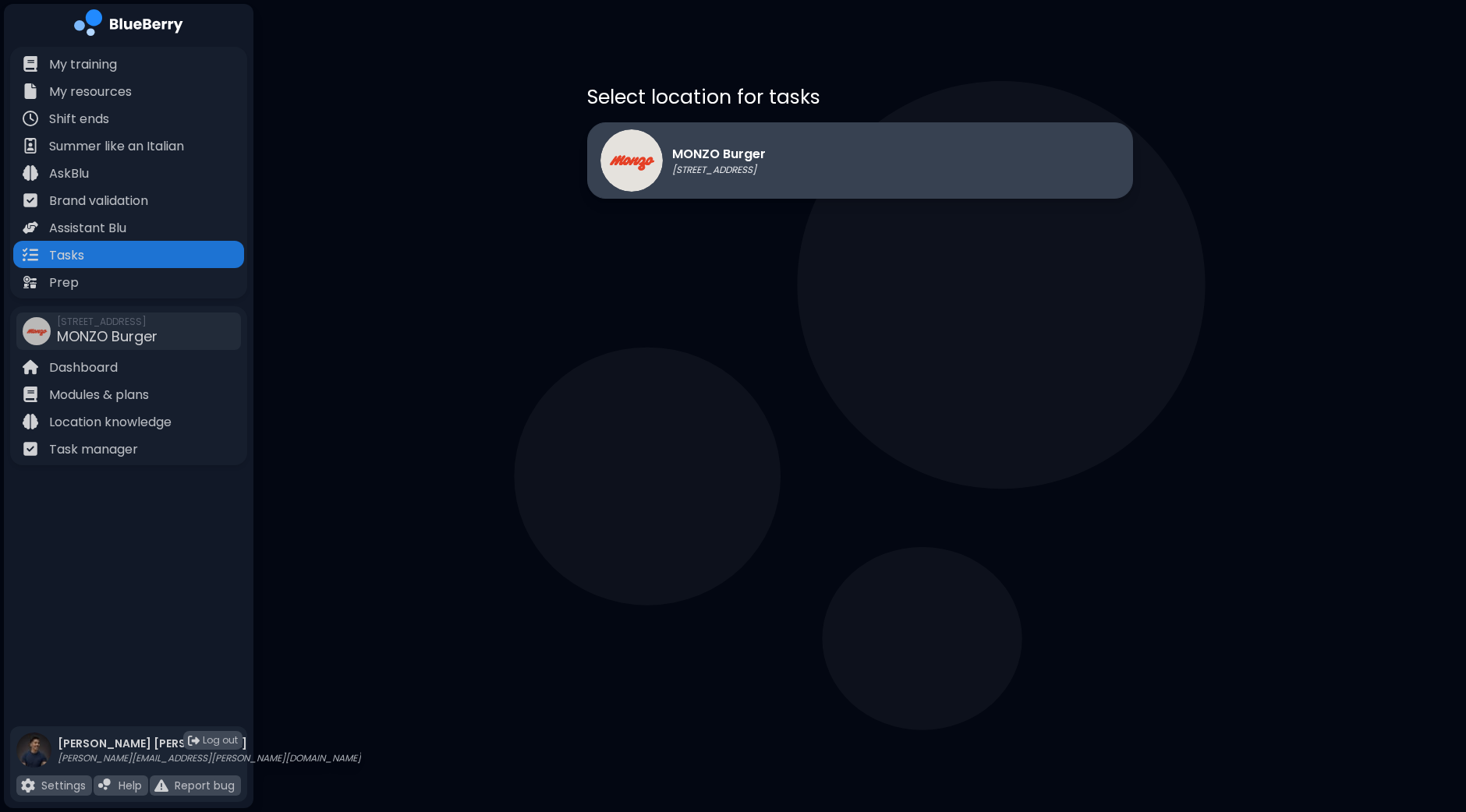
click at [733, 190] on div "MONZO Burger [STREET_ADDRESS]" at bounding box center [683, 161] width 165 height 62
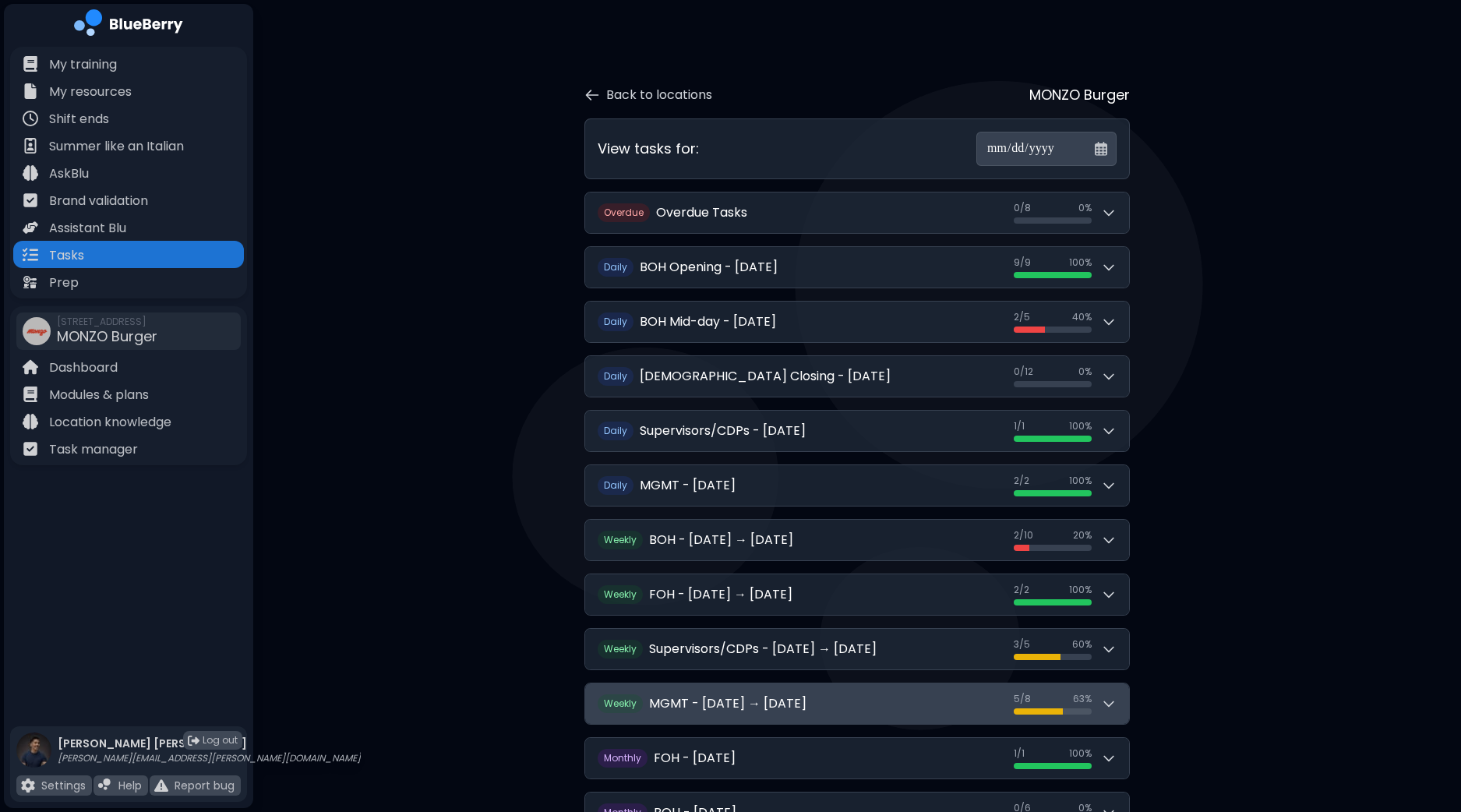
click at [1112, 707] on icon at bounding box center [1109, 703] width 16 height 16
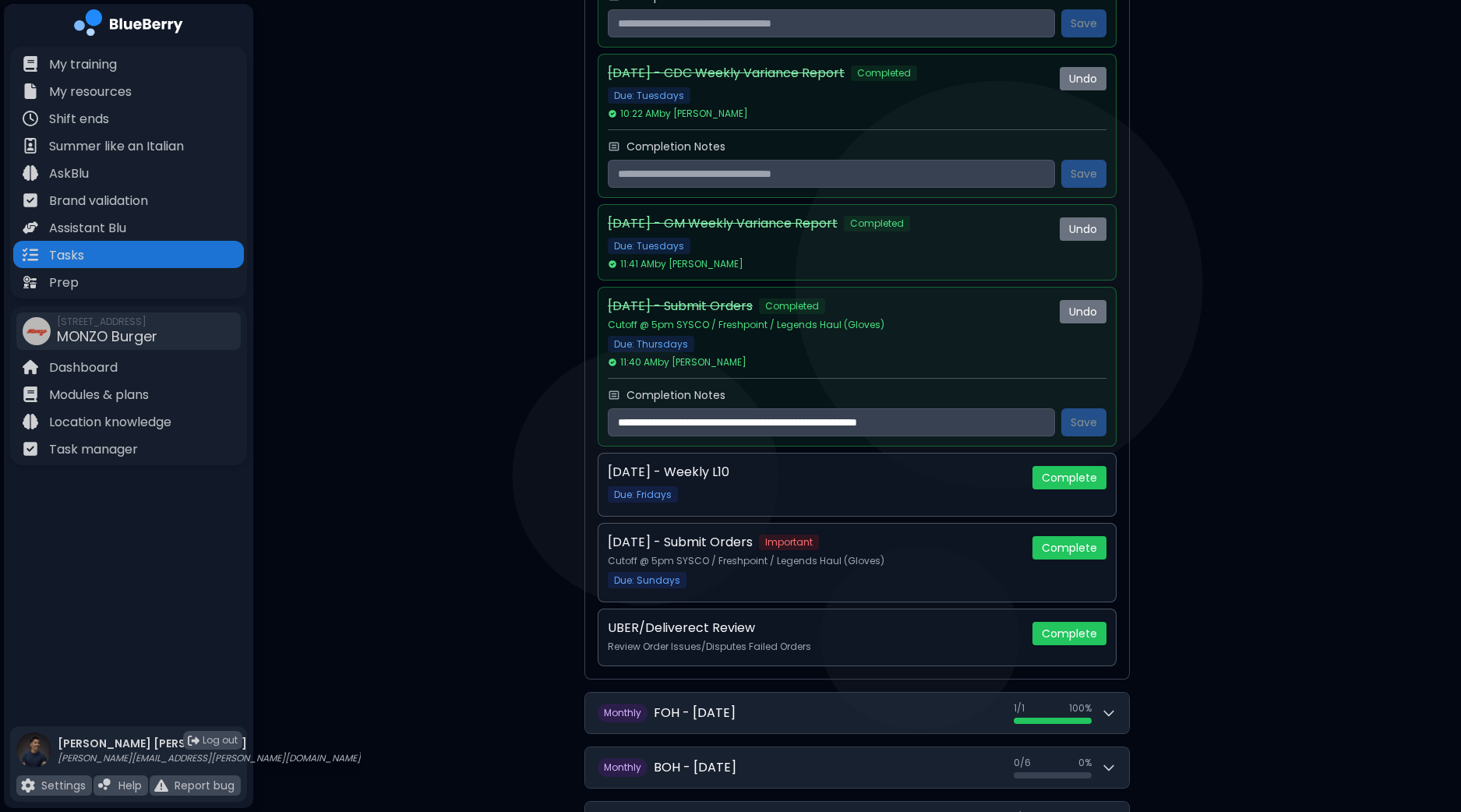
scroll to position [985, 0]
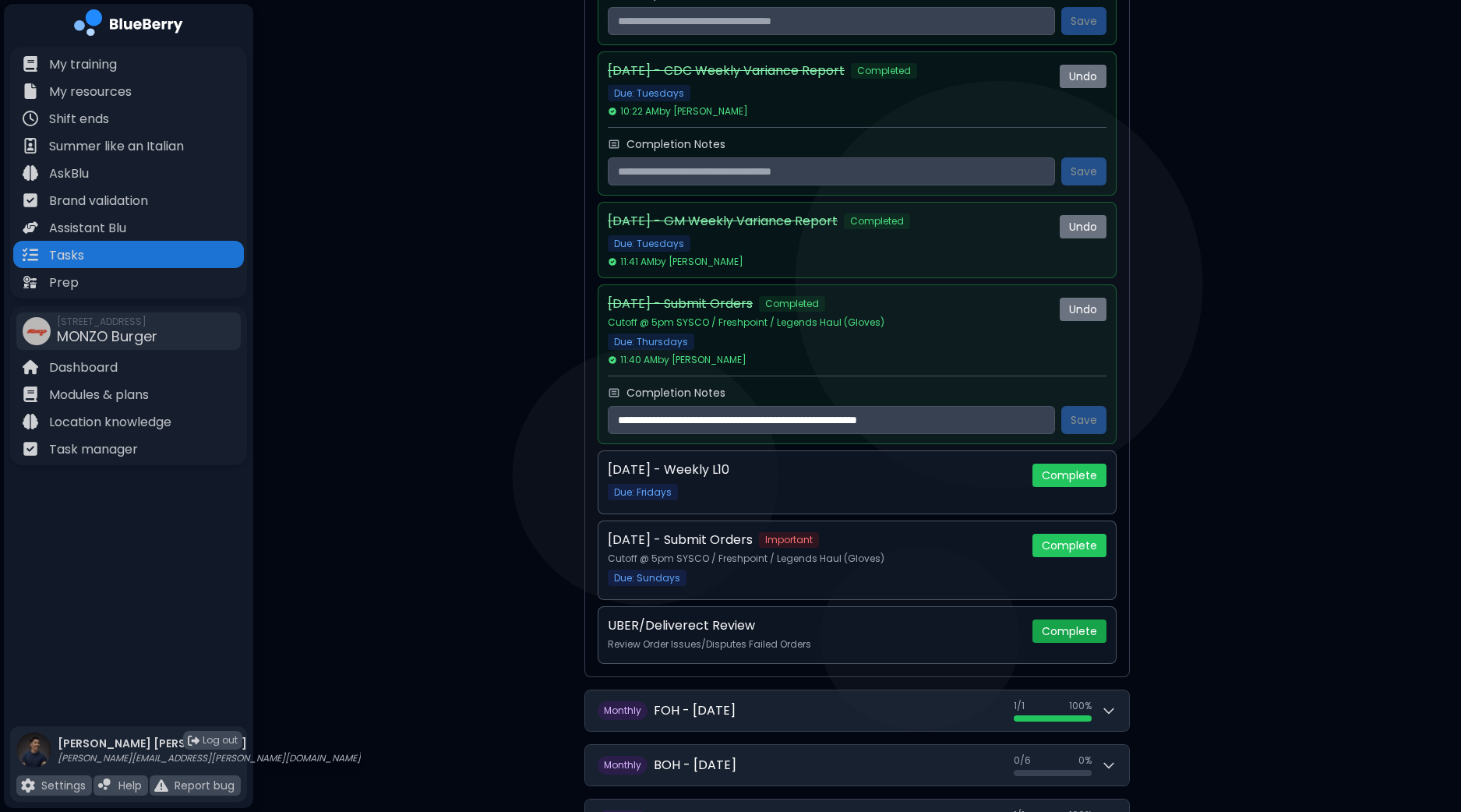
click at [1071, 624] on button "Complete" at bounding box center [1070, 631] width 74 height 24
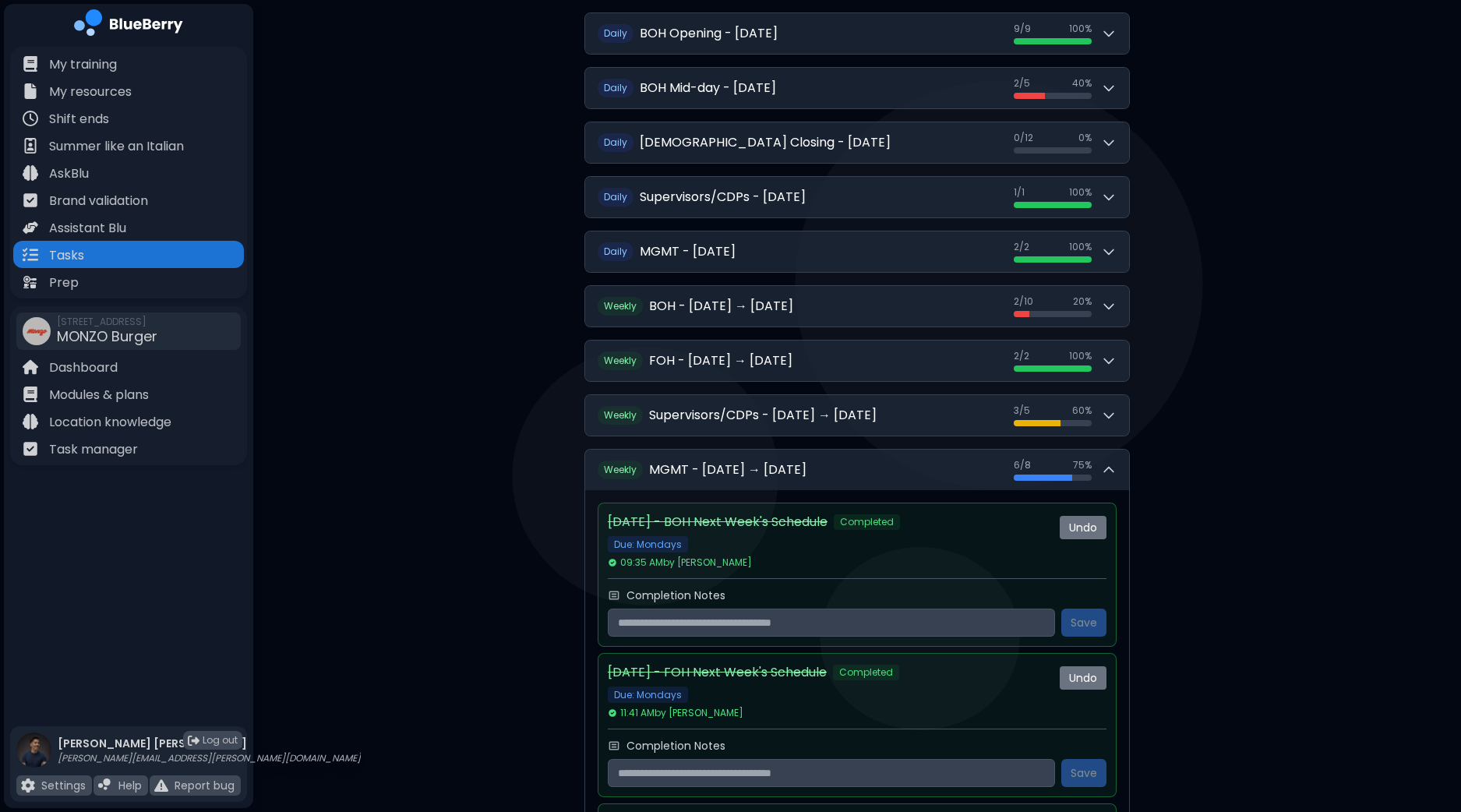
scroll to position [230, 0]
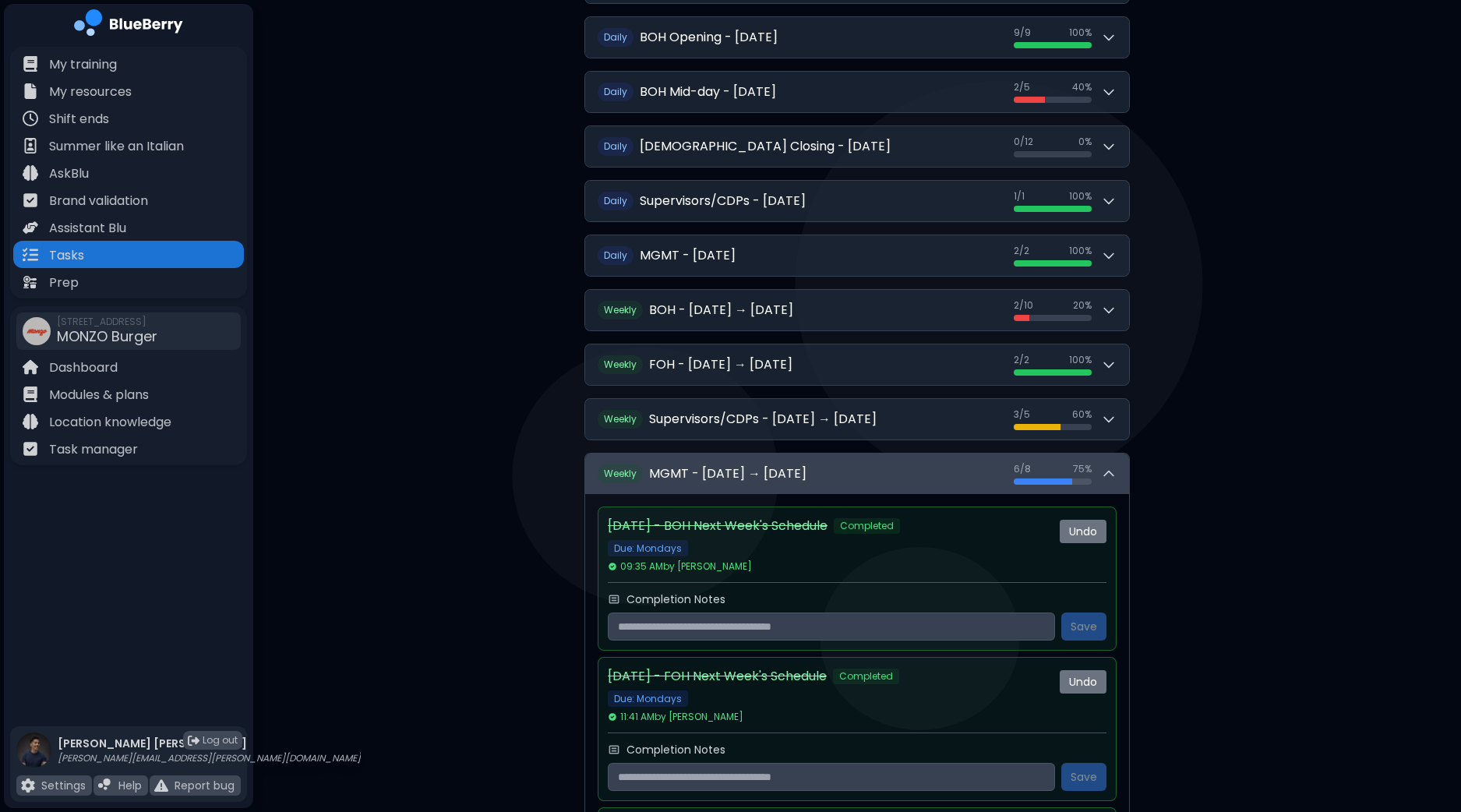
click at [1111, 468] on icon at bounding box center [1109, 474] width 16 height 16
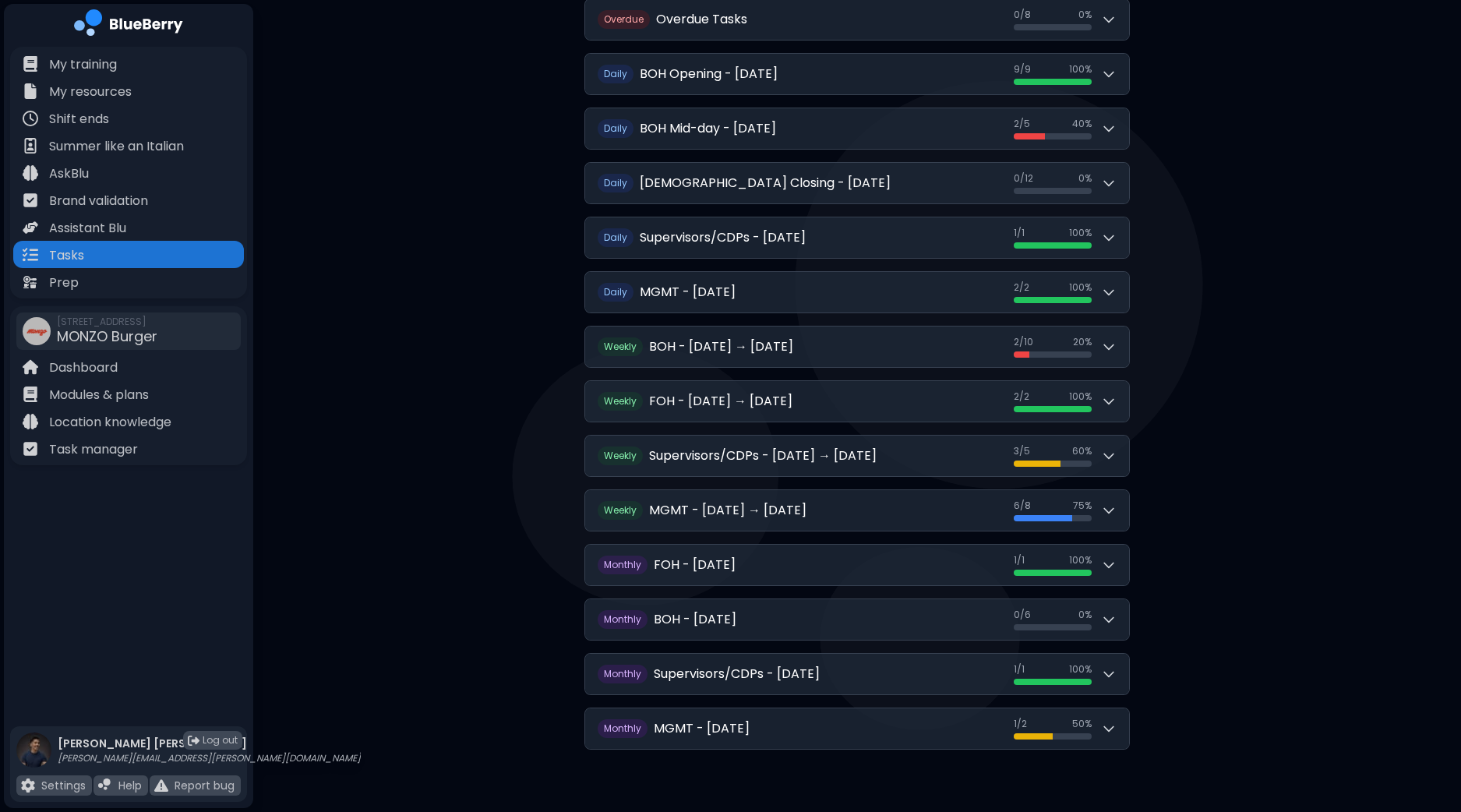
scroll to position [188, 0]
